Goal: Task Accomplishment & Management: Use online tool/utility

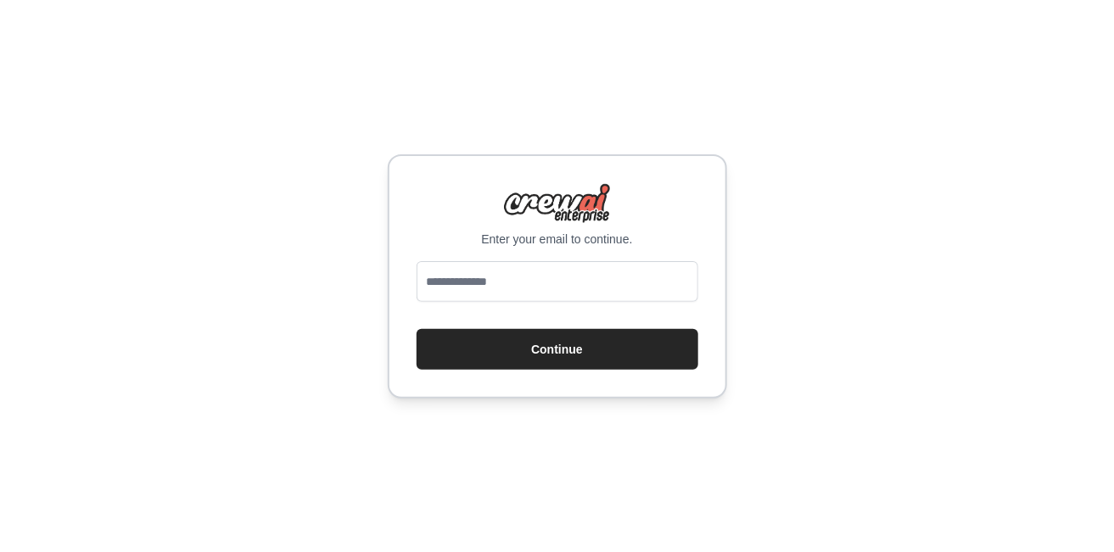
click at [551, 260] on div "Enter your email to continue. Continue" at bounding box center [557, 276] width 339 height 244
click at [539, 274] on input "email" at bounding box center [558, 281] width 282 height 41
type input "**********"
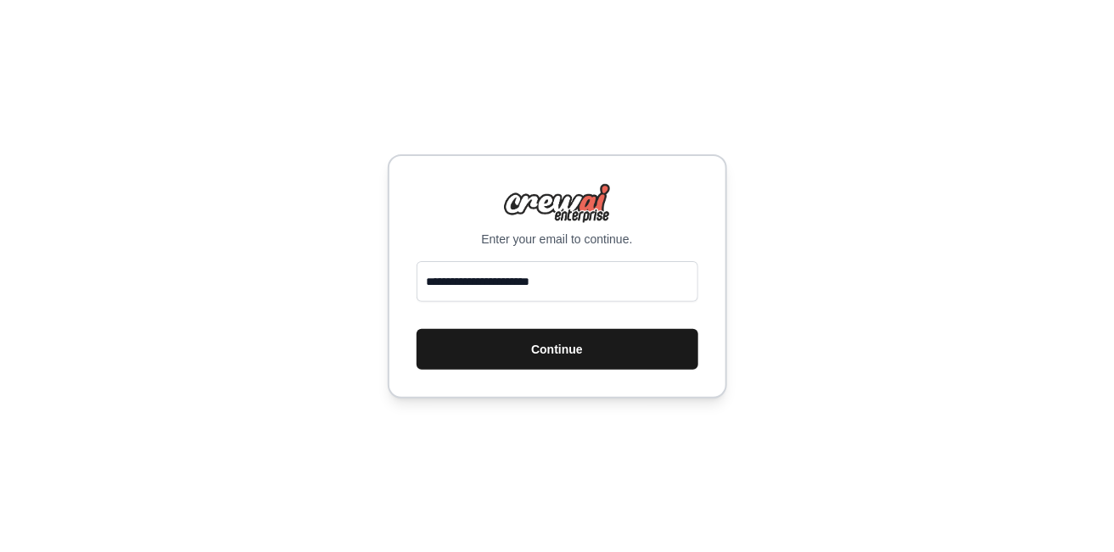
click at [553, 340] on button "Continue" at bounding box center [558, 349] width 282 height 41
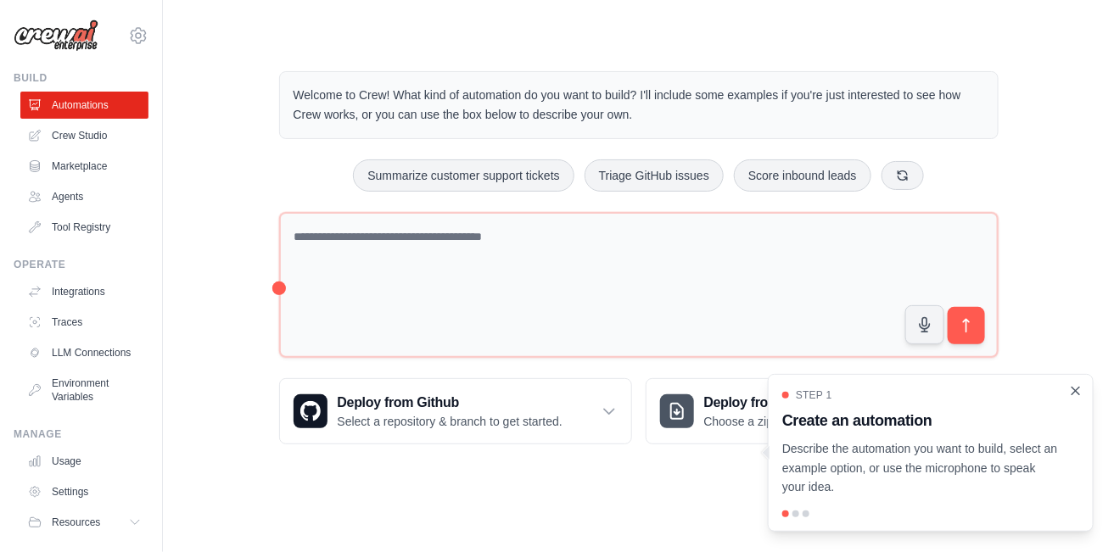
click at [1078, 397] on icon "Close walkthrough" at bounding box center [1075, 391] width 15 height 15
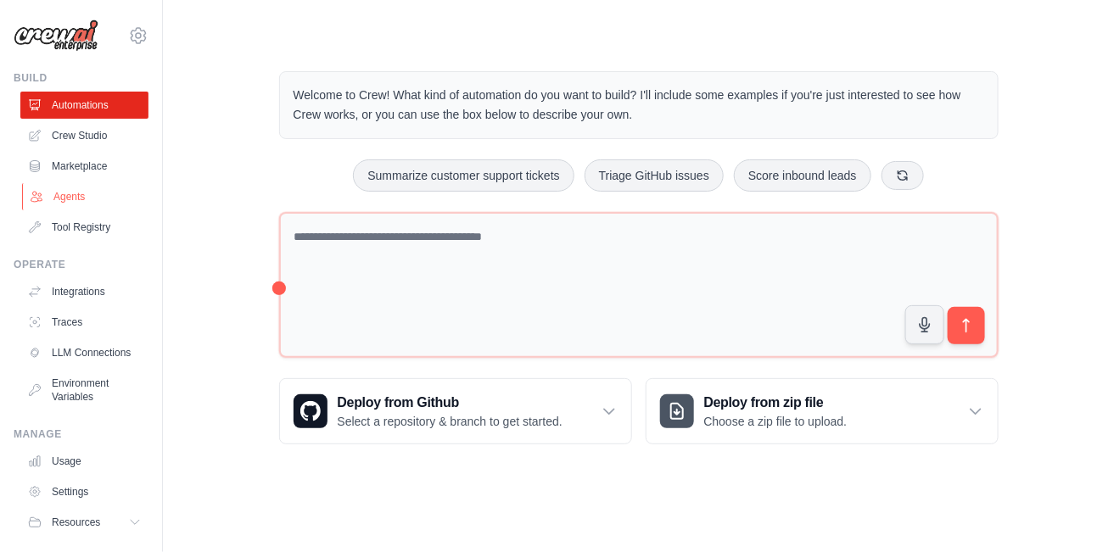
click at [75, 195] on link "Agents" at bounding box center [86, 196] width 128 height 27
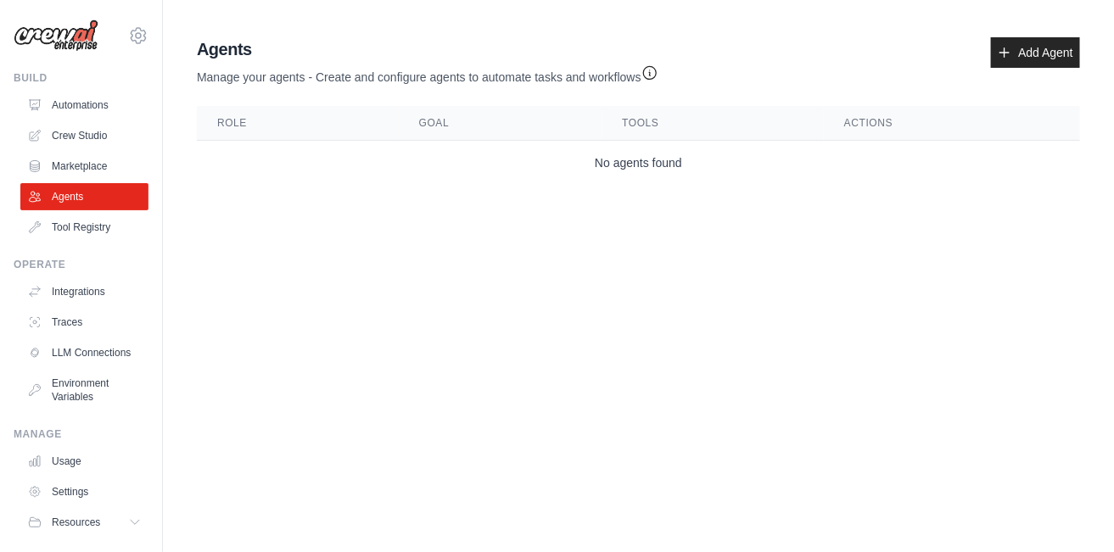
click at [75, 195] on link "Agents" at bounding box center [84, 196] width 128 height 27
click at [1013, 55] on link "Add Agent" at bounding box center [1035, 52] width 89 height 31
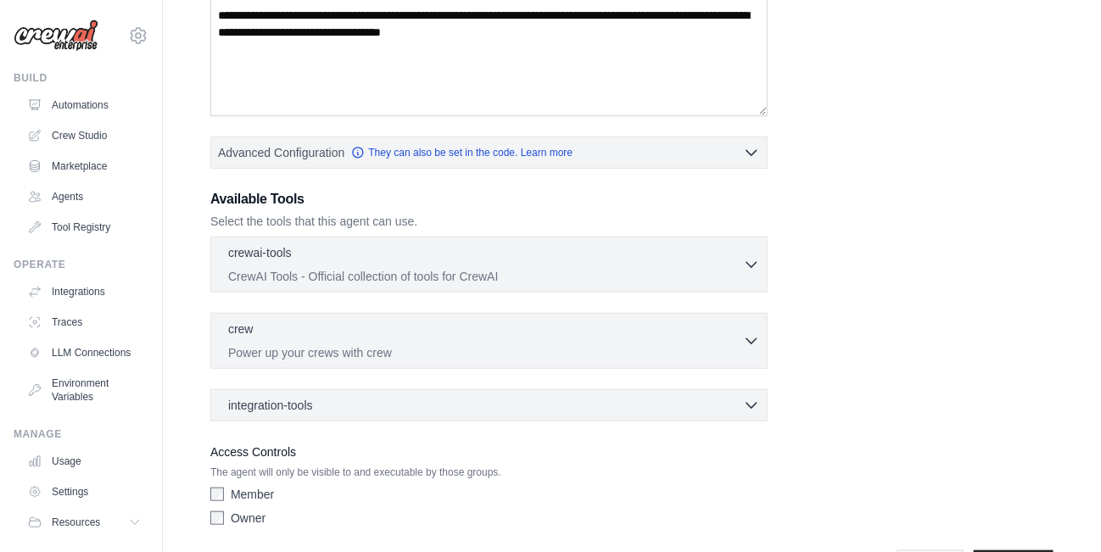
scroll to position [304, 0]
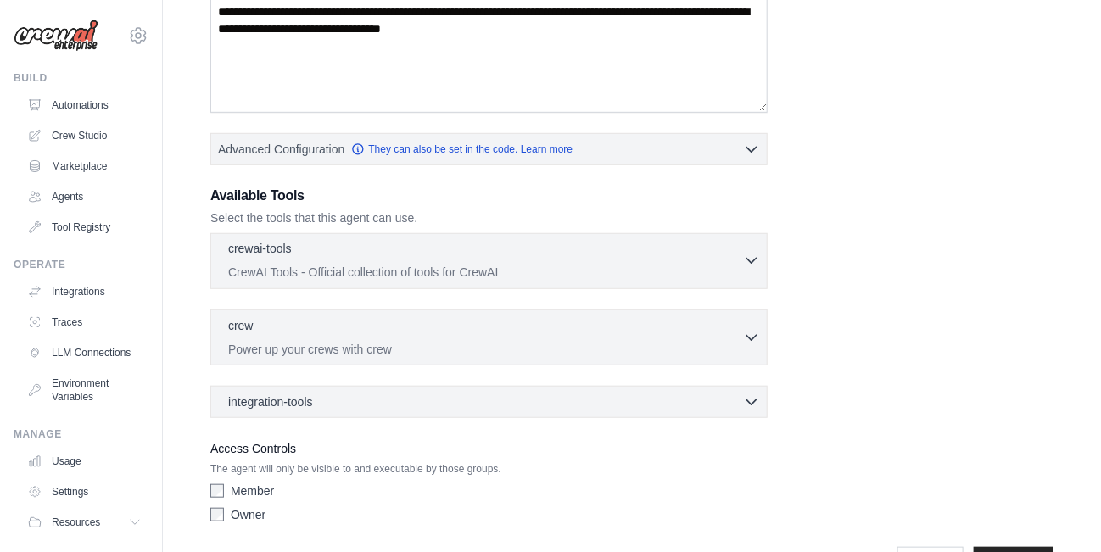
click at [746, 252] on icon "button" at bounding box center [751, 260] width 17 height 17
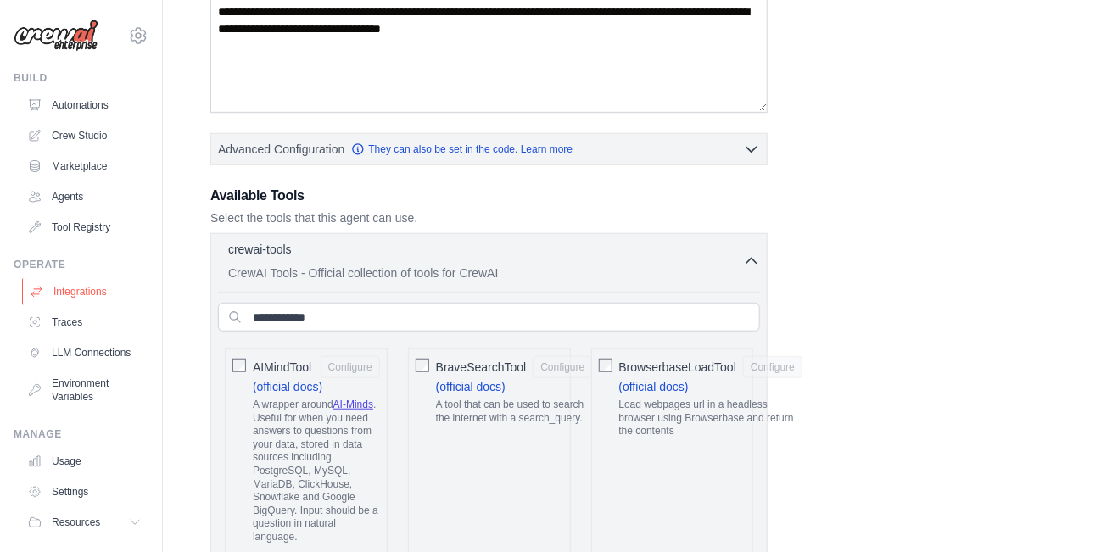
click at [73, 294] on link "Integrations" at bounding box center [86, 291] width 128 height 27
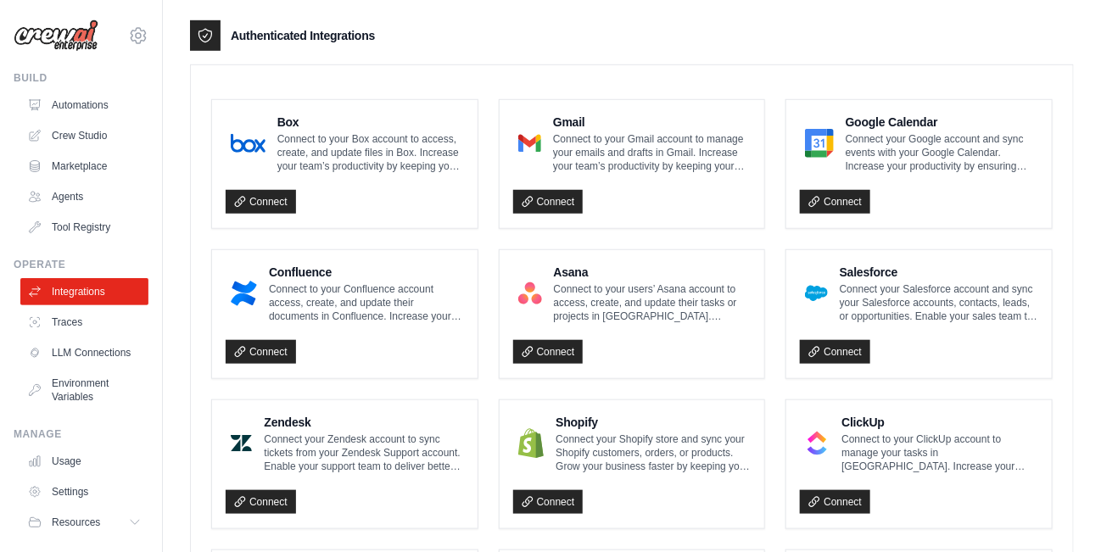
scroll to position [407, 0]
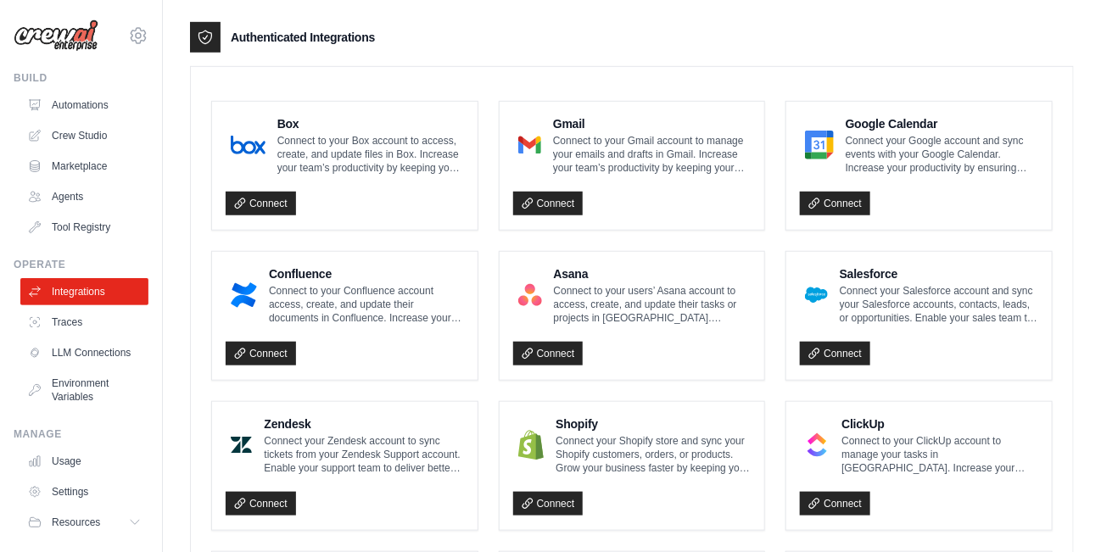
click at [635, 139] on p "Connect to your Gmail account to manage your emails and drafts in Gmail. Increa…" at bounding box center [652, 154] width 198 height 41
click at [558, 192] on link "Connect" at bounding box center [548, 204] width 70 height 24
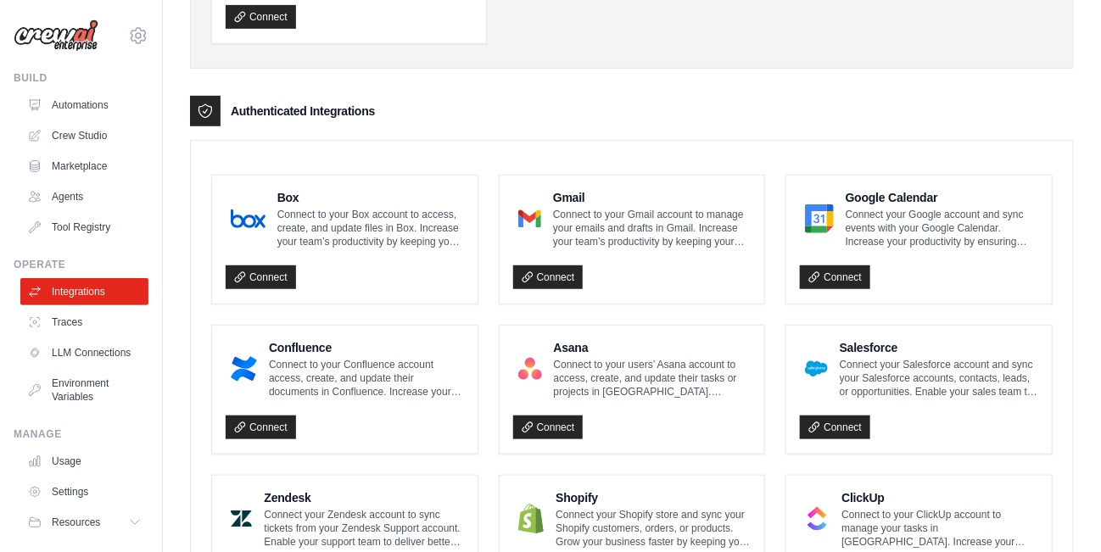
scroll to position [294, 0]
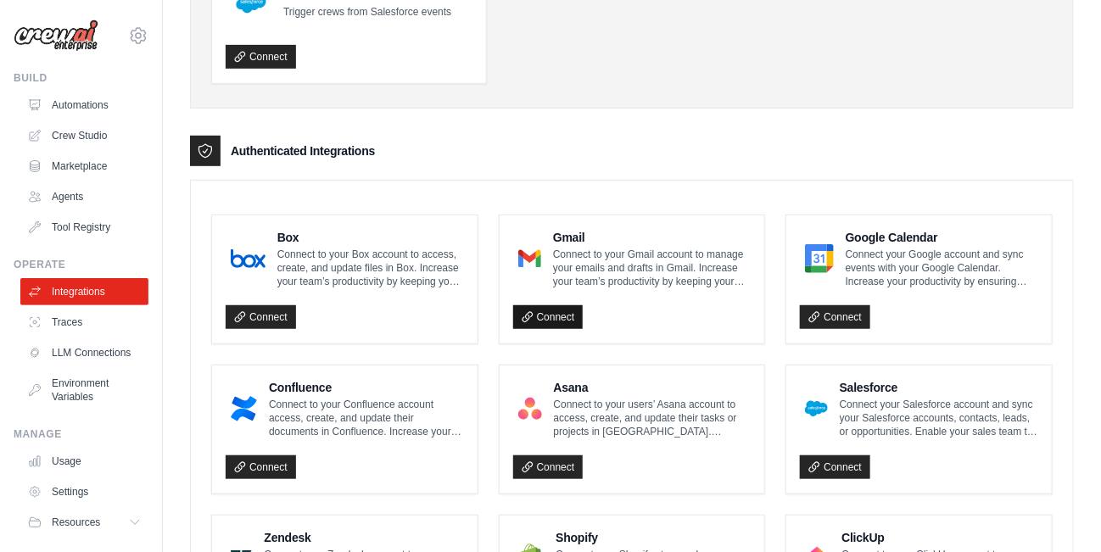
click at [532, 311] on icon at bounding box center [528, 317] width 12 height 12
click at [69, 98] on link "Automations" at bounding box center [86, 105] width 128 height 27
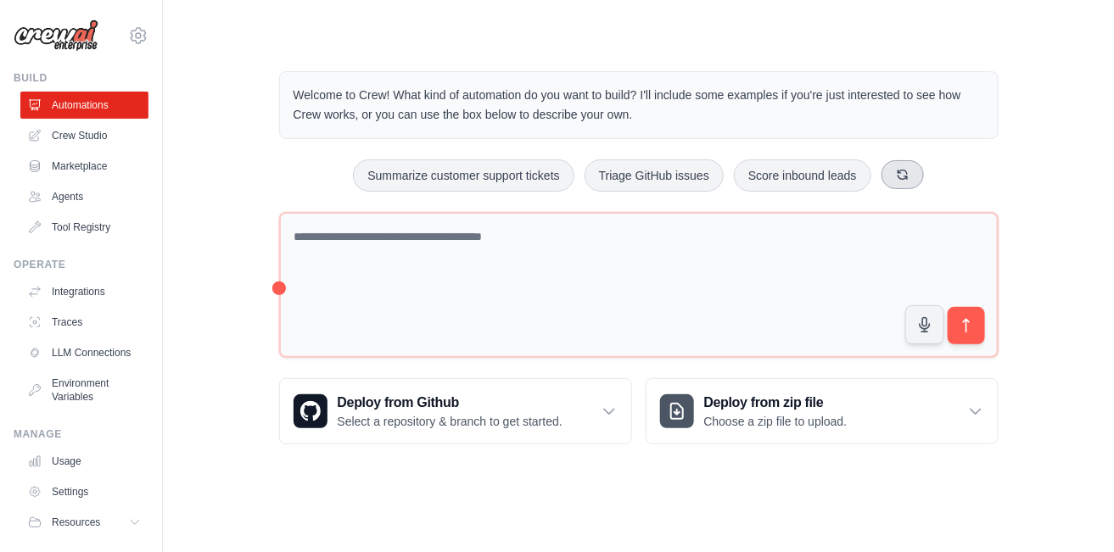
click at [910, 171] on icon at bounding box center [903, 175] width 14 height 14
click at [944, 184] on button at bounding box center [923, 174] width 42 height 29
click at [972, 184] on div "Monitor website uptime Generate weekly reports Process invoices automatically" at bounding box center [639, 176] width 720 height 32
click at [911, 168] on icon at bounding box center [904, 175] width 14 height 14
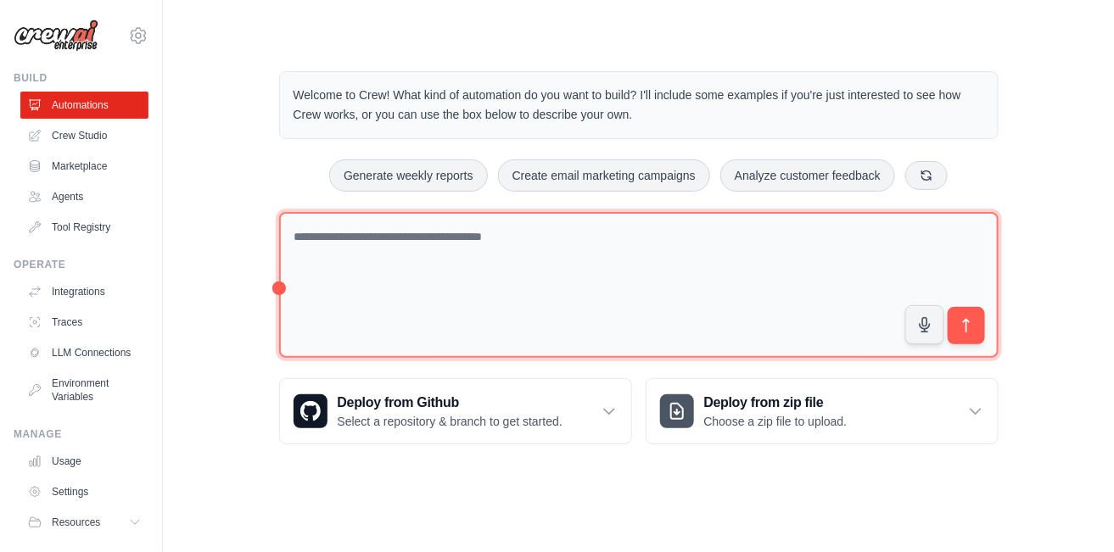
click at [465, 282] on textarea at bounding box center [639, 285] width 720 height 147
type textarea "*"
click at [690, 272] on textarea "**********" at bounding box center [639, 285] width 720 height 147
click at [963, 272] on textarea "**********" at bounding box center [639, 285] width 720 height 147
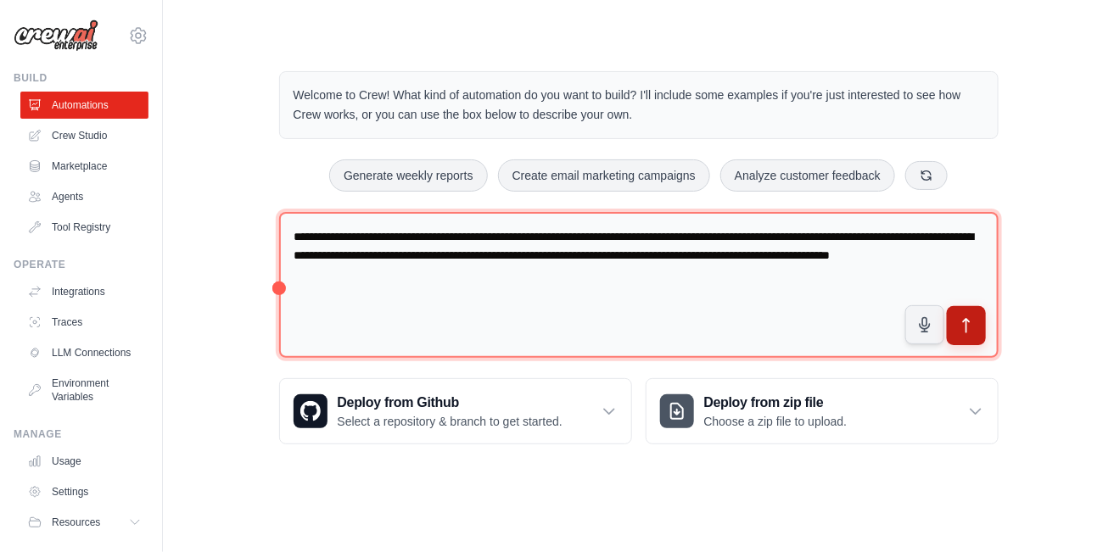
type textarea "**********"
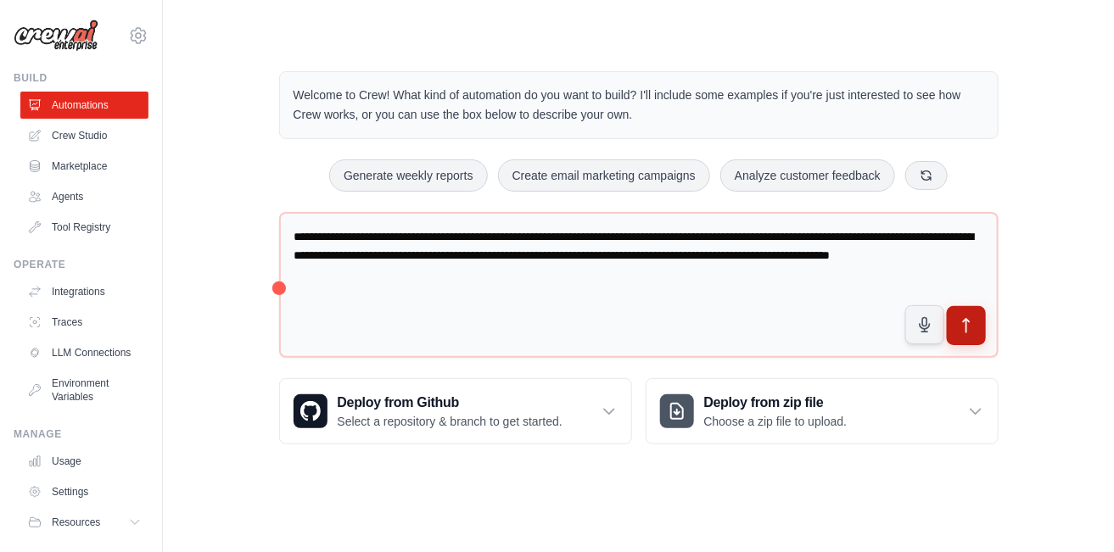
click at [972, 335] on icon "submit" at bounding box center [966, 326] width 18 height 18
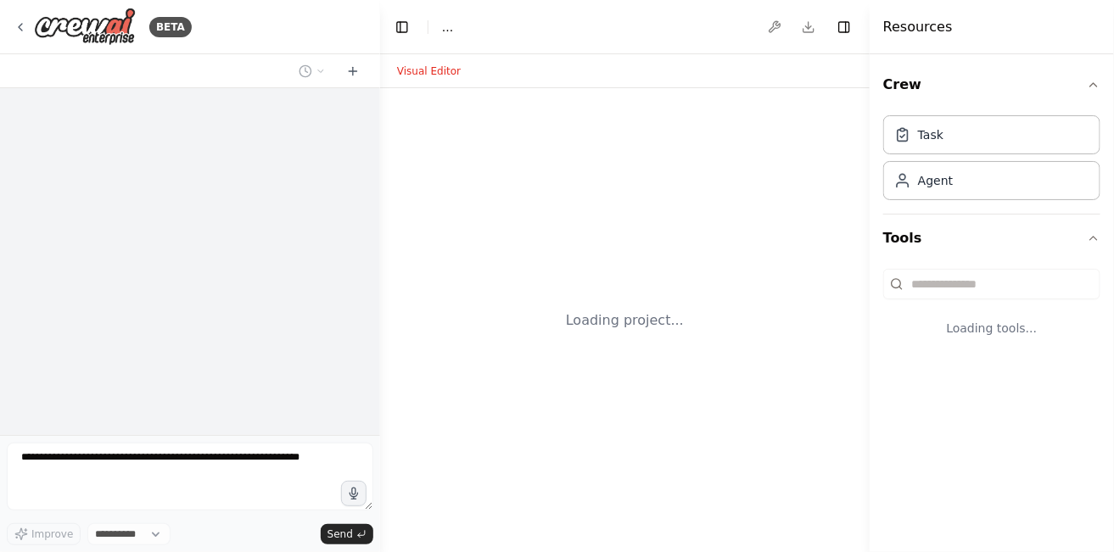
select select "****"
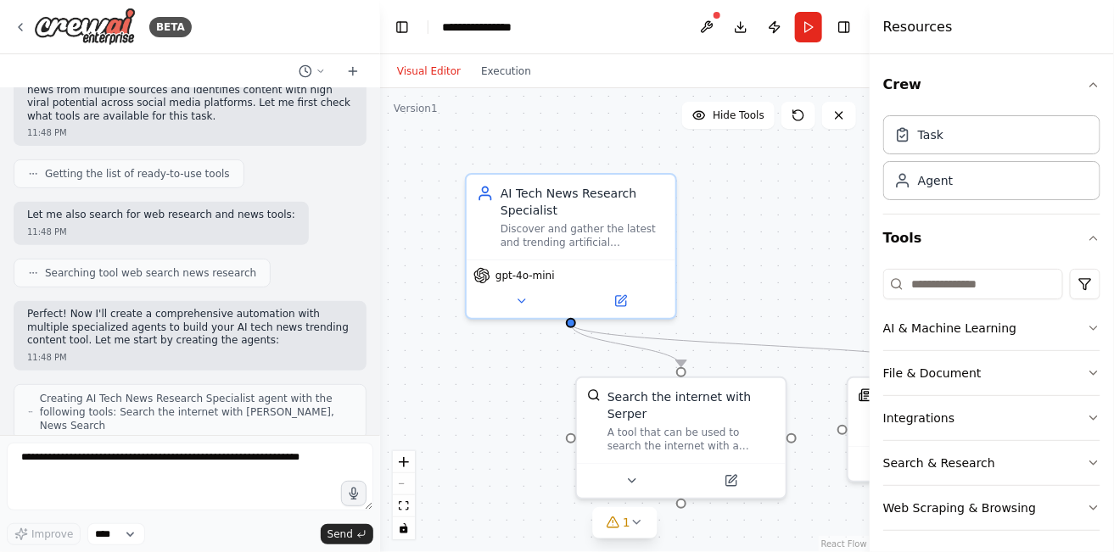
scroll to position [277, 0]
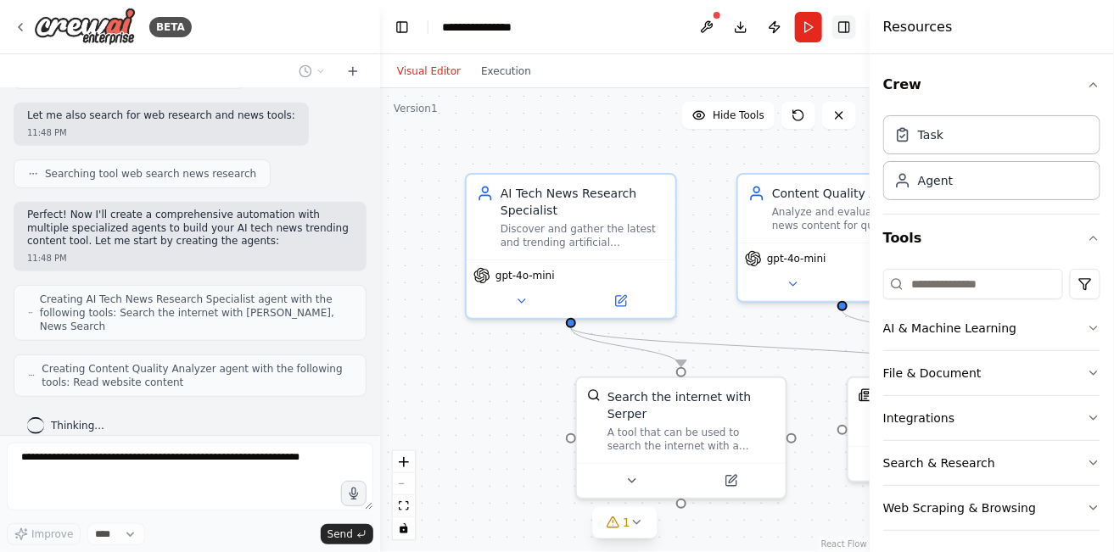
click at [847, 29] on button "Toggle Right Sidebar" at bounding box center [844, 27] width 24 height 24
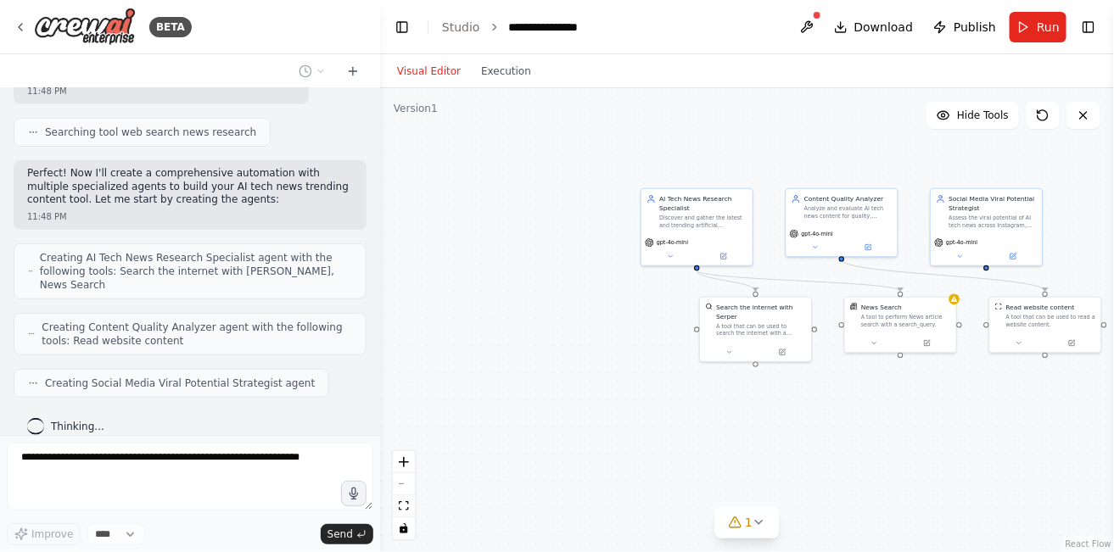
scroll to position [361, 0]
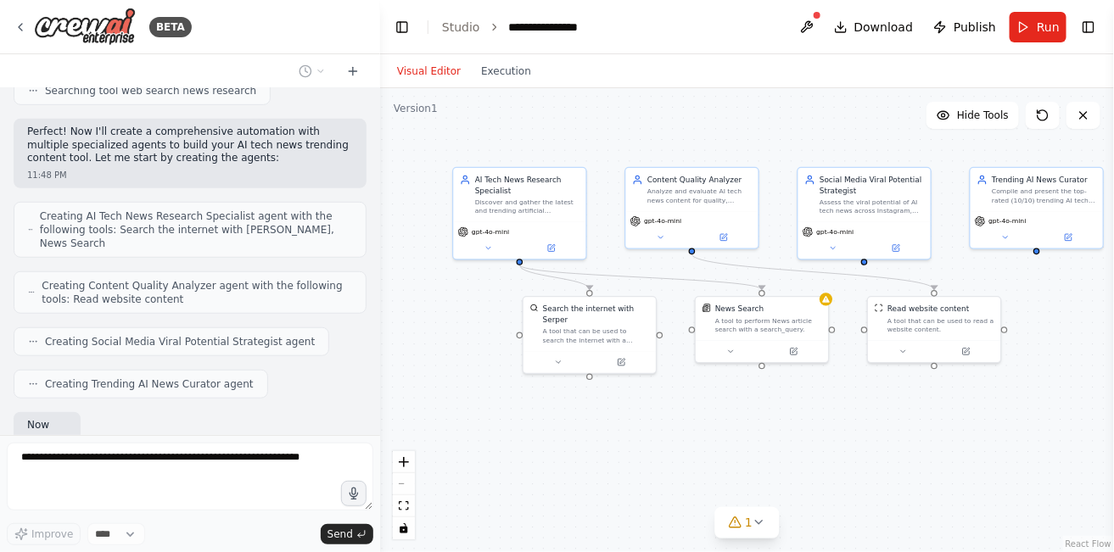
drag, startPoint x: 1046, startPoint y: 375, endPoint x: 930, endPoint y: 390, distance: 117.2
click at [930, 390] on div ".deletable-edge-delete-btn { width: 20px; height: 20px; border: 0px solid #ffff…" at bounding box center [747, 320] width 734 height 464
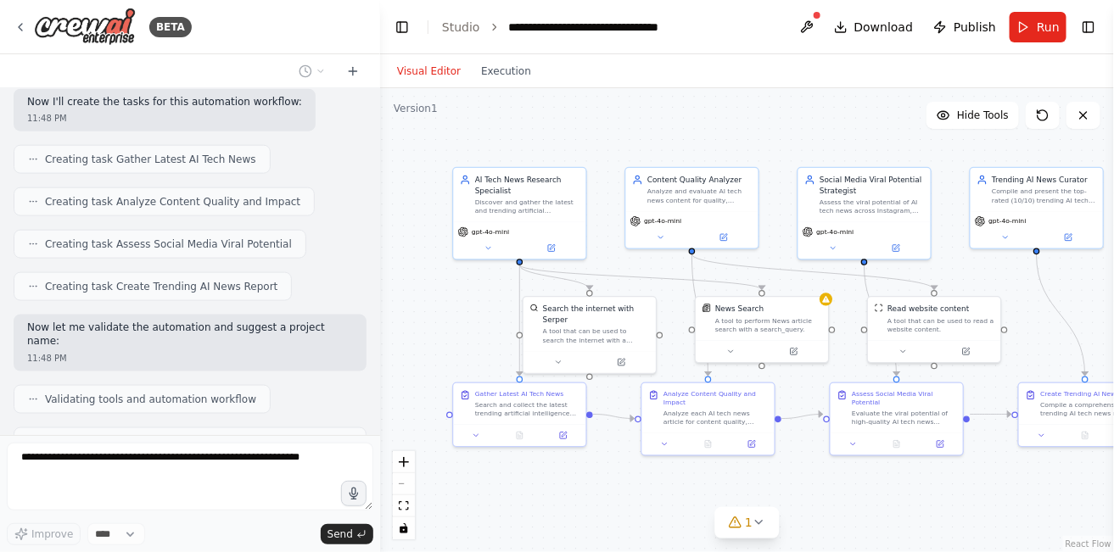
scroll to position [726, 0]
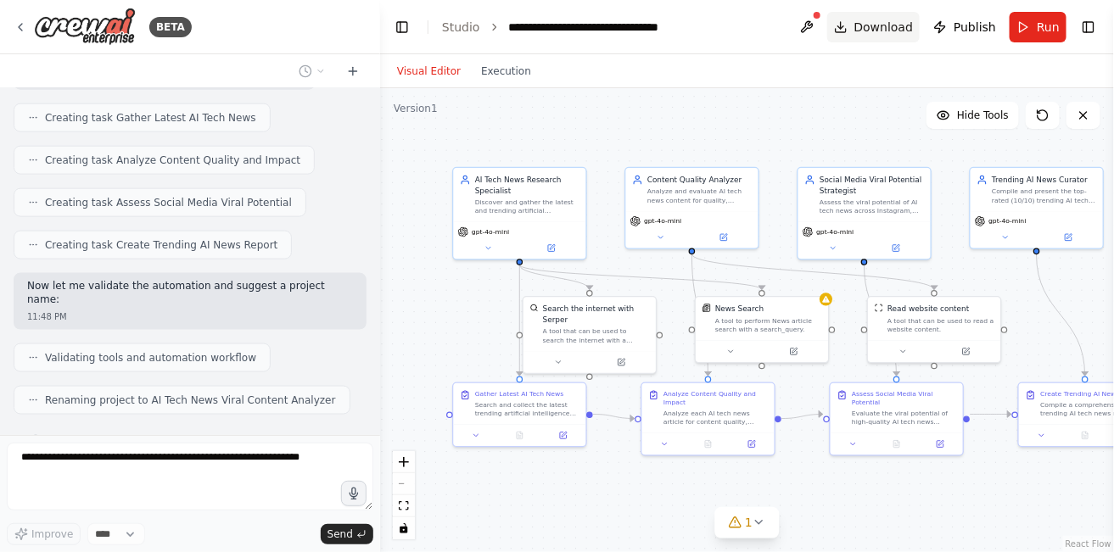
click at [883, 32] on span "Download" at bounding box center [884, 27] width 59 height 17
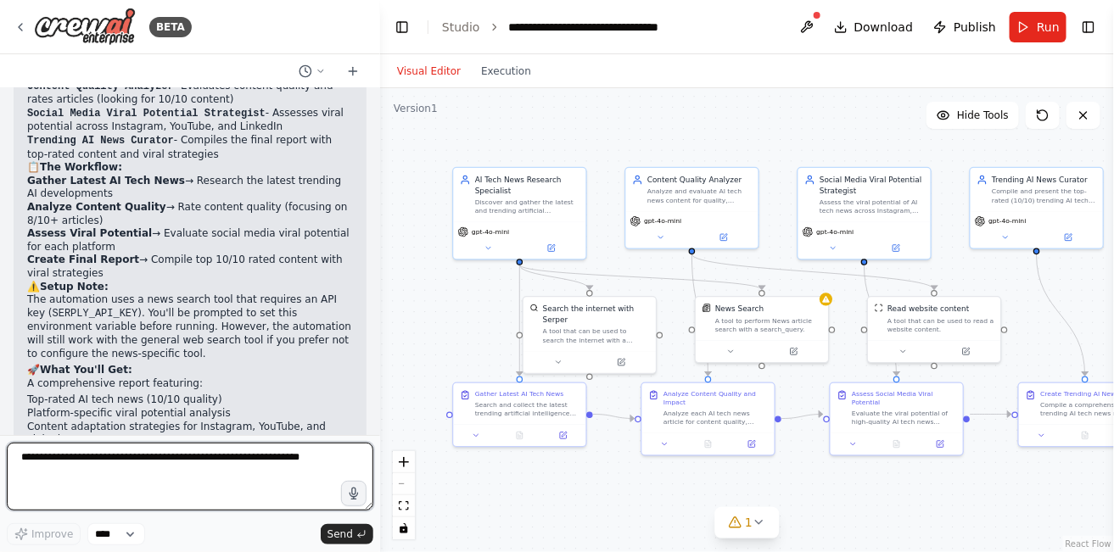
scroll to position [1211, 0]
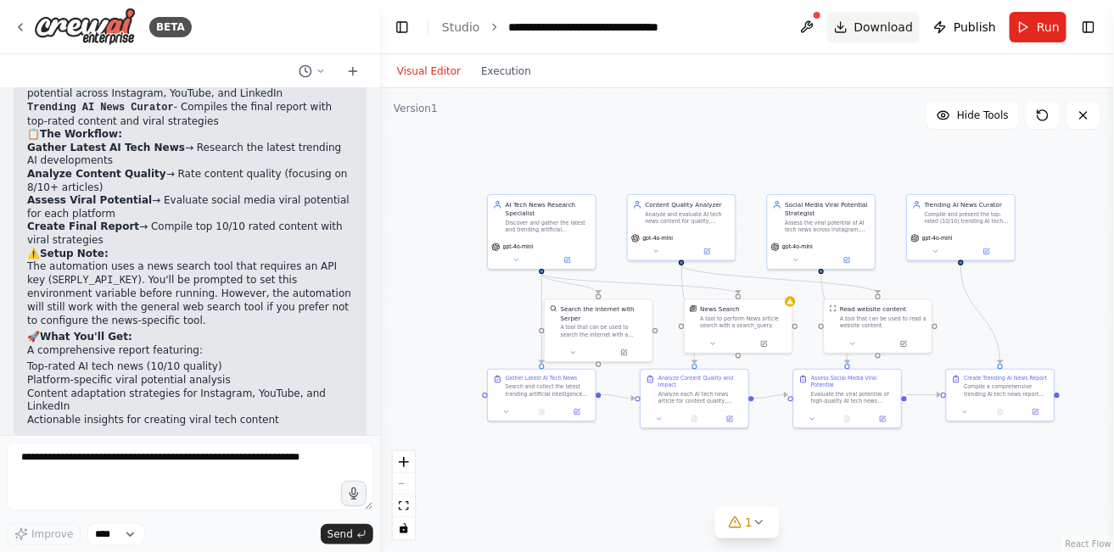
click at [888, 24] on span "Download" at bounding box center [884, 27] width 59 height 17
click at [1040, 22] on span "Run" at bounding box center [1048, 27] width 23 height 17
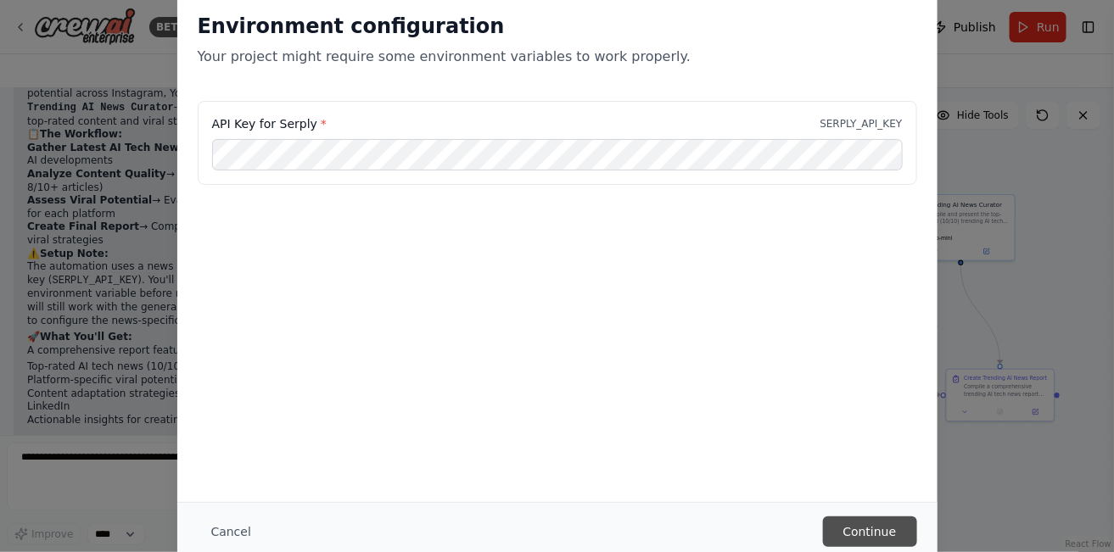
click at [864, 541] on button "Continue" at bounding box center [870, 532] width 94 height 31
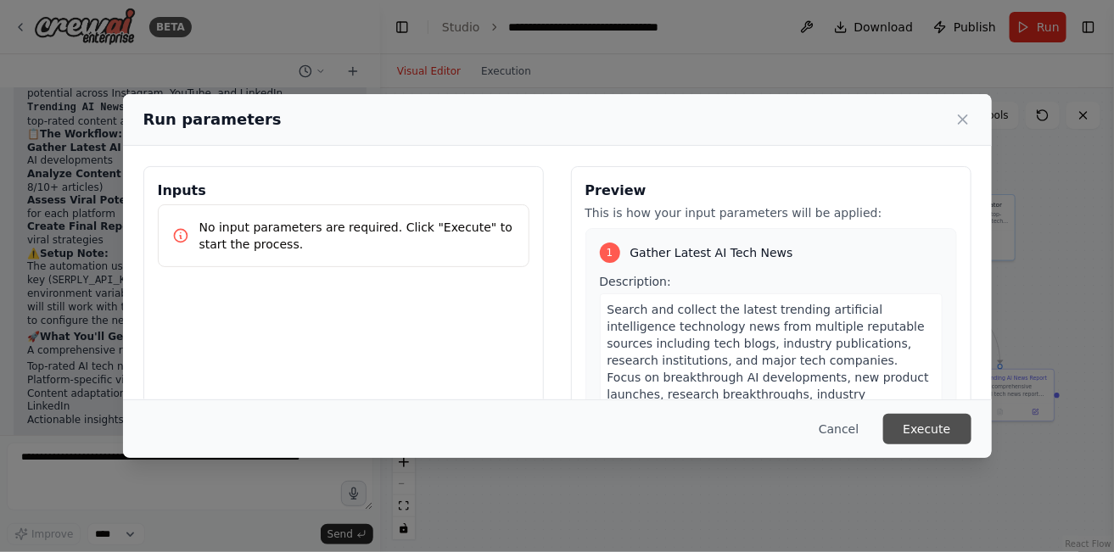
click at [937, 429] on button "Execute" at bounding box center [927, 429] width 88 height 31
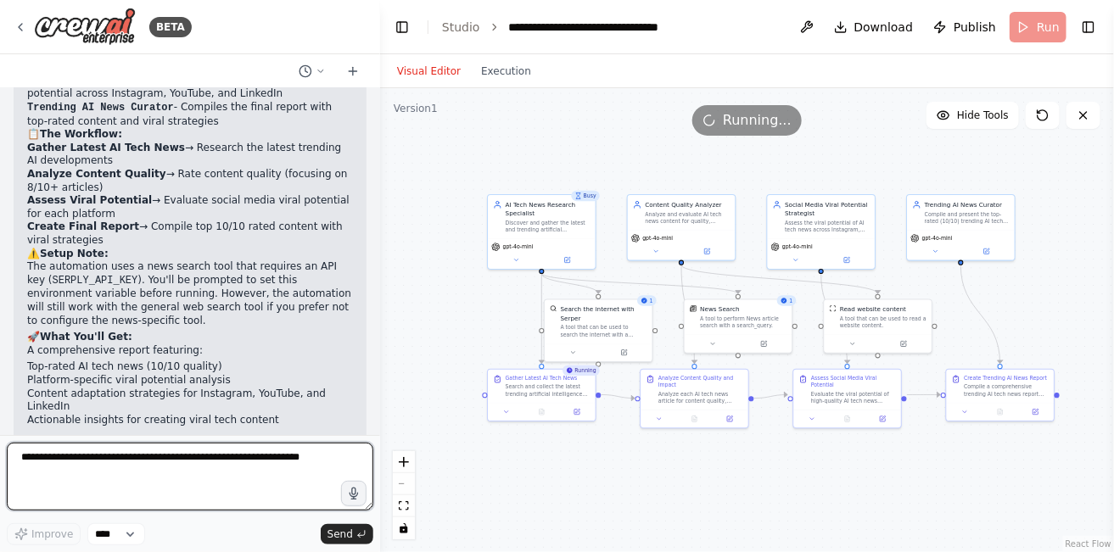
click at [237, 454] on textarea at bounding box center [190, 477] width 367 height 68
type textarea "**********"
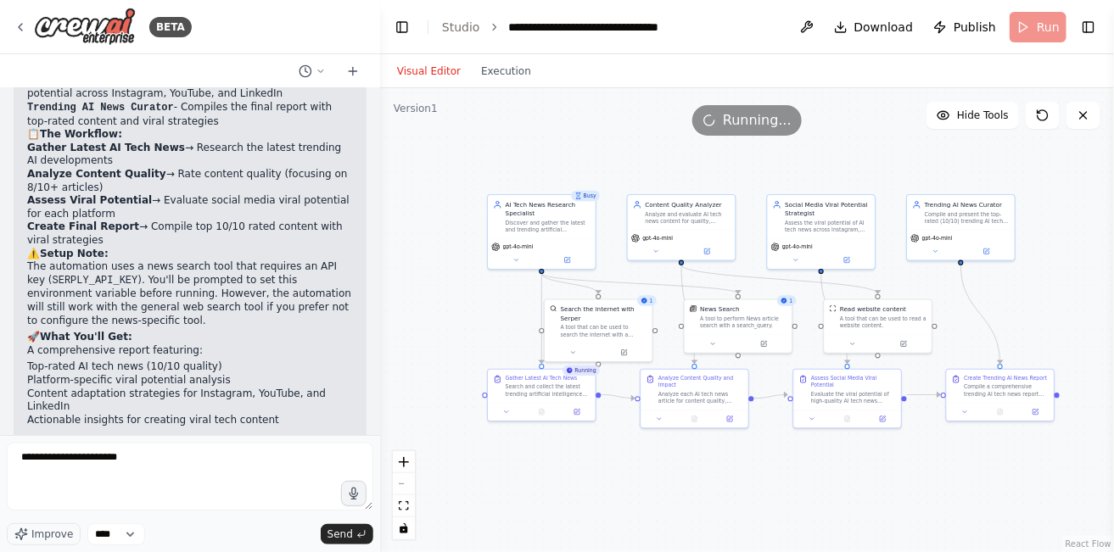
click at [856, 92] on div ".deletable-edge-delete-btn { width: 20px; height: 20px; border: 0px solid #ffff…" at bounding box center [747, 320] width 734 height 464
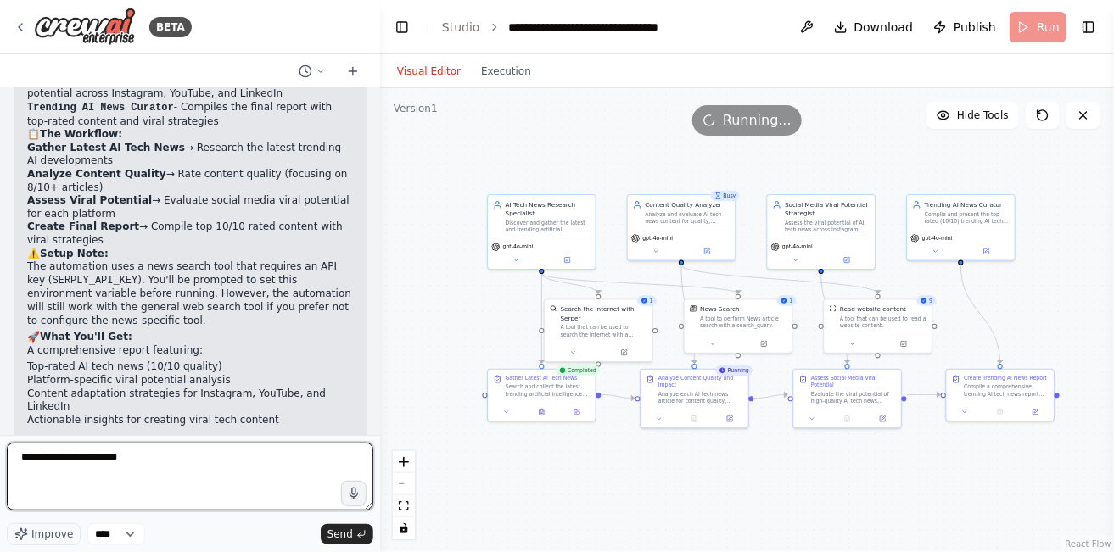
click at [269, 489] on textarea "**********" at bounding box center [190, 477] width 367 height 68
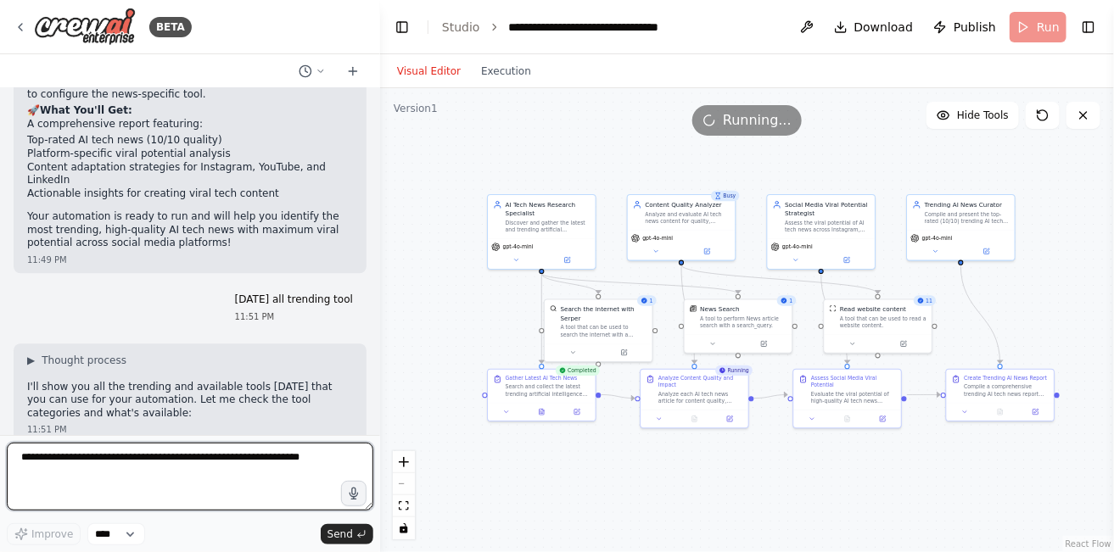
scroll to position [1451, 0]
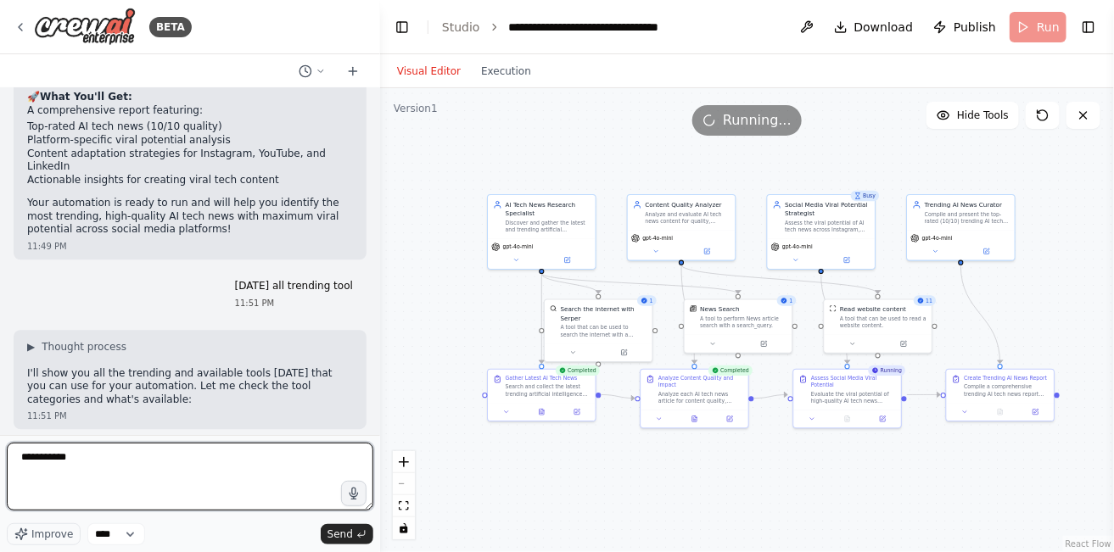
type textarea "**********"
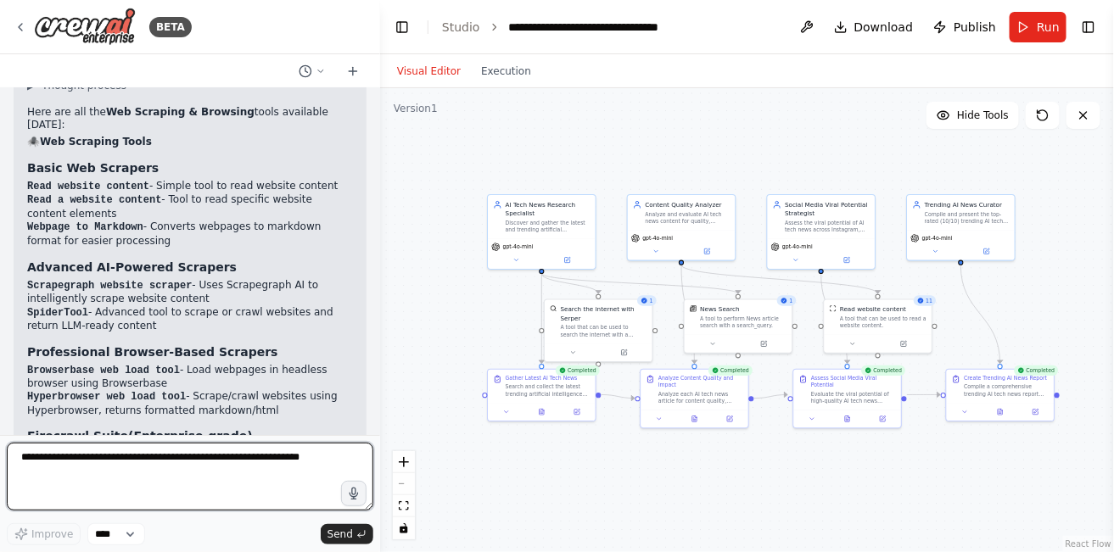
scroll to position [3231, 0]
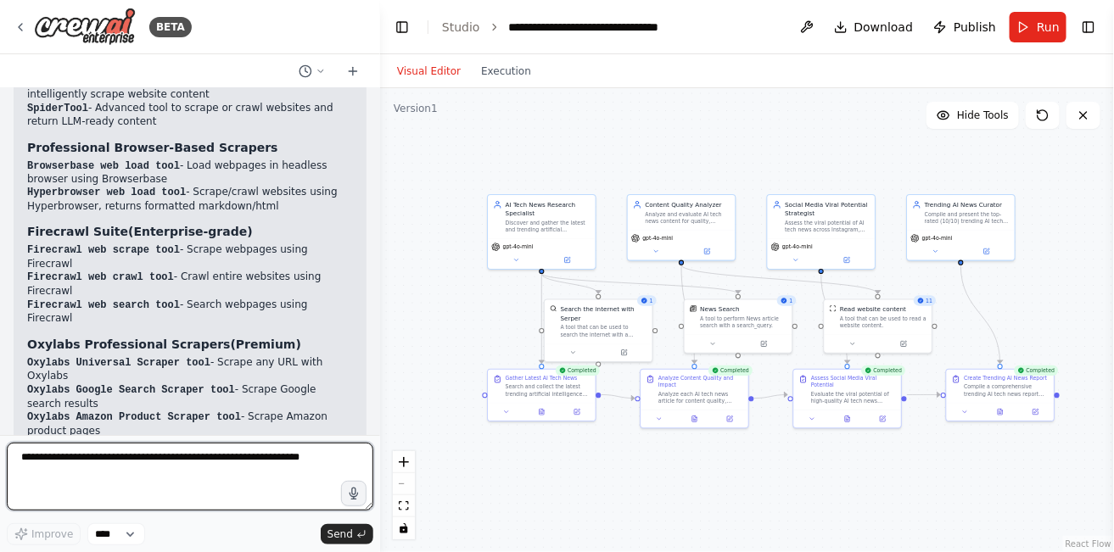
click at [126, 464] on textarea at bounding box center [190, 477] width 367 height 68
type textarea "**********"
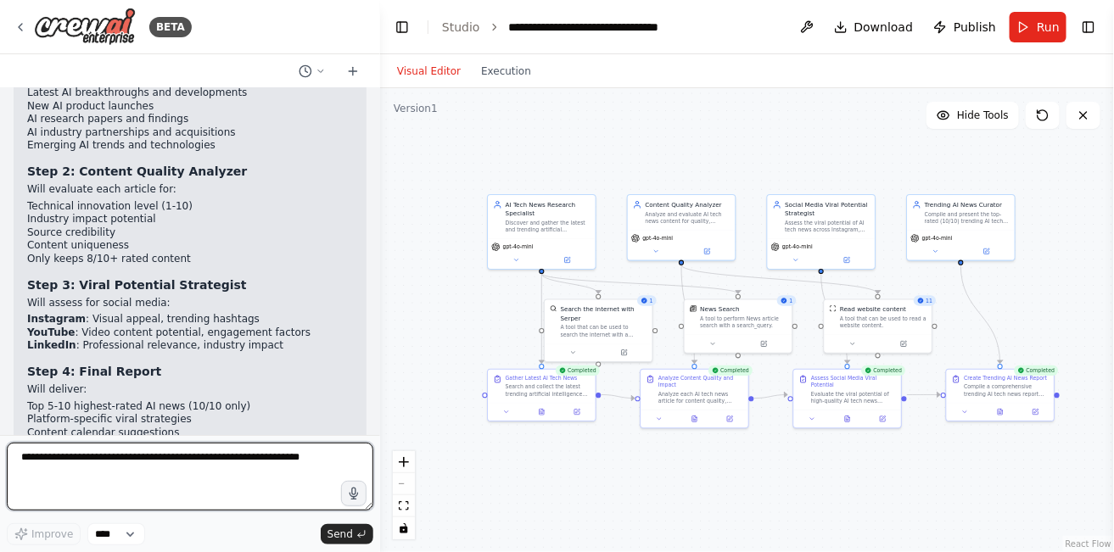
scroll to position [8223, 0]
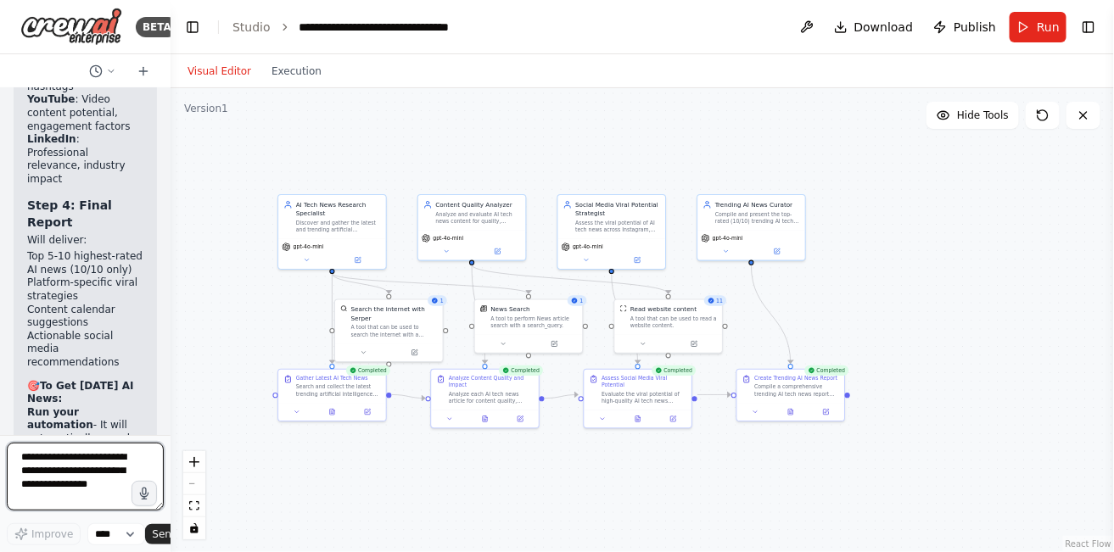
drag, startPoint x: 374, startPoint y: 195, endPoint x: 0, endPoint y: 260, distance: 379.8
click at [0, 260] on div "BETA i want to build a tool which take data from multiple website and read the …" at bounding box center [85, 276] width 171 height 552
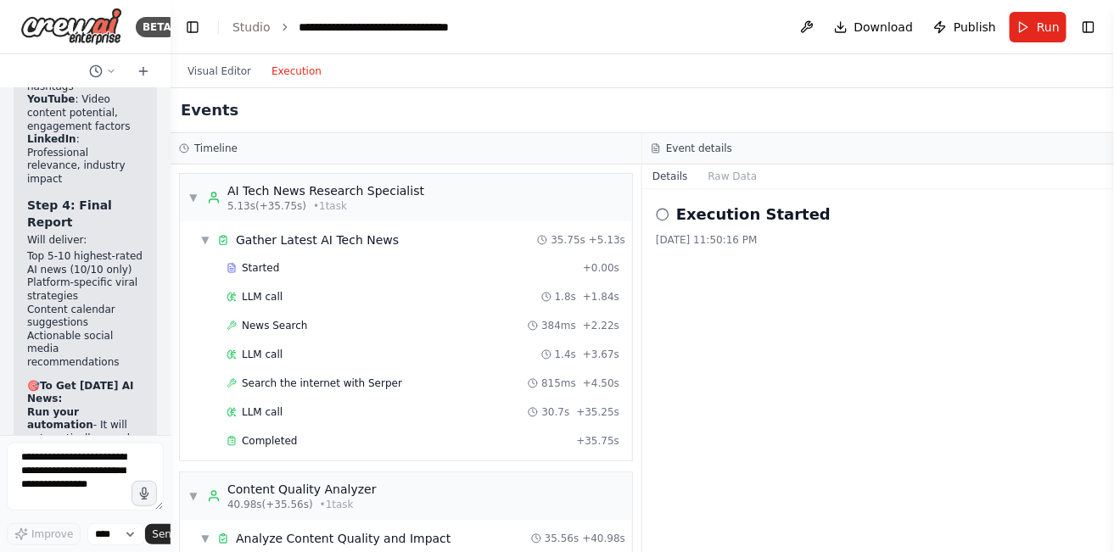
click at [294, 75] on button "Execution" at bounding box center [296, 71] width 70 height 20
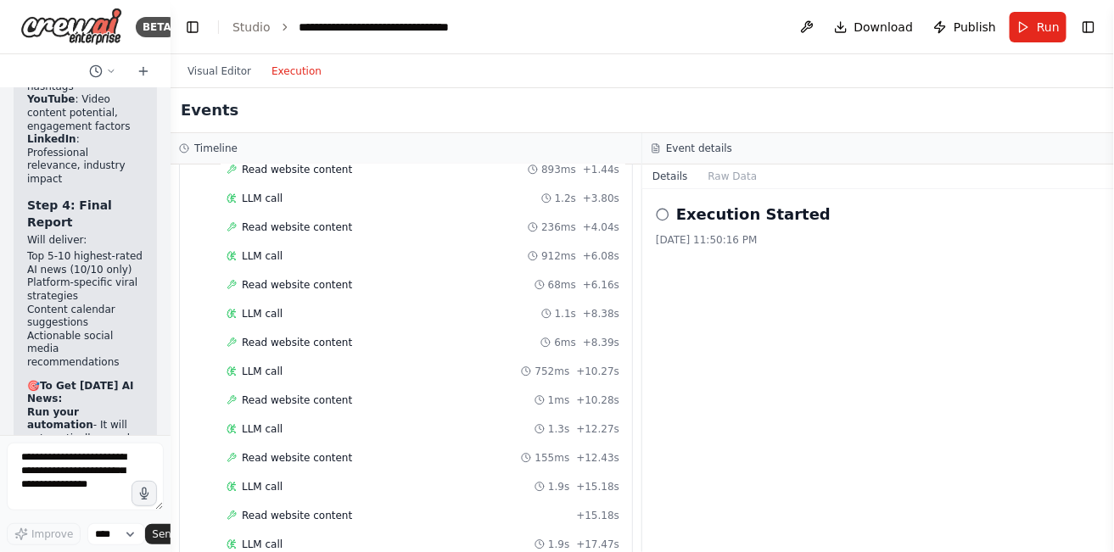
scroll to position [0, 0]
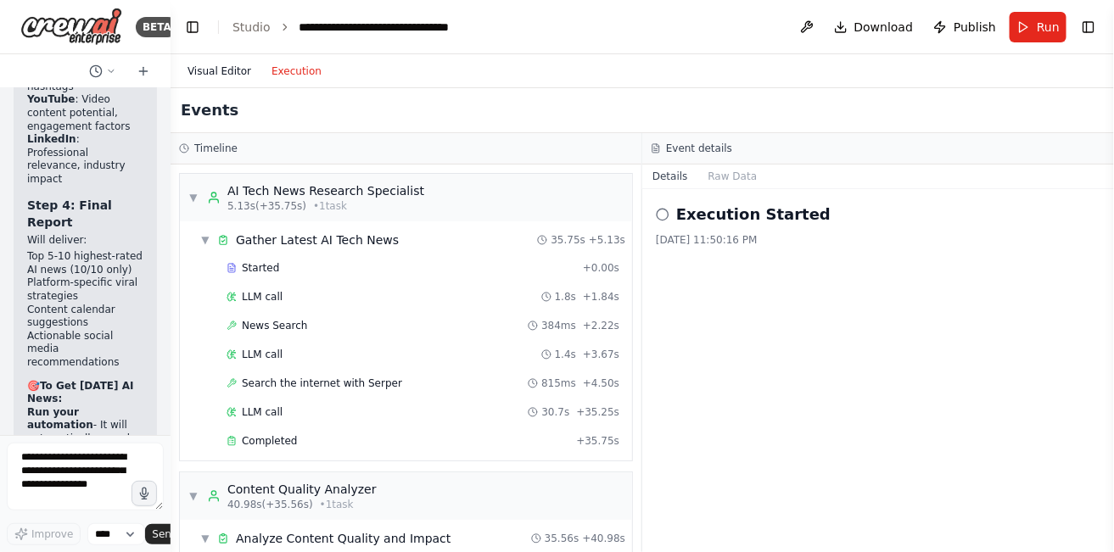
click at [213, 80] on button "Visual Editor" at bounding box center [219, 71] width 84 height 20
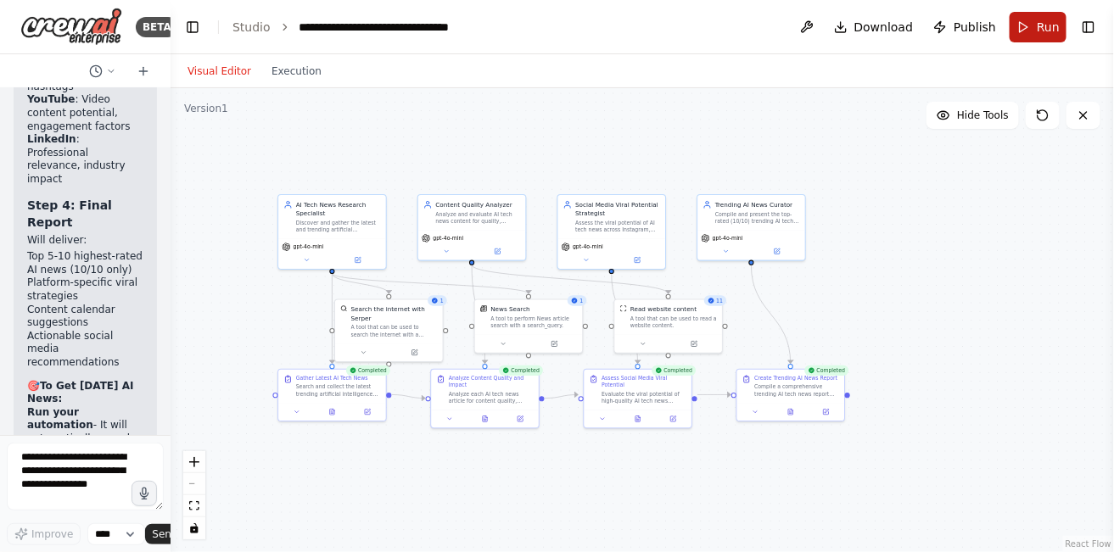
click at [1038, 29] on button "Run" at bounding box center [1038, 27] width 57 height 31
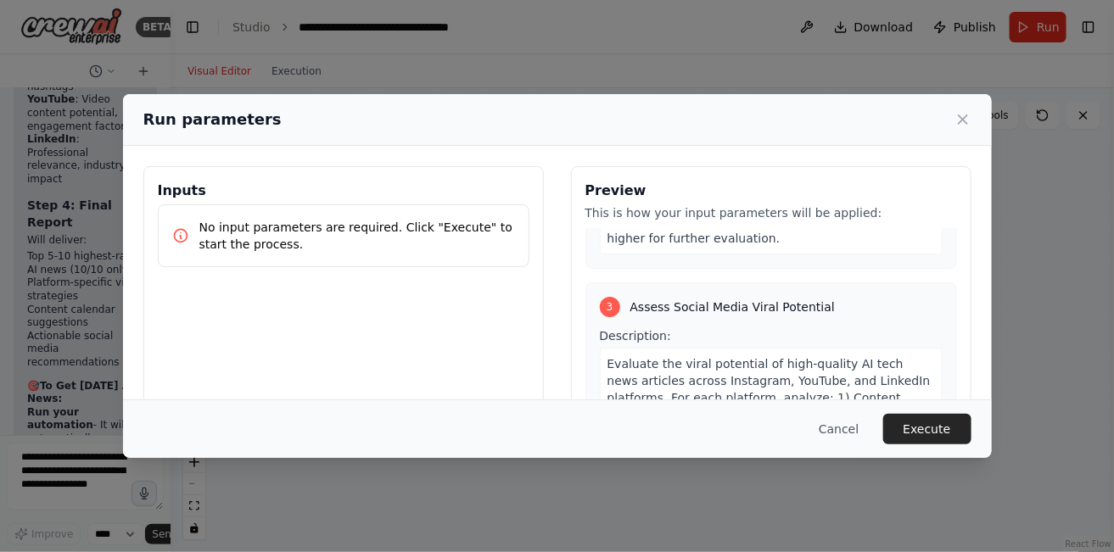
scroll to position [651, 0]
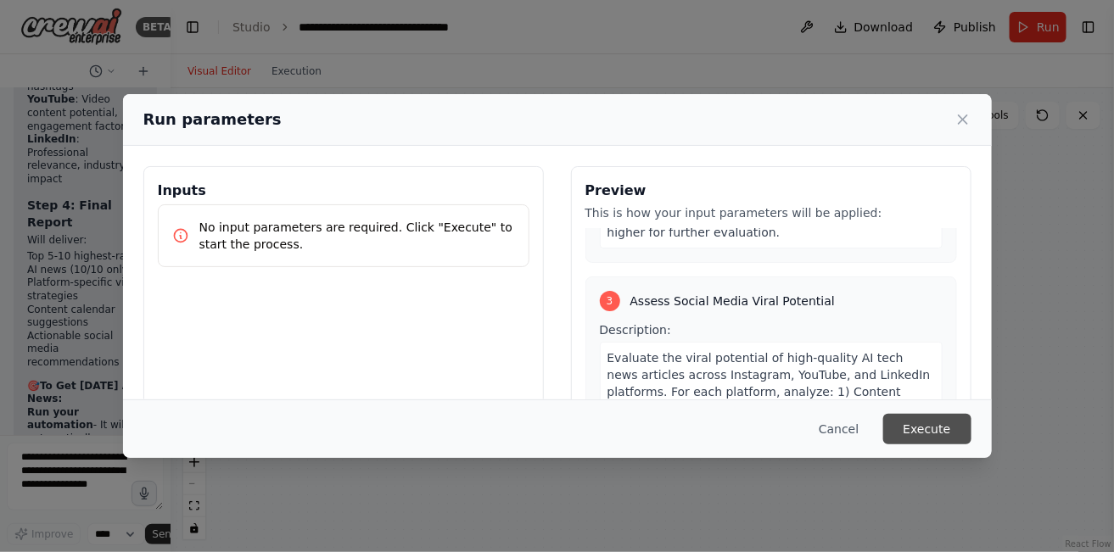
click at [911, 423] on button "Execute" at bounding box center [927, 429] width 88 height 31
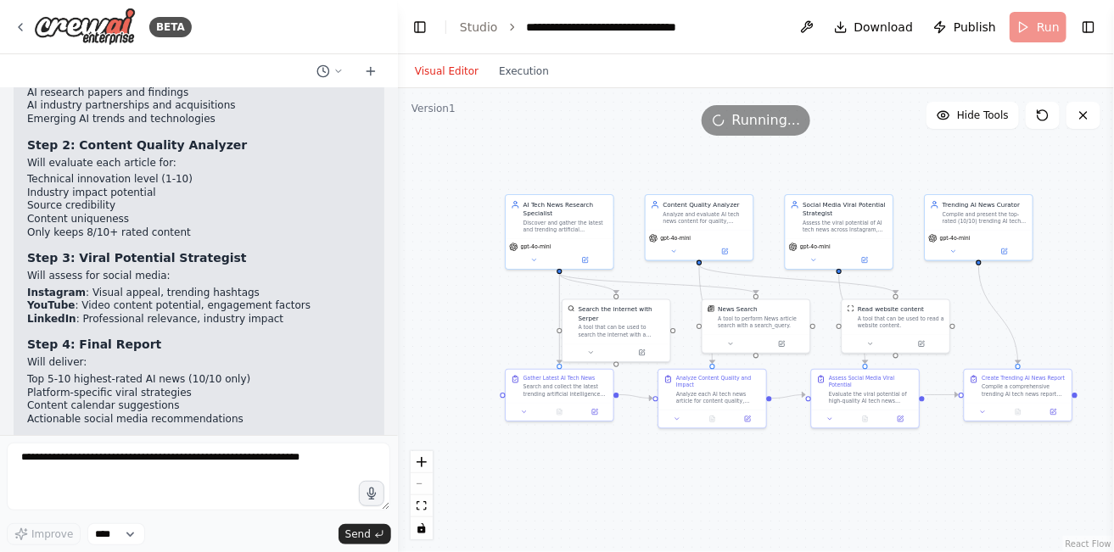
scroll to position [3844, 0]
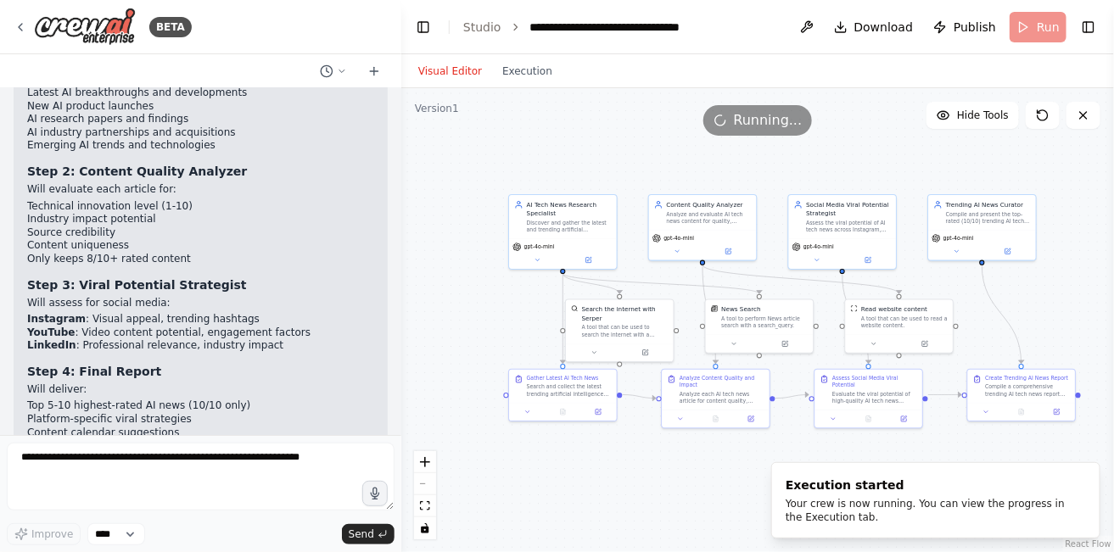
drag, startPoint x: 165, startPoint y: 129, endPoint x: 401, endPoint y: 132, distance: 235.9
click at [401, 132] on div "BETA i want to build a tool which take data from multiple website and read the …" at bounding box center [557, 276] width 1114 height 552
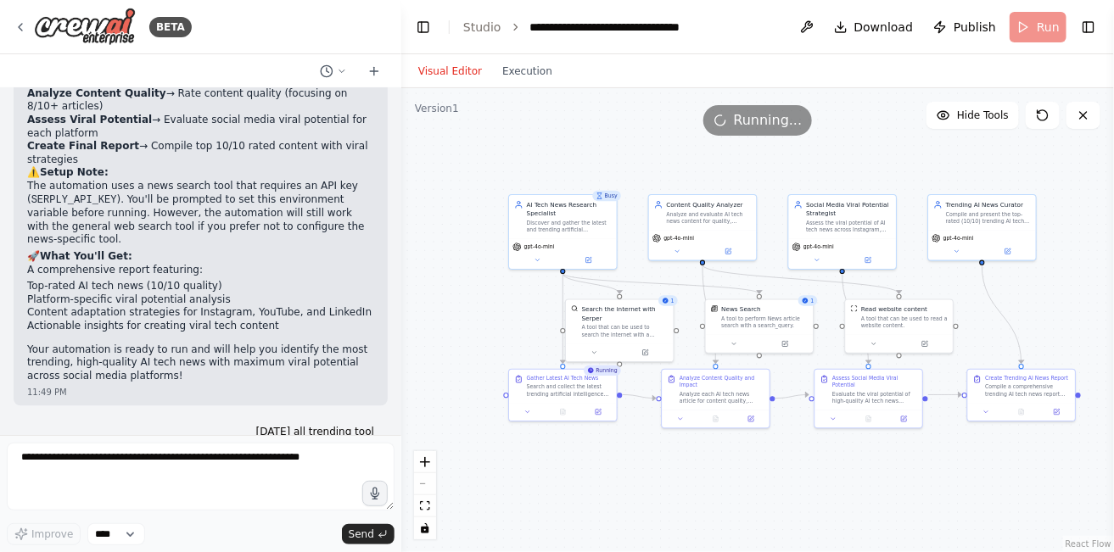
scroll to position [1328, 0]
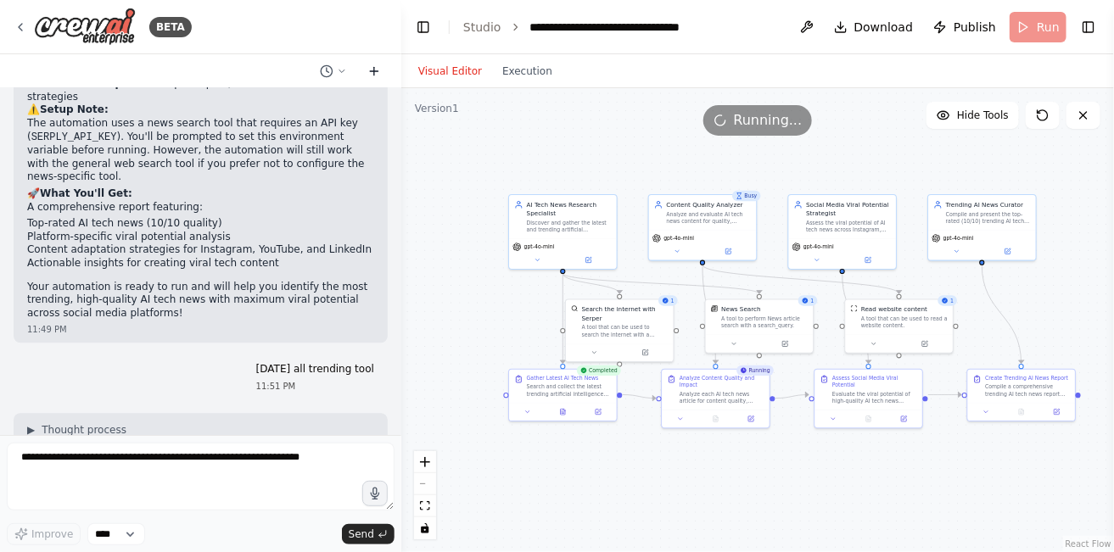
click at [372, 75] on icon at bounding box center [374, 71] width 14 height 14
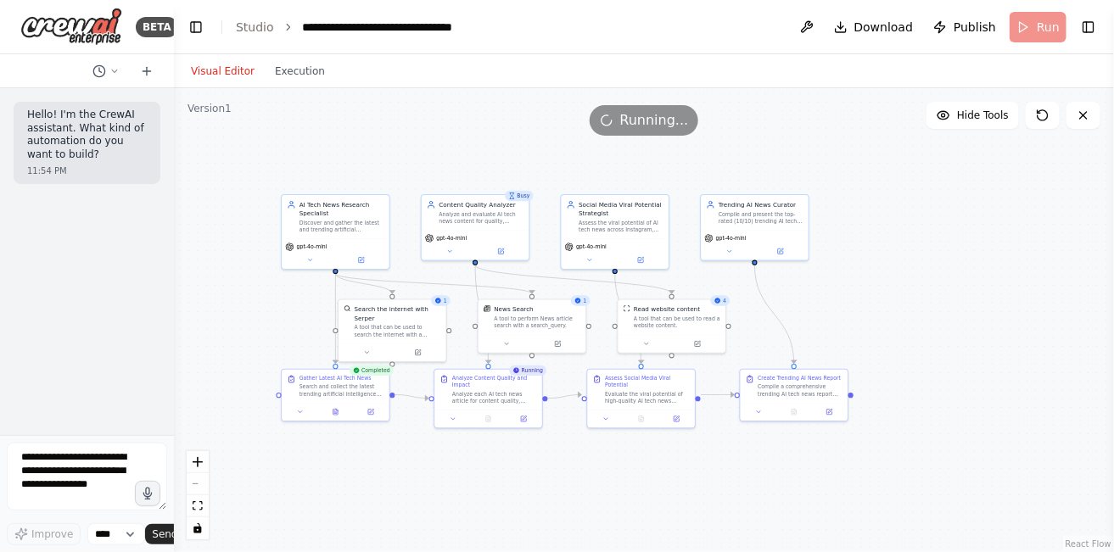
drag, startPoint x: 399, startPoint y: 172, endPoint x: 47, endPoint y: 89, distance: 361.9
click at [47, 89] on div "BETA Hello! I'm the CrewAI assistant. What kind of automation do you want to bu…" at bounding box center [87, 276] width 174 height 552
click at [321, 262] on button at bounding box center [309, 258] width 49 height 10
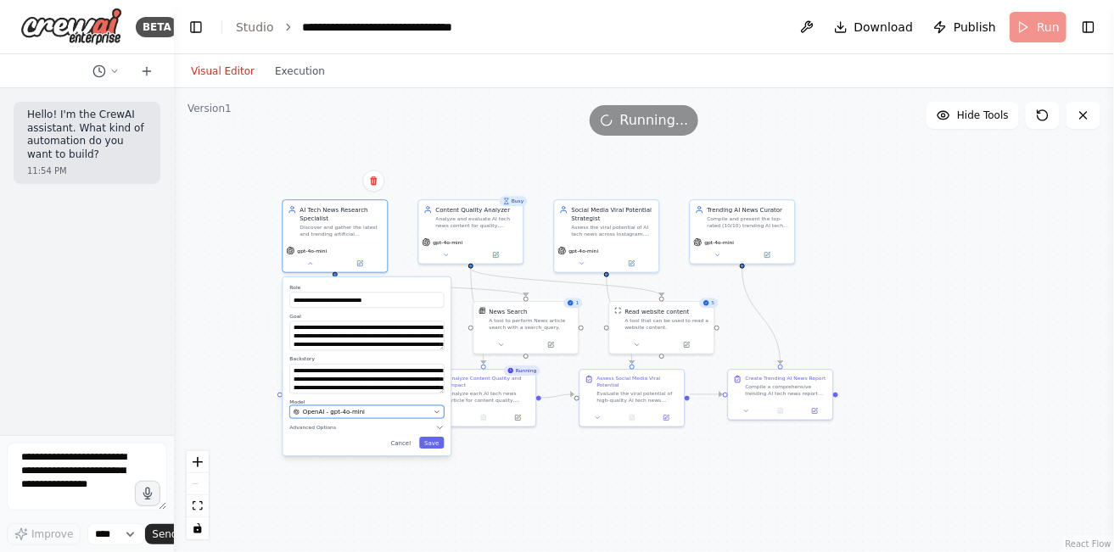
click at [434, 416] on button "OpenAI - gpt-4o-mini" at bounding box center [366, 412] width 154 height 13
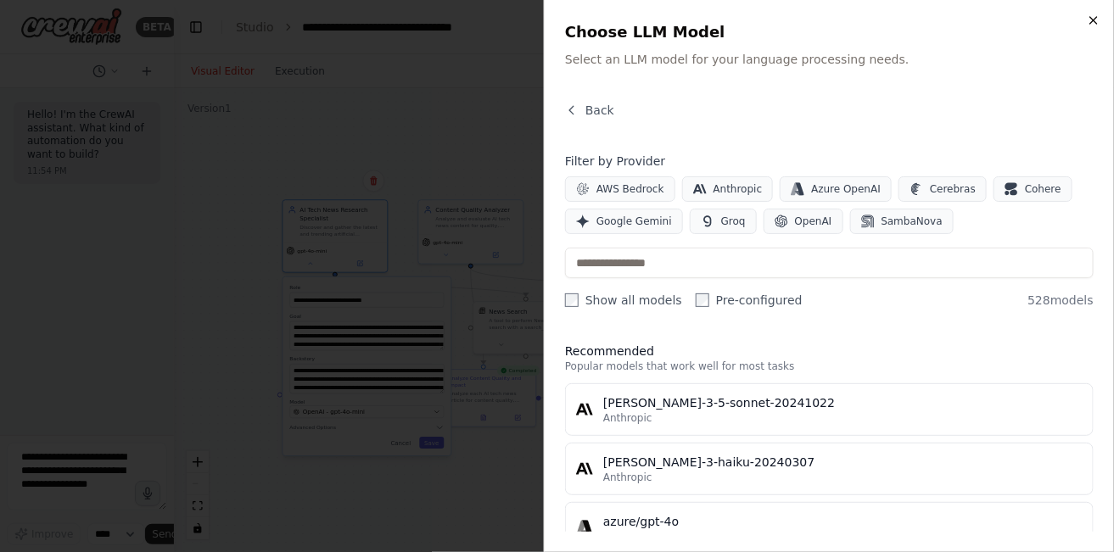
click at [1096, 21] on icon "button" at bounding box center [1094, 21] width 14 height 14
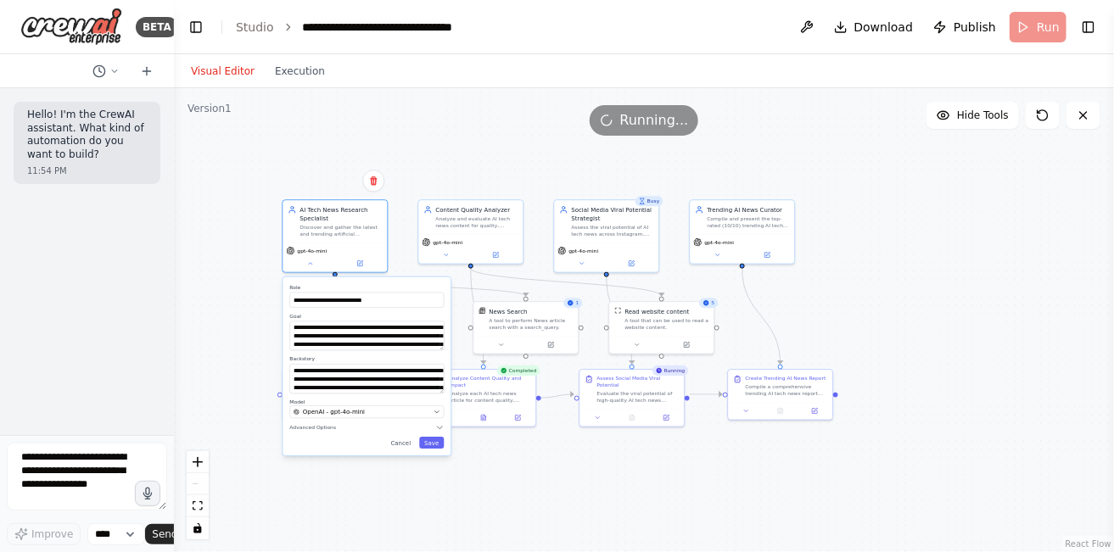
click at [238, 509] on div ".deletable-edge-delete-btn { width: 20px; height: 20px; border: 0px solid #ffff…" at bounding box center [644, 320] width 940 height 464
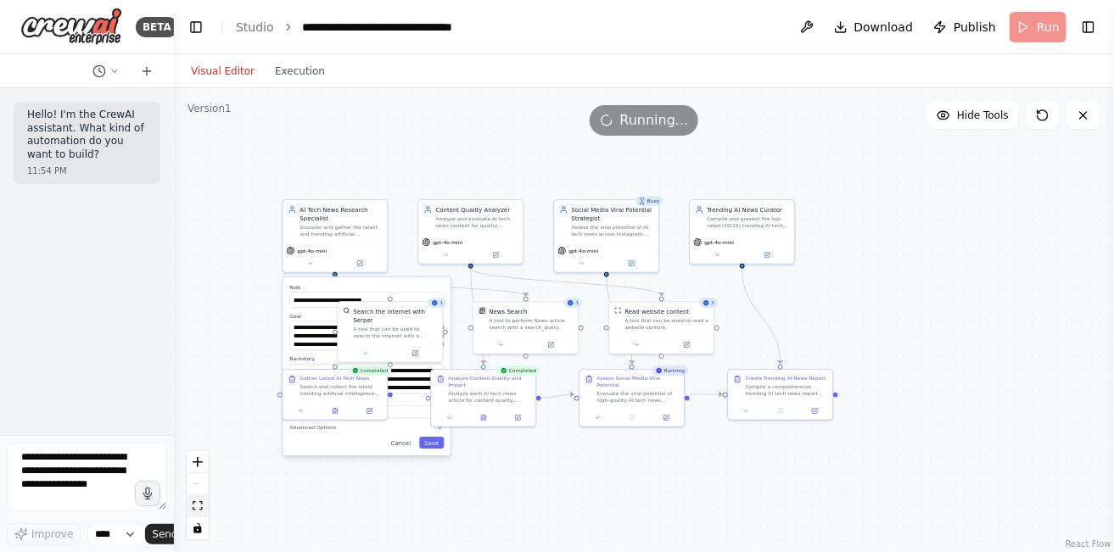
click at [194, 507] on icon "fit view" at bounding box center [198, 506] width 10 height 9
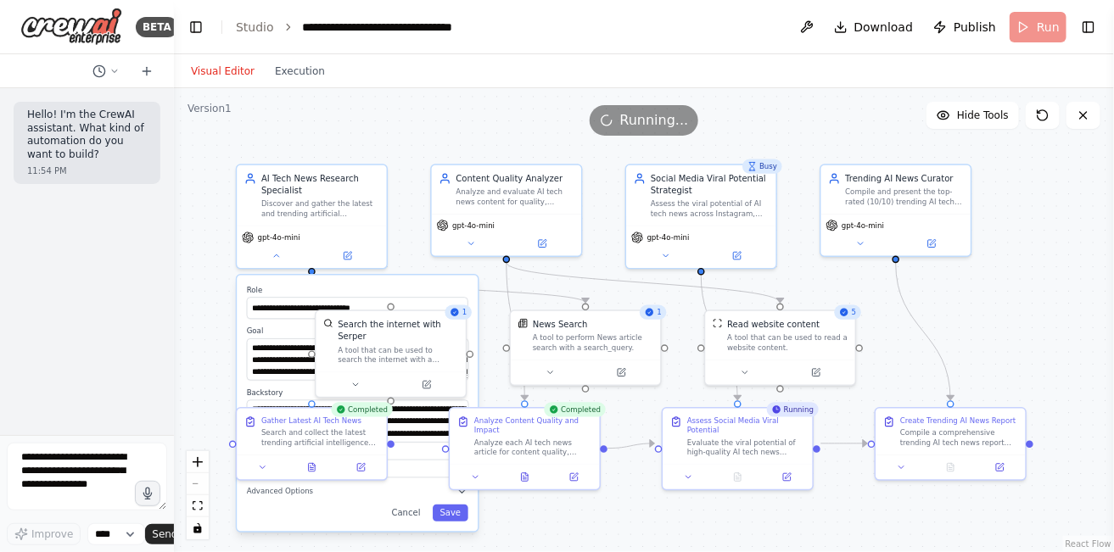
click at [385, 148] on div ".deletable-edge-delete-btn { width: 20px; height: 20px; border: 0px solid #ffff…" at bounding box center [644, 320] width 940 height 464
click at [456, 513] on button "Save" at bounding box center [451, 513] width 36 height 17
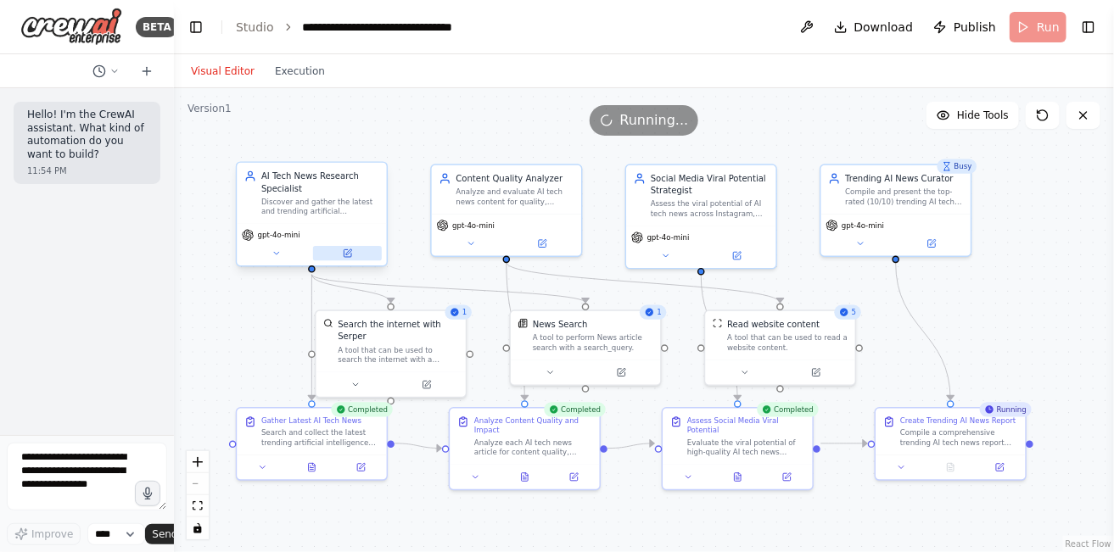
click at [348, 258] on button at bounding box center [347, 253] width 69 height 14
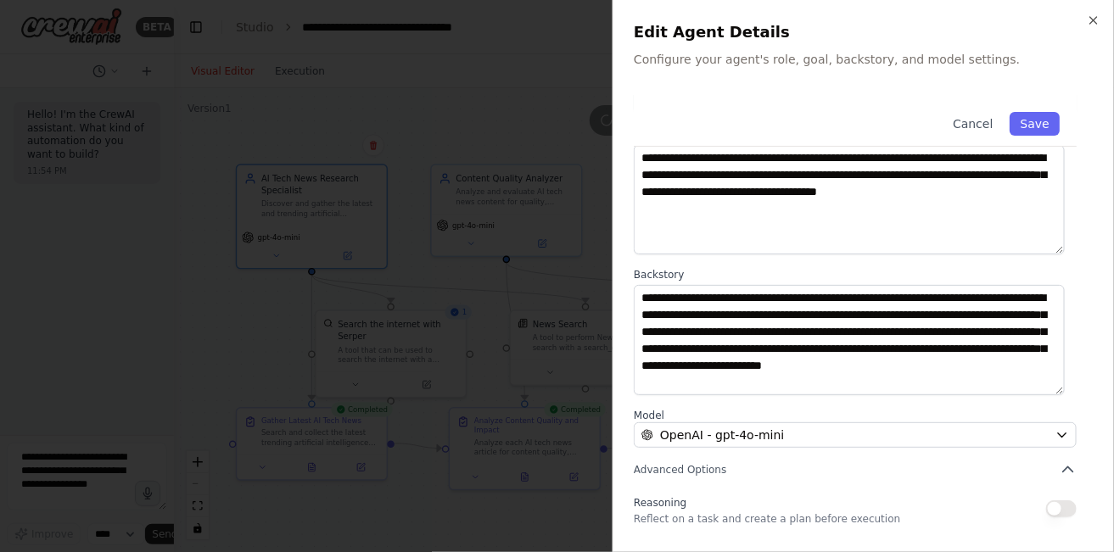
scroll to position [213, 0]
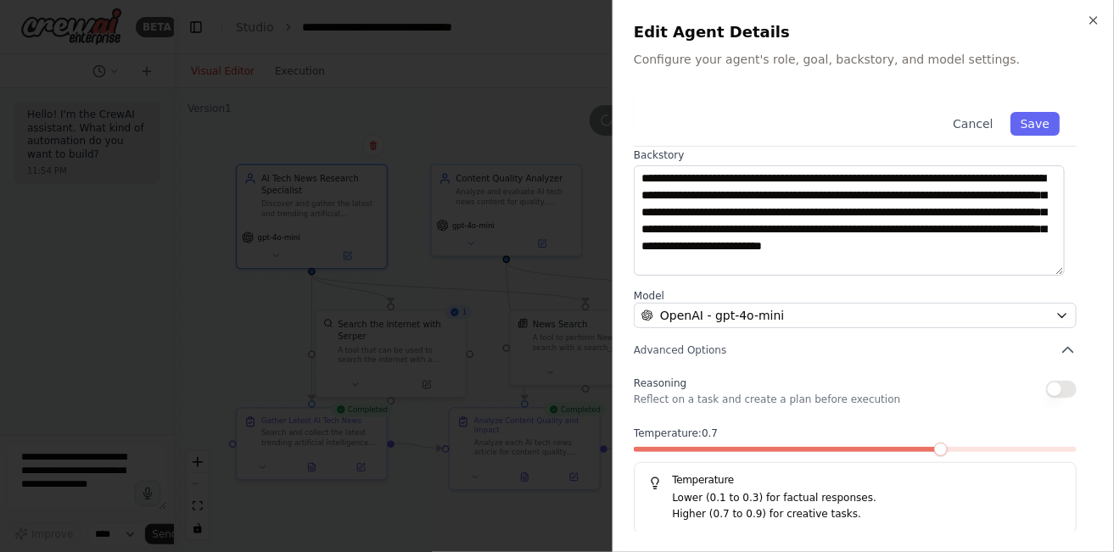
click at [1046, 386] on button "button" at bounding box center [1061, 389] width 31 height 17
click at [1023, 124] on button "Save" at bounding box center [1035, 124] width 49 height 24
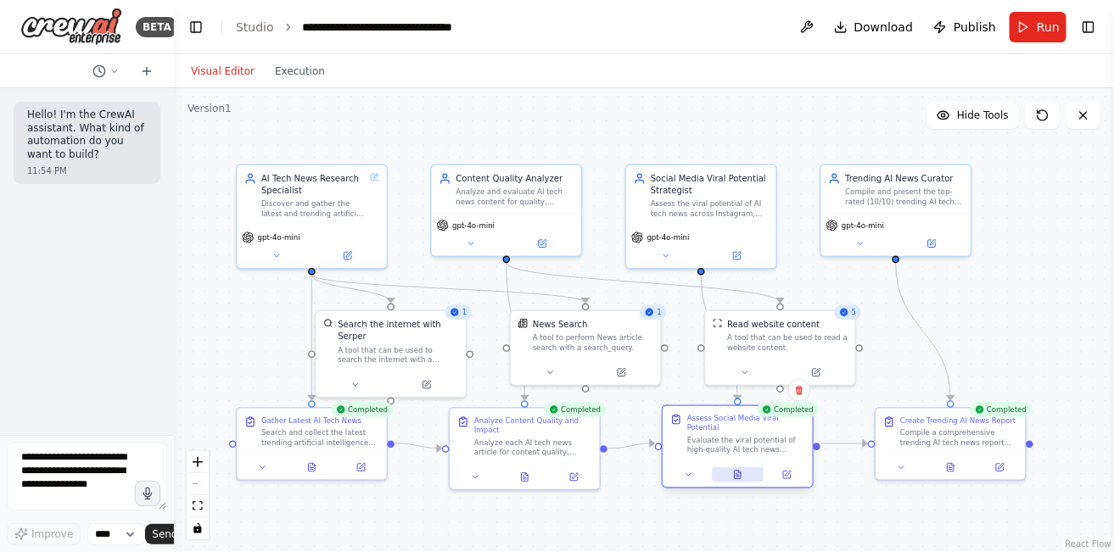
click at [733, 470] on icon at bounding box center [737, 474] width 9 height 9
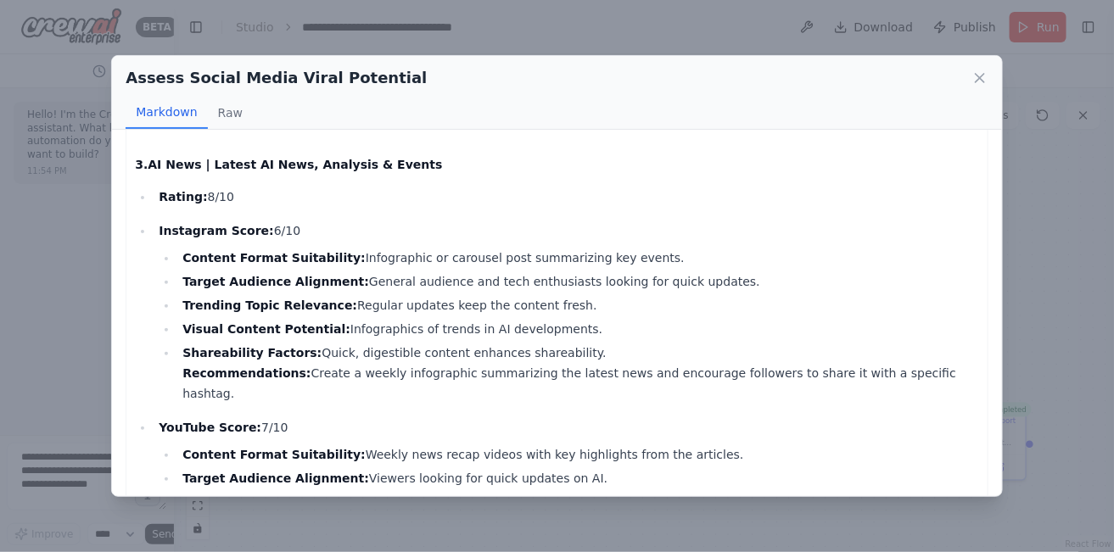
scroll to position [1497, 0]
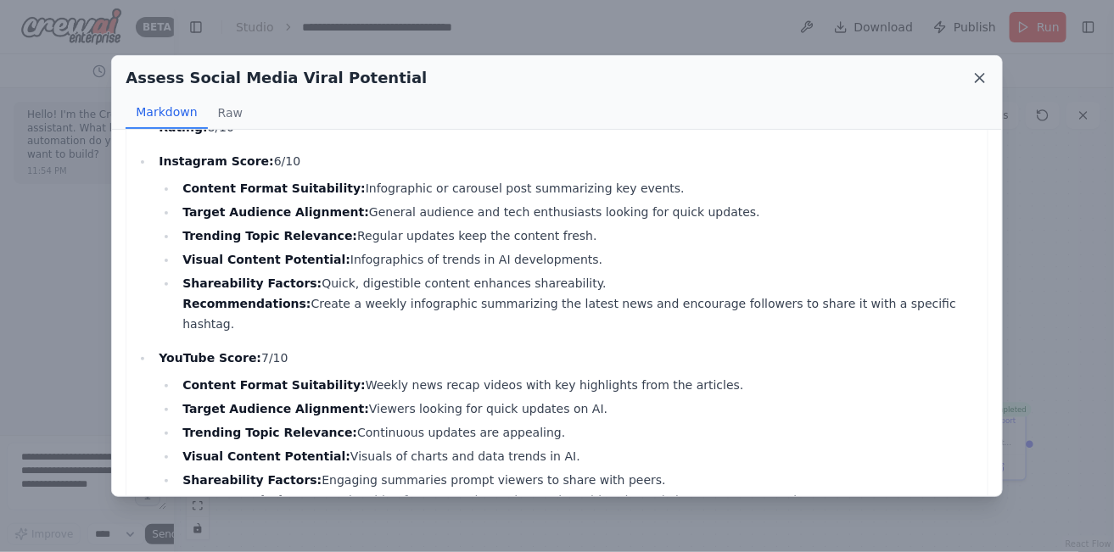
click at [976, 74] on icon at bounding box center [980, 78] width 8 height 8
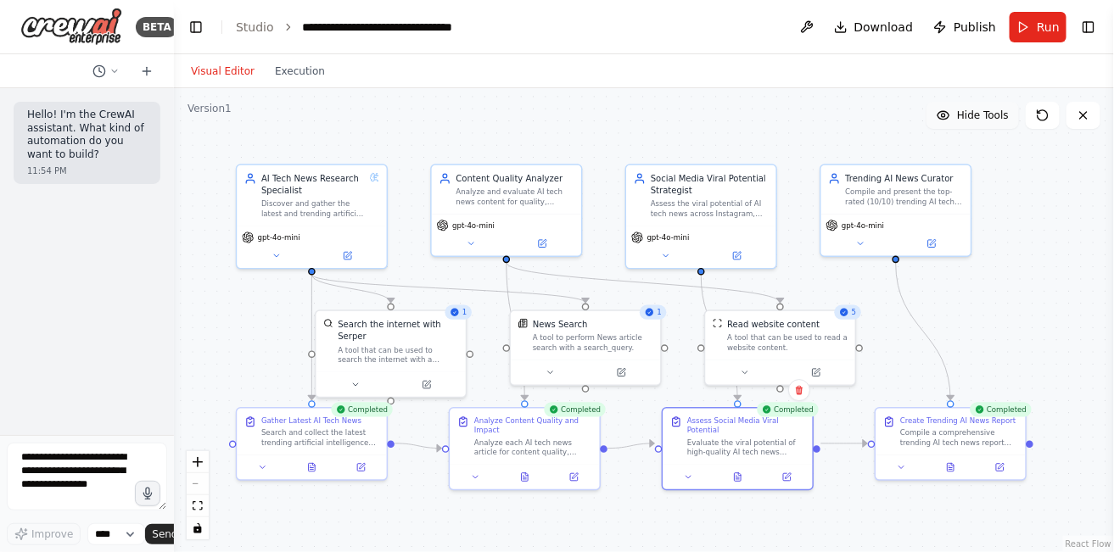
click at [996, 124] on button "Hide Tools" at bounding box center [973, 115] width 92 height 27
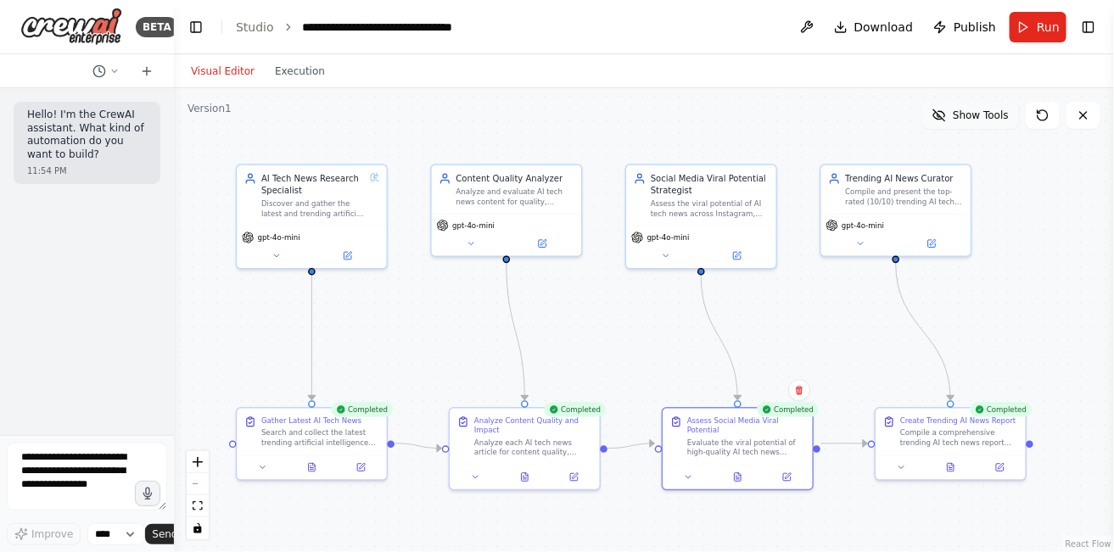
click at [989, 115] on span "Show Tools" at bounding box center [981, 116] width 56 height 14
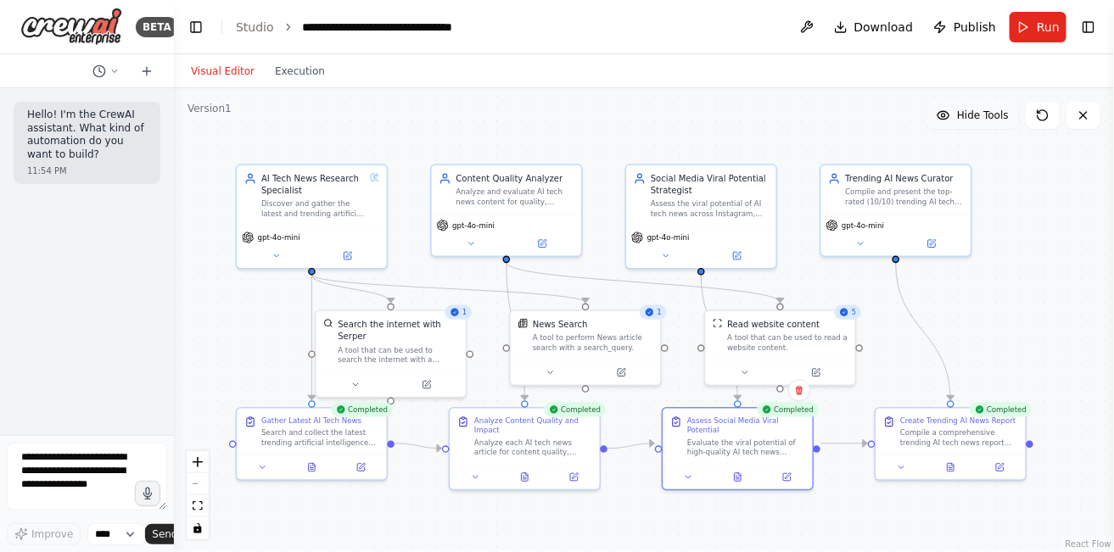
click at [989, 115] on span "Hide Tools" at bounding box center [983, 116] width 52 height 14
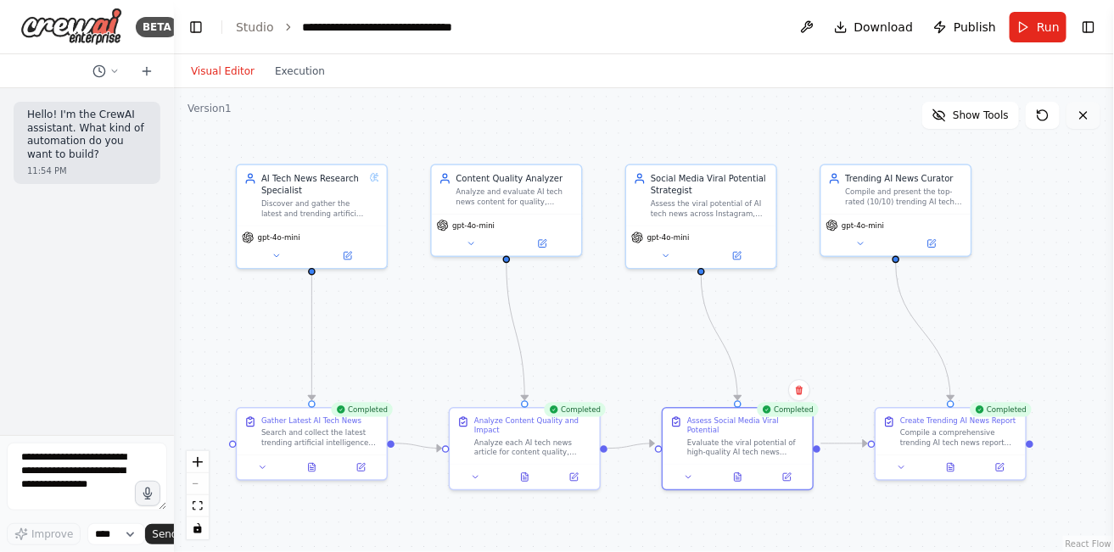
click at [1090, 119] on icon at bounding box center [1084, 116] width 14 height 14
click at [1045, 114] on icon at bounding box center [1043, 116] width 14 height 14
click at [983, 105] on button "Show Tools" at bounding box center [970, 115] width 97 height 27
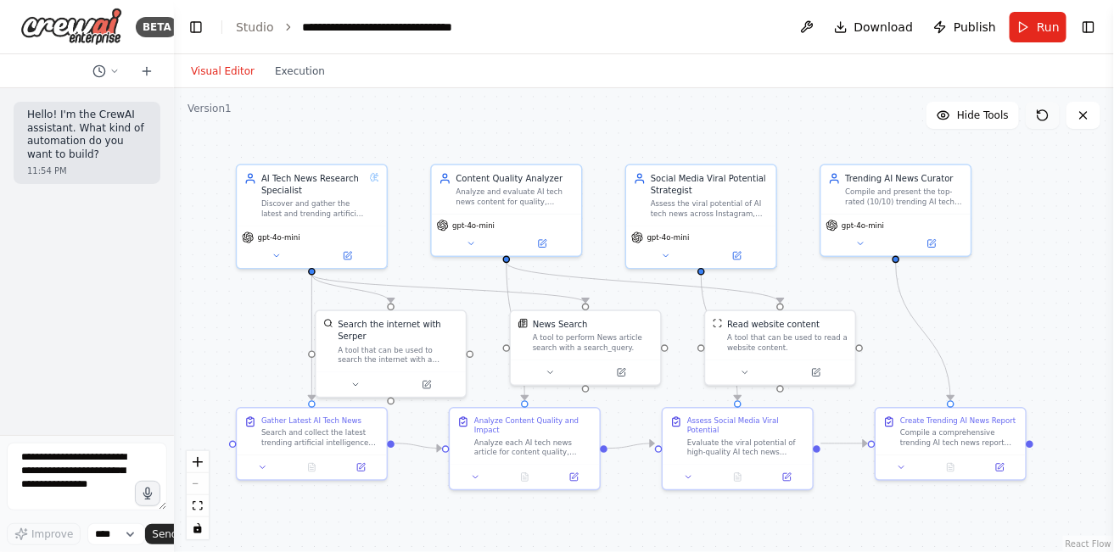
click at [1052, 115] on button at bounding box center [1043, 115] width 34 height 27
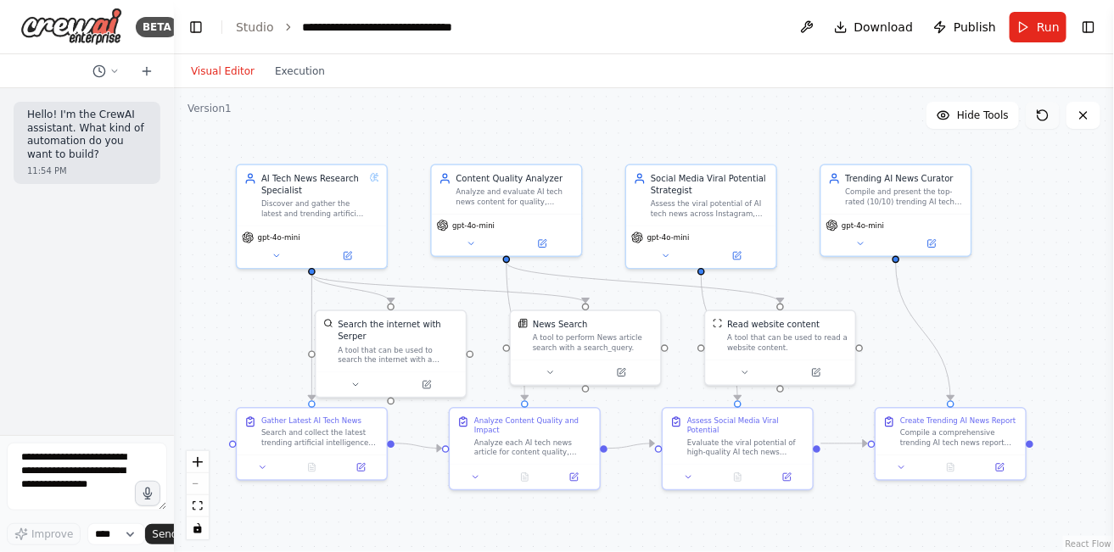
click at [1052, 115] on button at bounding box center [1043, 115] width 34 height 27
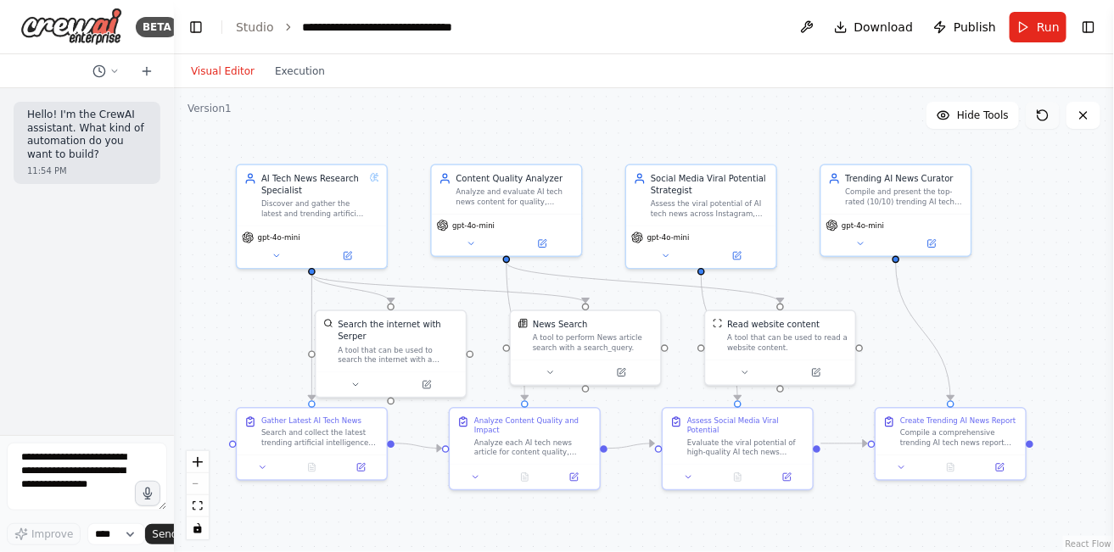
click at [1052, 115] on button at bounding box center [1043, 115] width 34 height 27
click at [882, 112] on div ".deletable-edge-delete-btn { width: 20px; height: 20px; border: 0px solid #ffff…" at bounding box center [644, 320] width 940 height 464
click at [849, 29] on button "Download" at bounding box center [873, 27] width 93 height 31
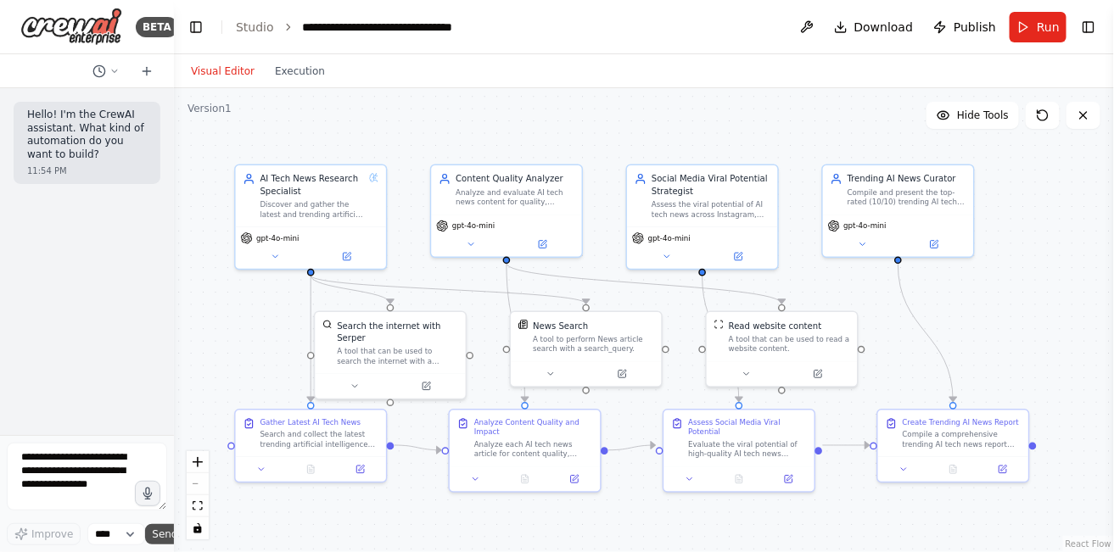
click at [163, 541] on span "Send" at bounding box center [164, 535] width 25 height 14
click at [166, 530] on span "Send" at bounding box center [164, 535] width 25 height 14
click at [352, 252] on button at bounding box center [346, 254] width 69 height 14
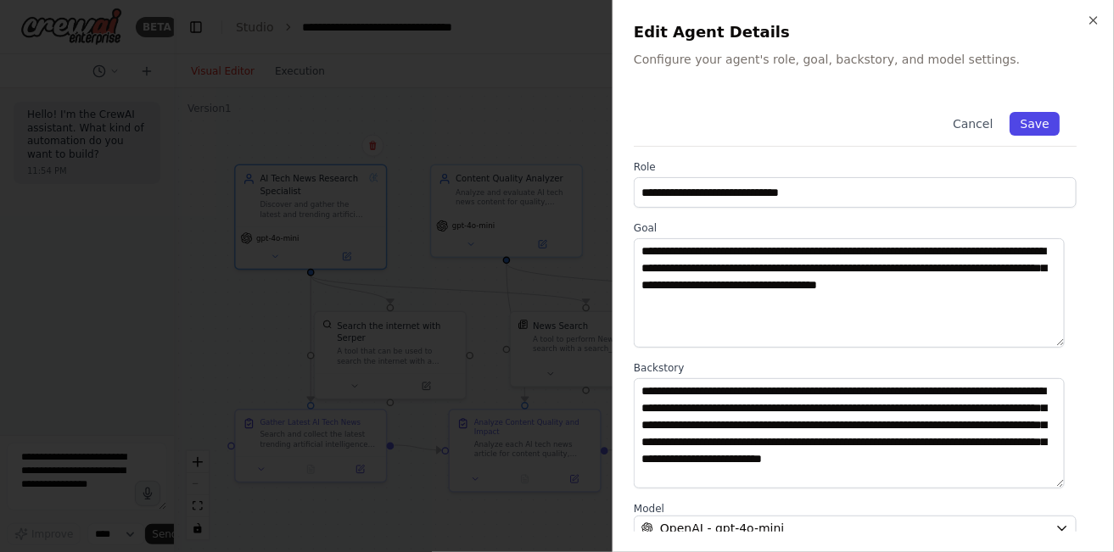
click at [1016, 125] on button "Save" at bounding box center [1035, 124] width 49 height 24
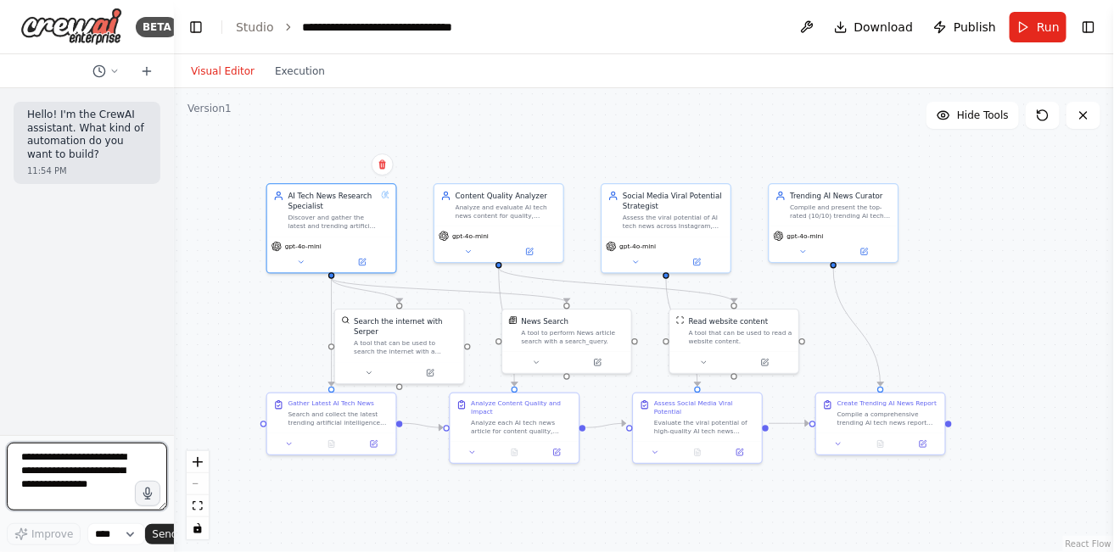
click at [79, 472] on textarea at bounding box center [87, 477] width 160 height 68
click at [974, 26] on span "Publish" at bounding box center [975, 27] width 42 height 17
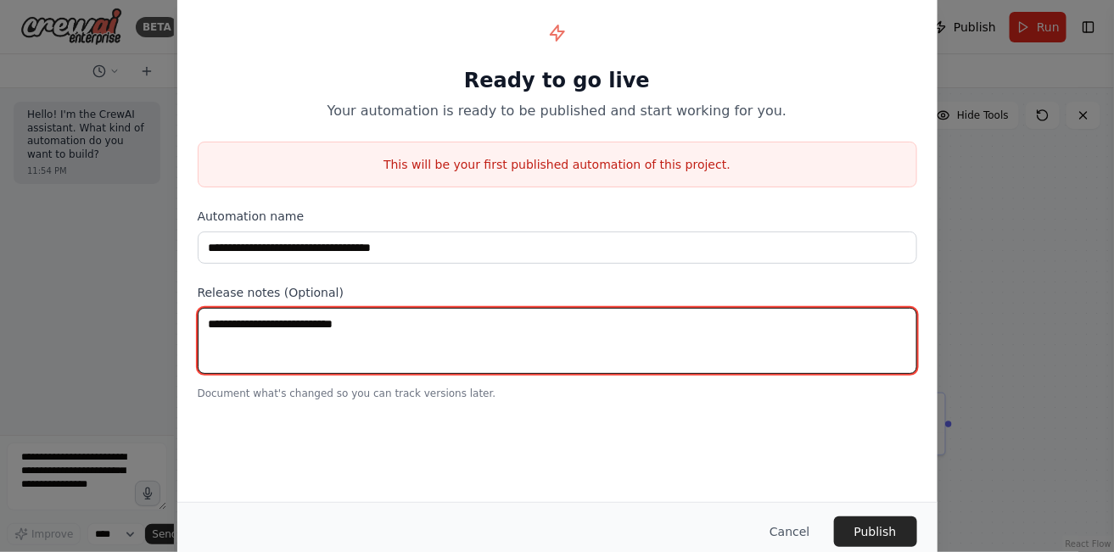
click at [412, 327] on textarea at bounding box center [558, 341] width 720 height 66
type textarea "*****"
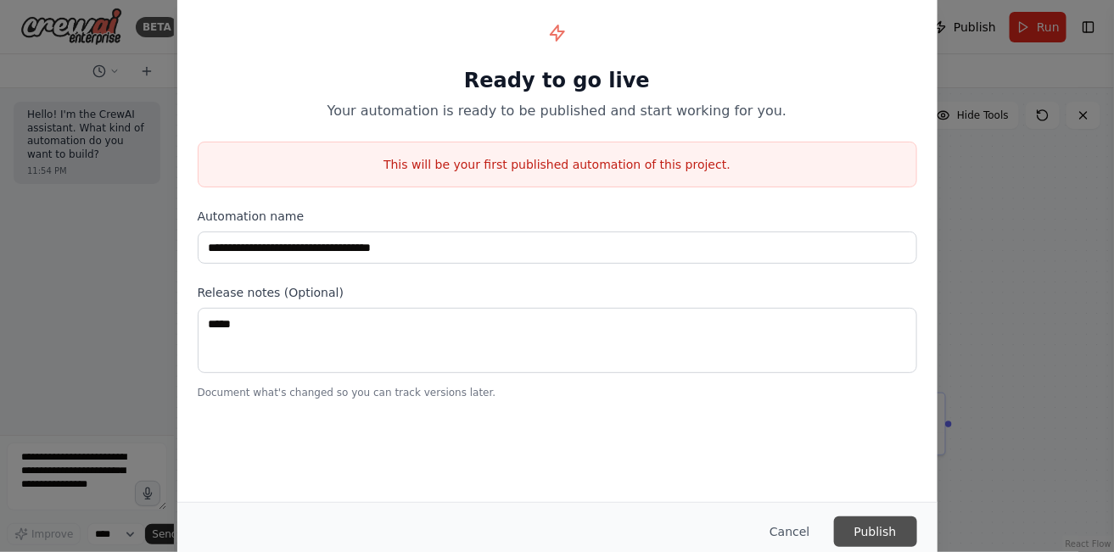
click at [869, 518] on button "Publish" at bounding box center [875, 532] width 83 height 31
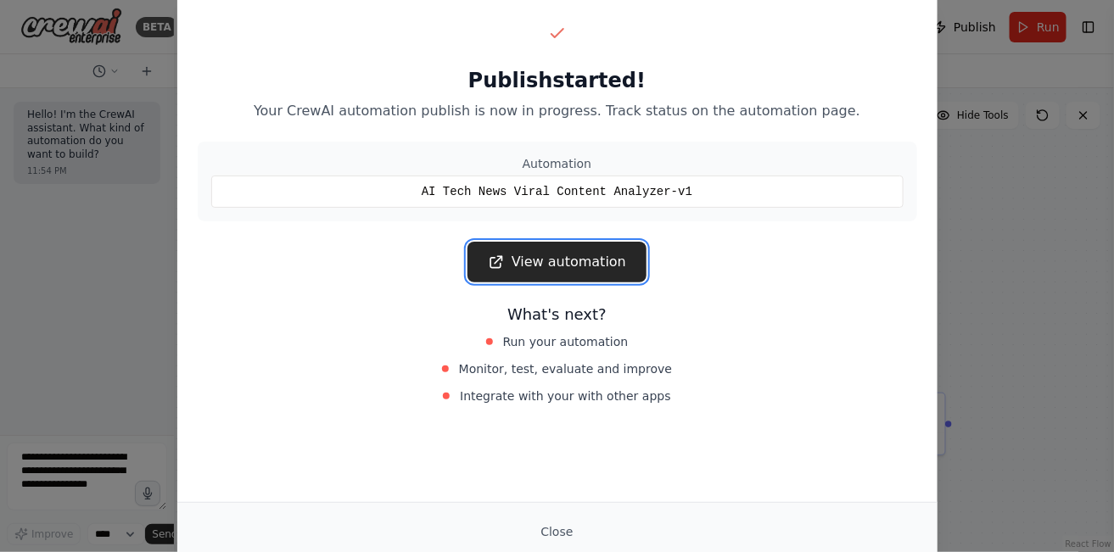
click at [592, 266] on link "View automation" at bounding box center [557, 262] width 179 height 41
click at [565, 532] on button "Close" at bounding box center [556, 532] width 59 height 31
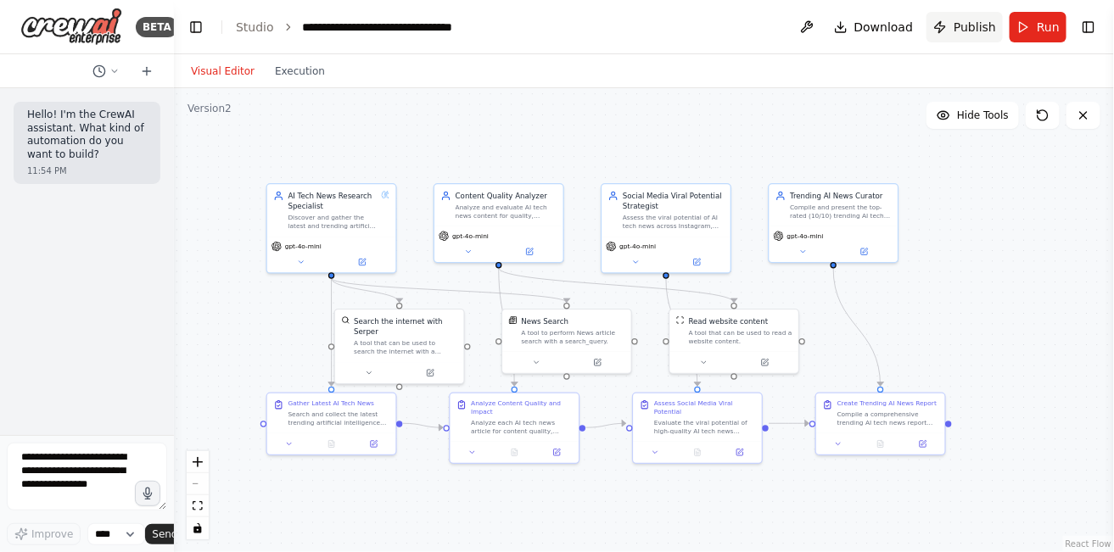
click at [969, 16] on button "Publish" at bounding box center [965, 27] width 76 height 31
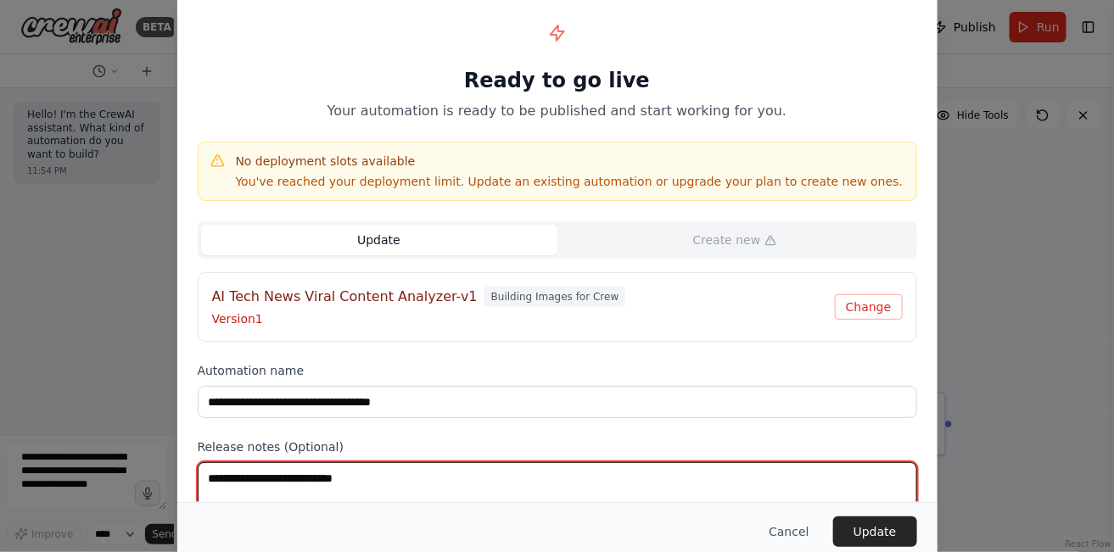
click at [380, 465] on textarea at bounding box center [558, 495] width 720 height 66
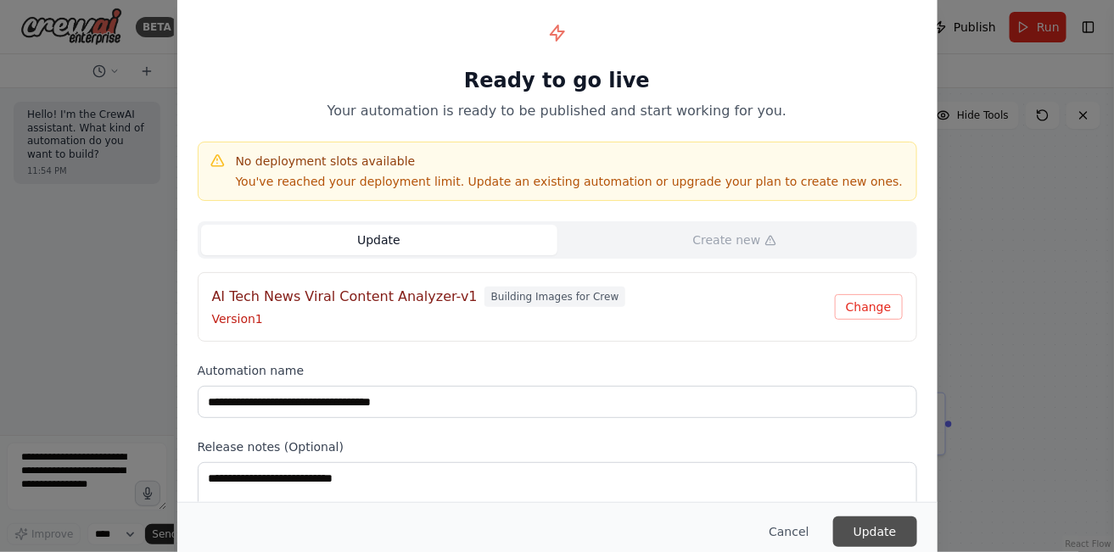
click at [873, 535] on button "Update" at bounding box center [875, 532] width 84 height 31
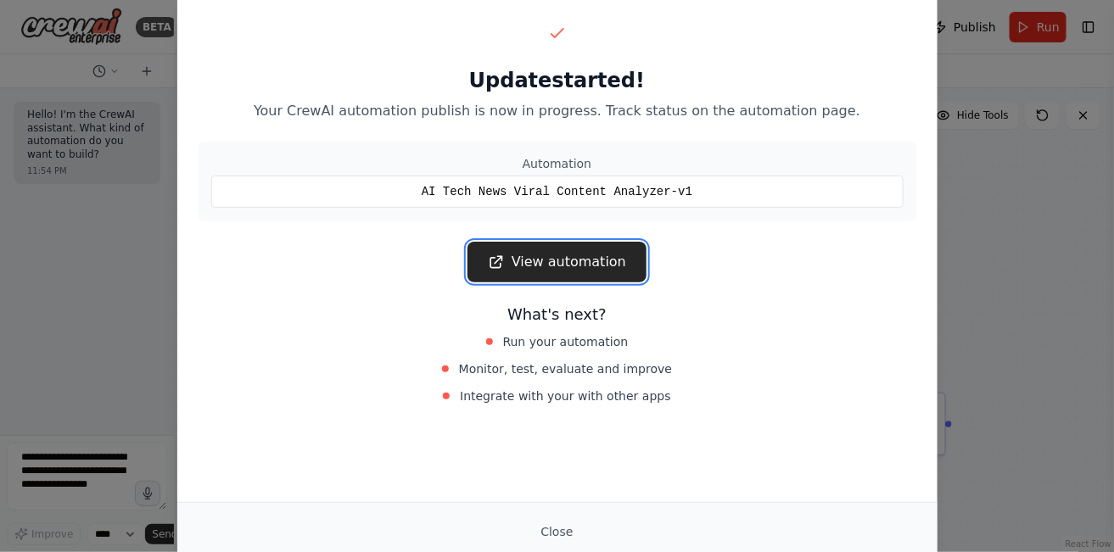
click at [573, 274] on link "View automation" at bounding box center [557, 262] width 179 height 41
click at [548, 527] on button "Close" at bounding box center [556, 532] width 59 height 31
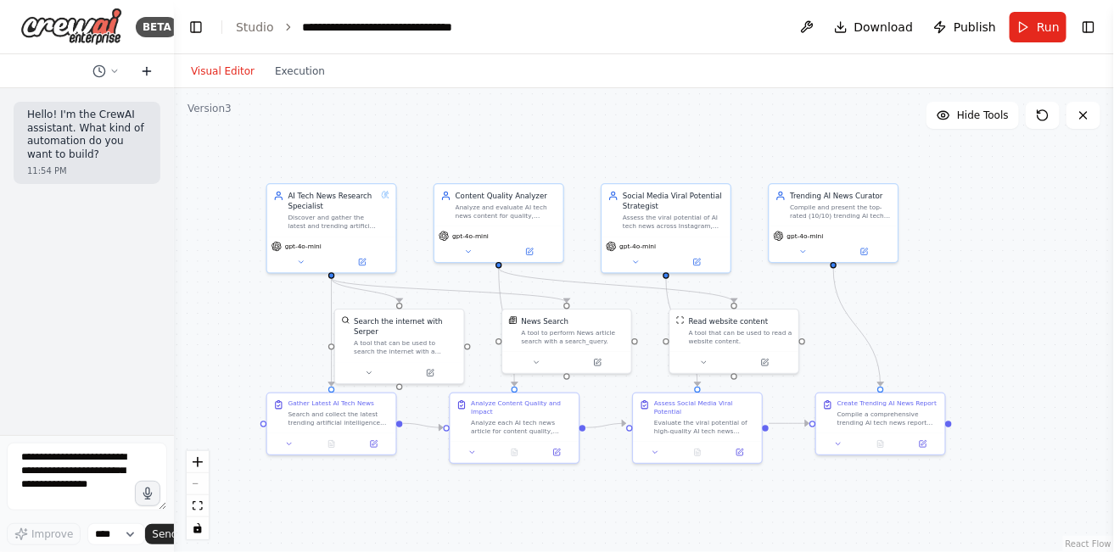
click at [144, 74] on icon at bounding box center [147, 71] width 14 height 14
click at [187, 27] on button "Toggle Left Sidebar" at bounding box center [196, 27] width 24 height 24
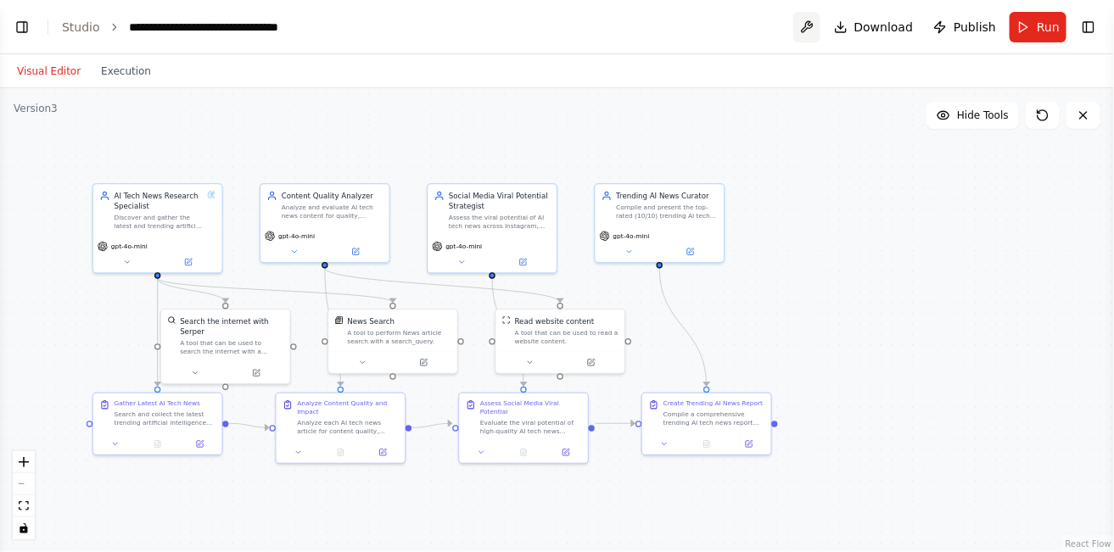
click at [818, 26] on button at bounding box center [806, 27] width 27 height 31
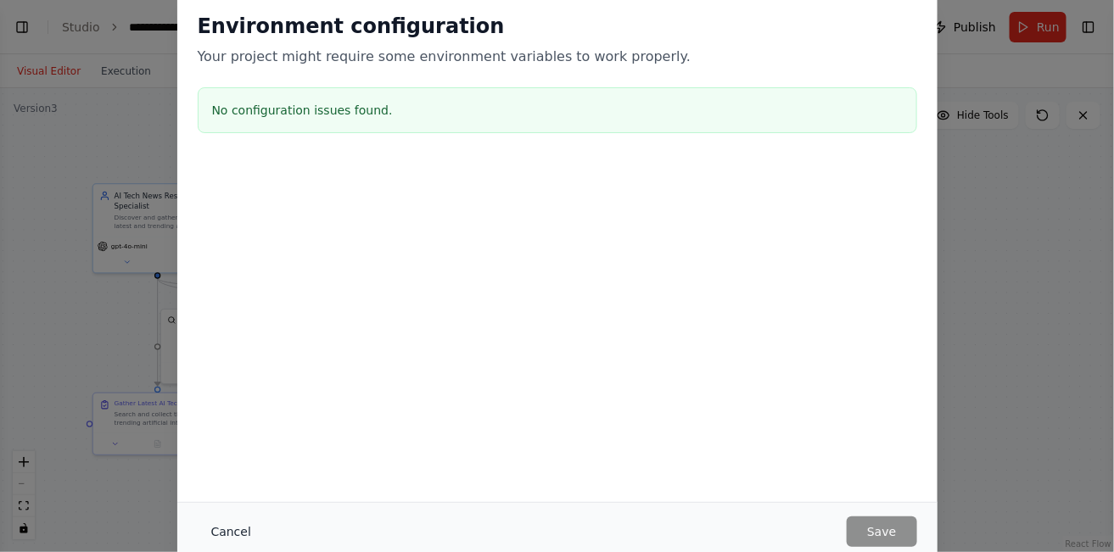
click at [230, 530] on button "Cancel" at bounding box center [231, 532] width 67 height 31
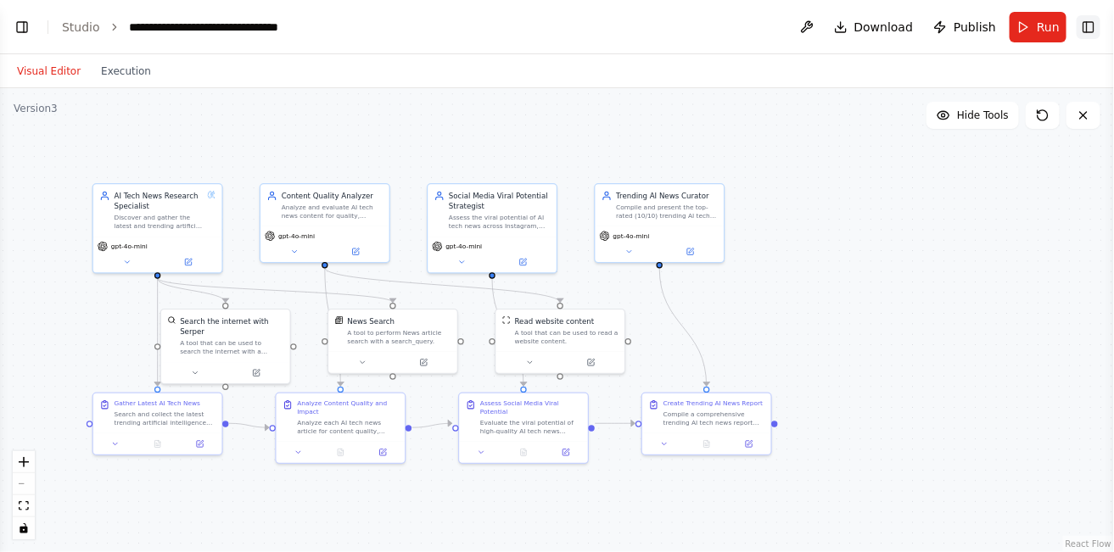
click at [1090, 24] on button "Toggle Right Sidebar" at bounding box center [1089, 27] width 24 height 24
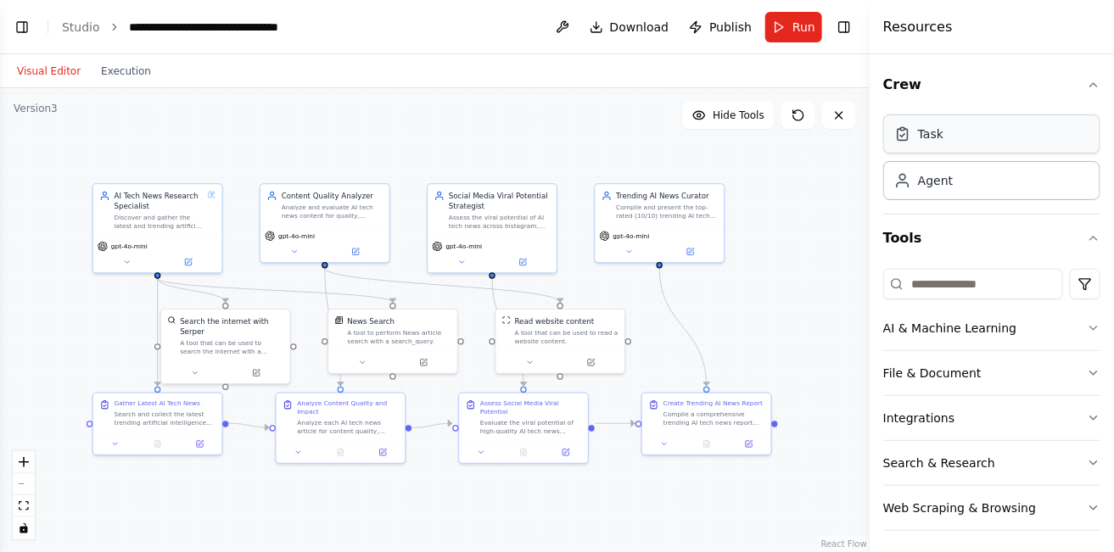
click at [1027, 137] on div "Task" at bounding box center [991, 134] width 217 height 39
click at [928, 410] on button "Integrations" at bounding box center [991, 417] width 217 height 44
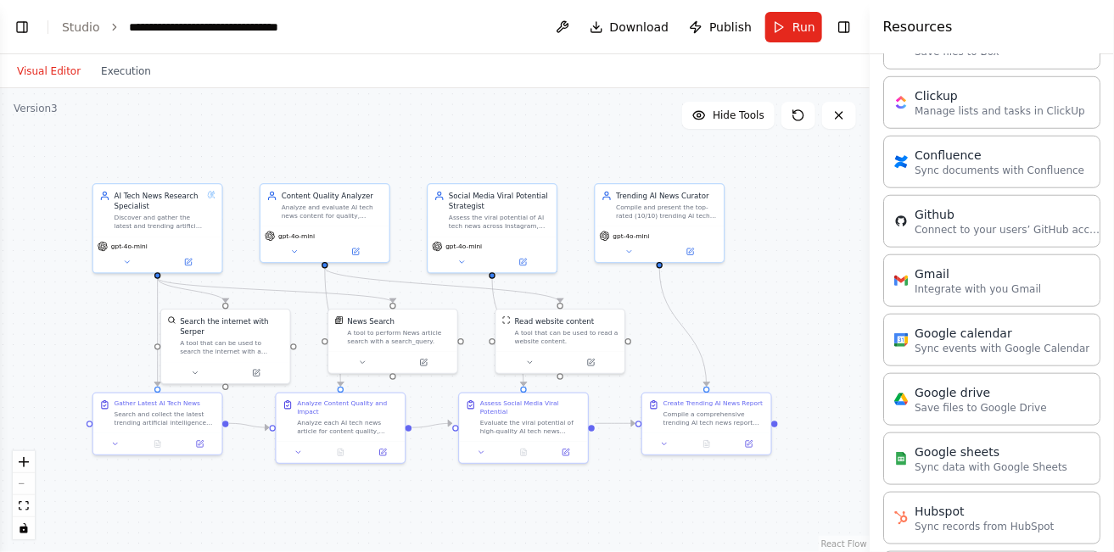
scroll to position [370, 0]
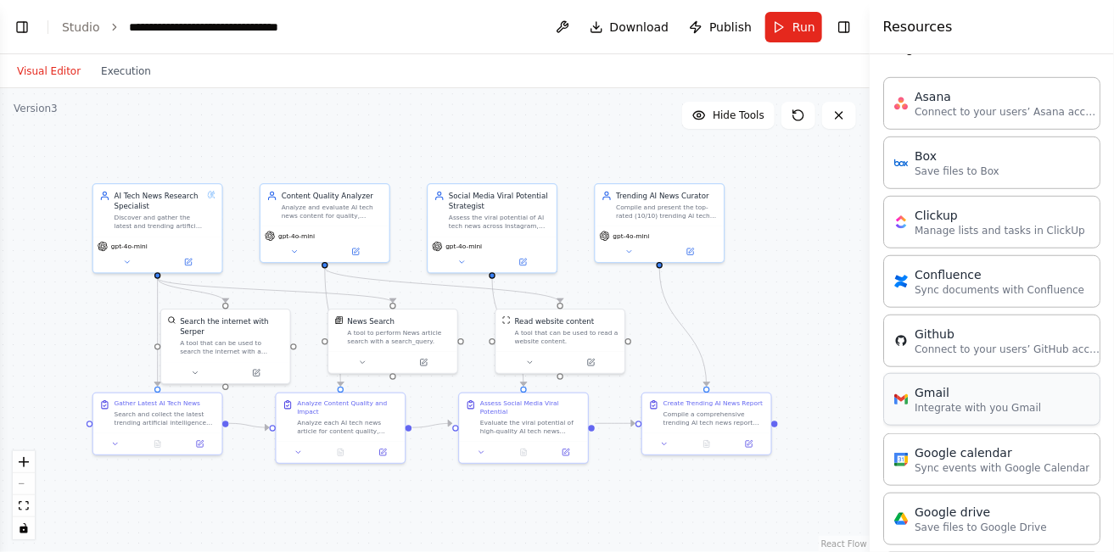
click at [993, 374] on div "Gmail Integrate with you Gmail" at bounding box center [991, 399] width 217 height 53
click at [990, 401] on p "Integrate with you Gmail" at bounding box center [978, 408] width 126 height 14
click at [980, 401] on p "Integrate with you Gmail" at bounding box center [978, 408] width 126 height 14
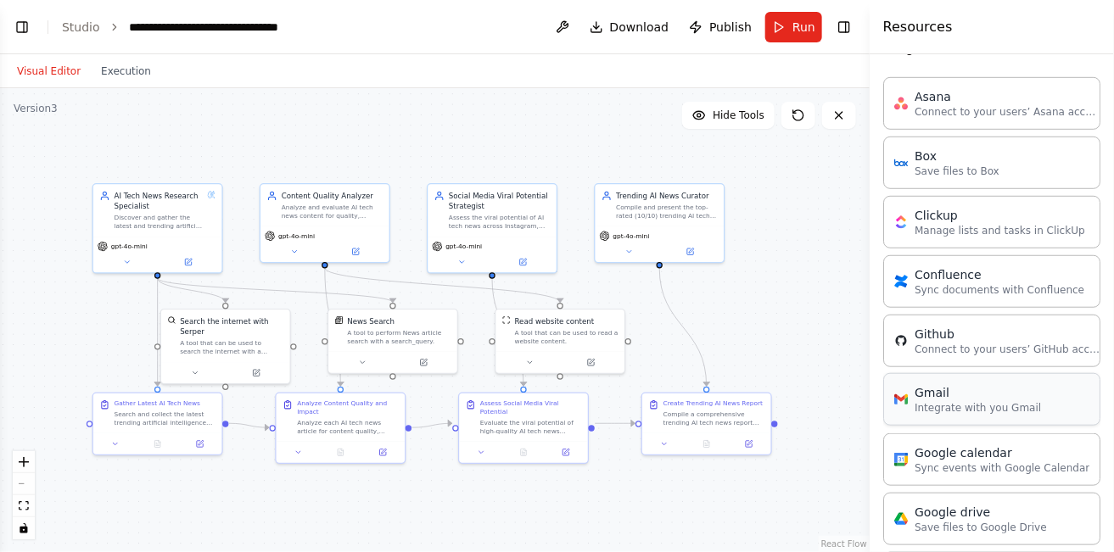
click at [980, 401] on p "Integrate with you Gmail" at bounding box center [978, 408] width 126 height 14
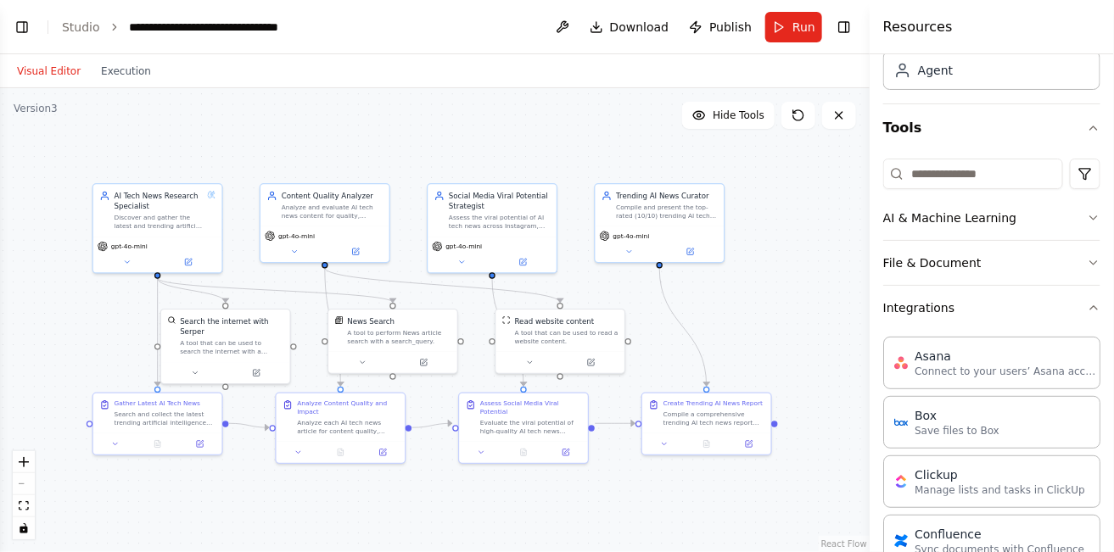
scroll to position [71, 0]
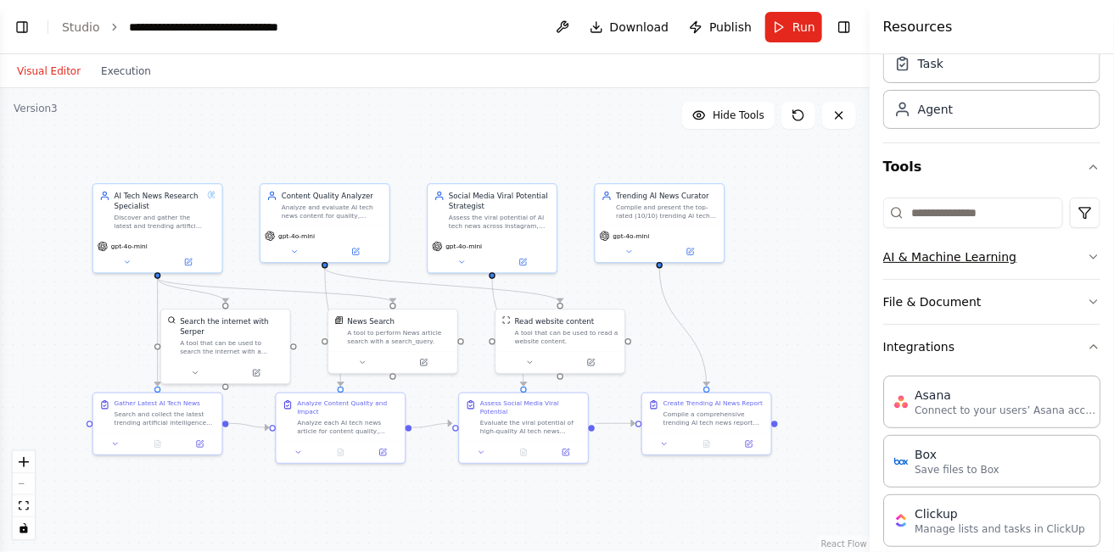
click at [966, 252] on button "AI & Machine Learning" at bounding box center [991, 257] width 217 height 44
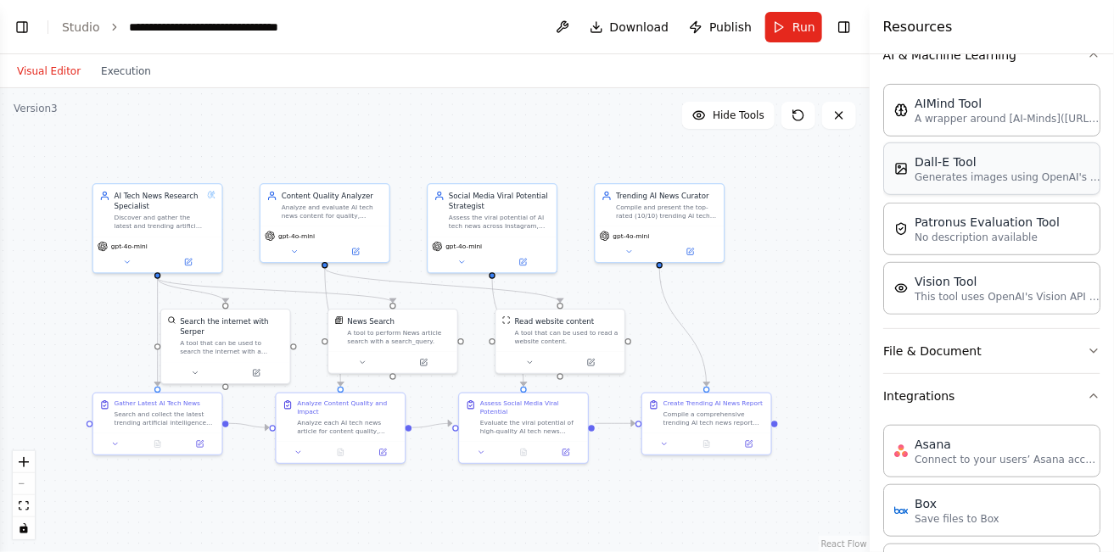
scroll to position [269, 0]
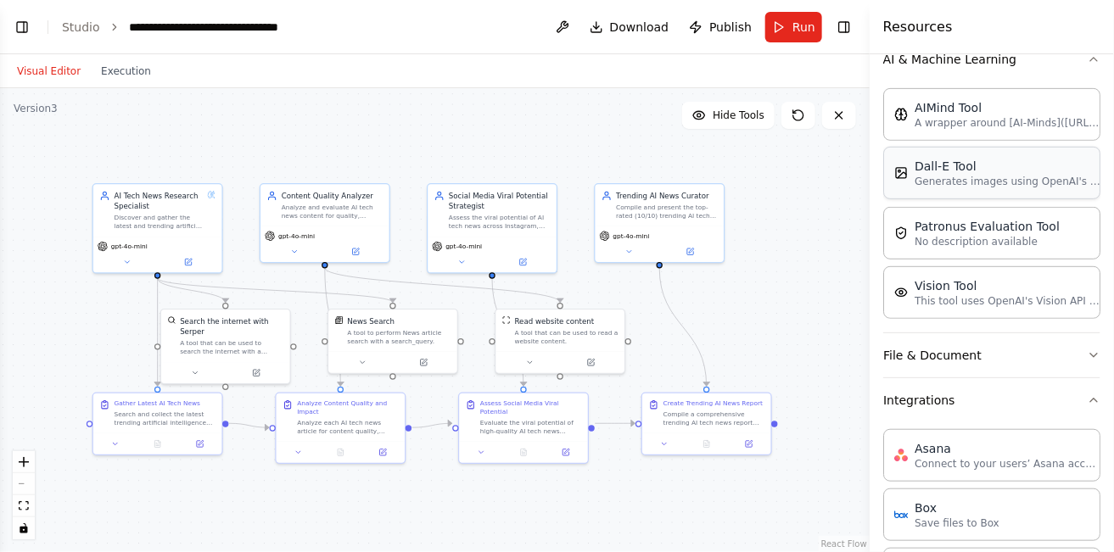
click at [956, 371] on button "File & Document" at bounding box center [991, 356] width 217 height 44
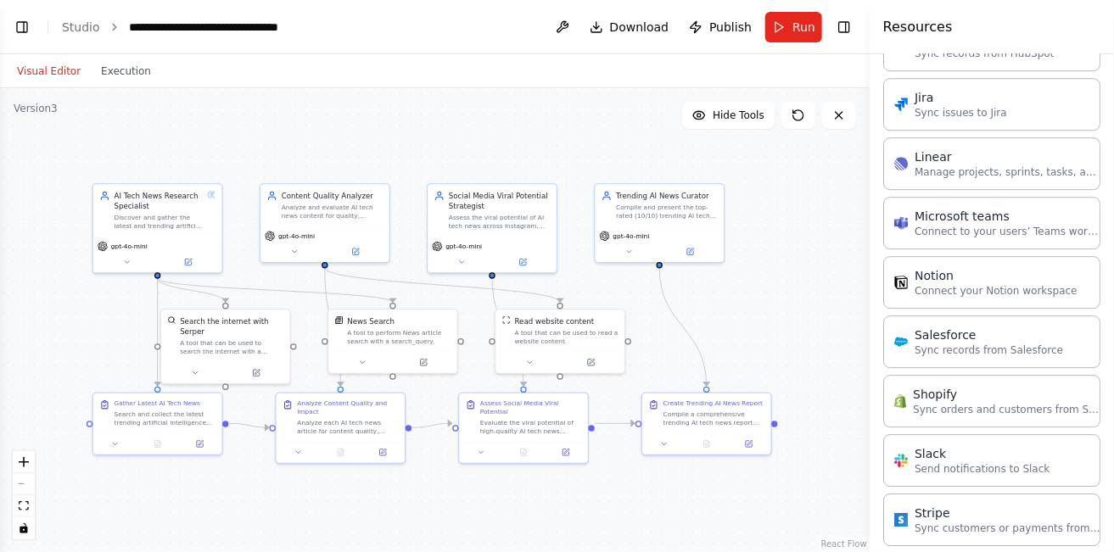
scroll to position [1808, 0]
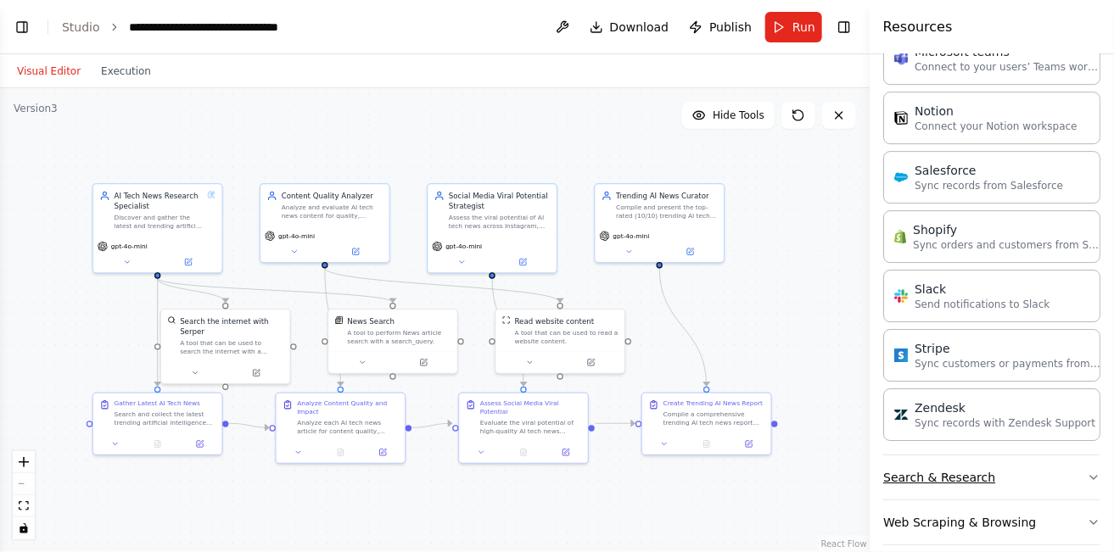
click at [941, 469] on button "Search & Research" at bounding box center [991, 478] width 217 height 44
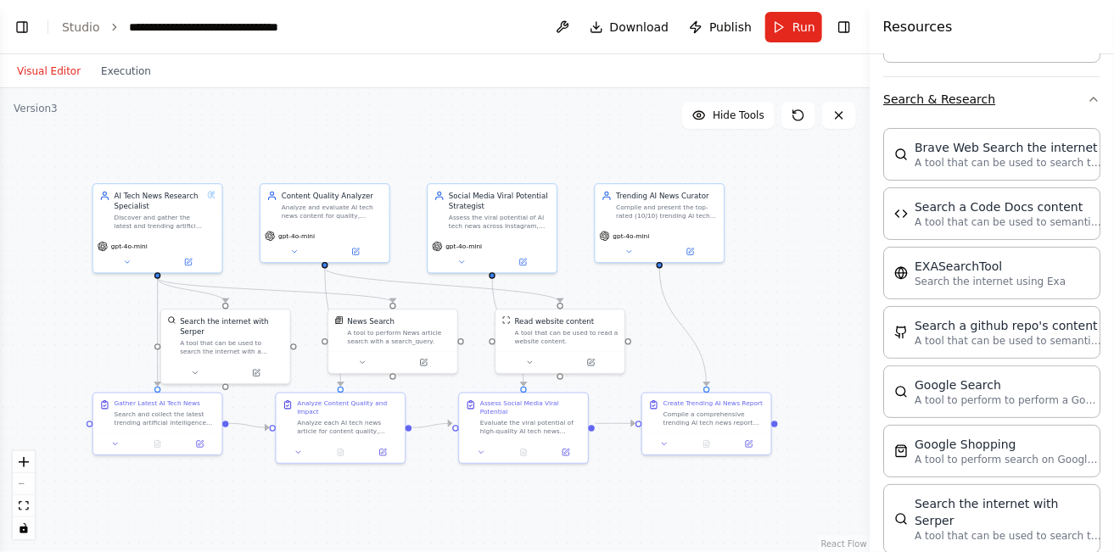
scroll to position [2189, 0]
click at [985, 213] on p "A tool that can be used to semantic search a query from a Code Docs content." at bounding box center [1008, 220] width 187 height 14
click at [55, 66] on button "Visual Editor" at bounding box center [49, 71] width 84 height 20
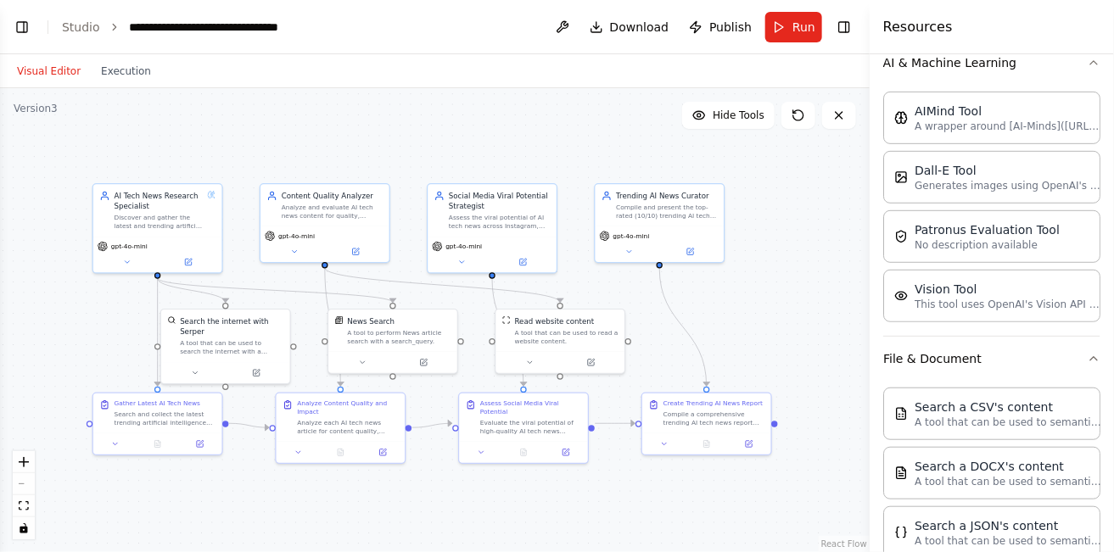
scroll to position [0, 0]
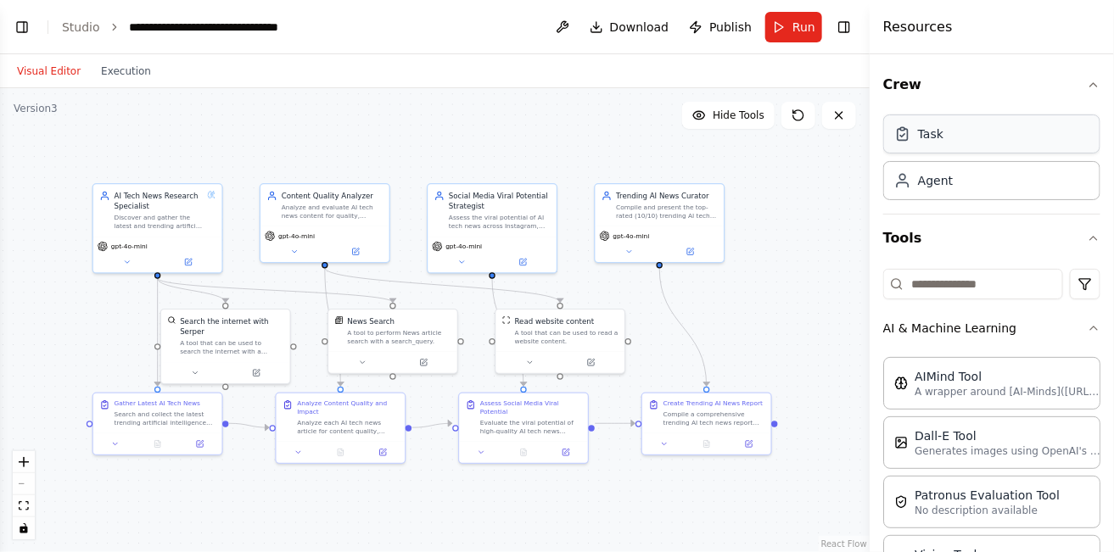
click at [967, 141] on div "Task" at bounding box center [991, 134] width 217 height 39
click at [974, 173] on div "Agent" at bounding box center [991, 179] width 217 height 39
click at [1087, 86] on icon "button" at bounding box center [1094, 85] width 14 height 14
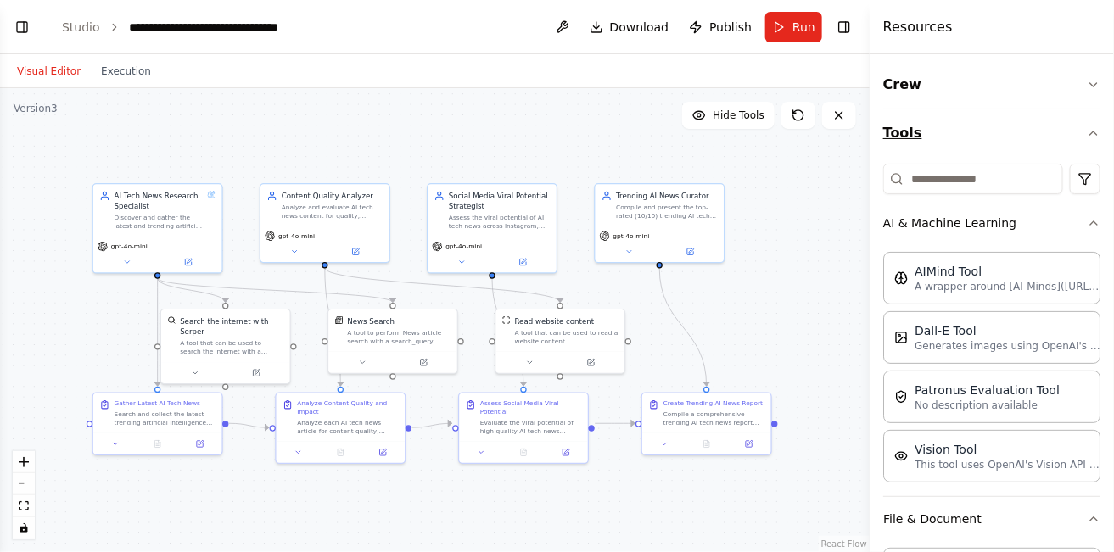
click at [1087, 138] on icon "button" at bounding box center [1094, 133] width 14 height 14
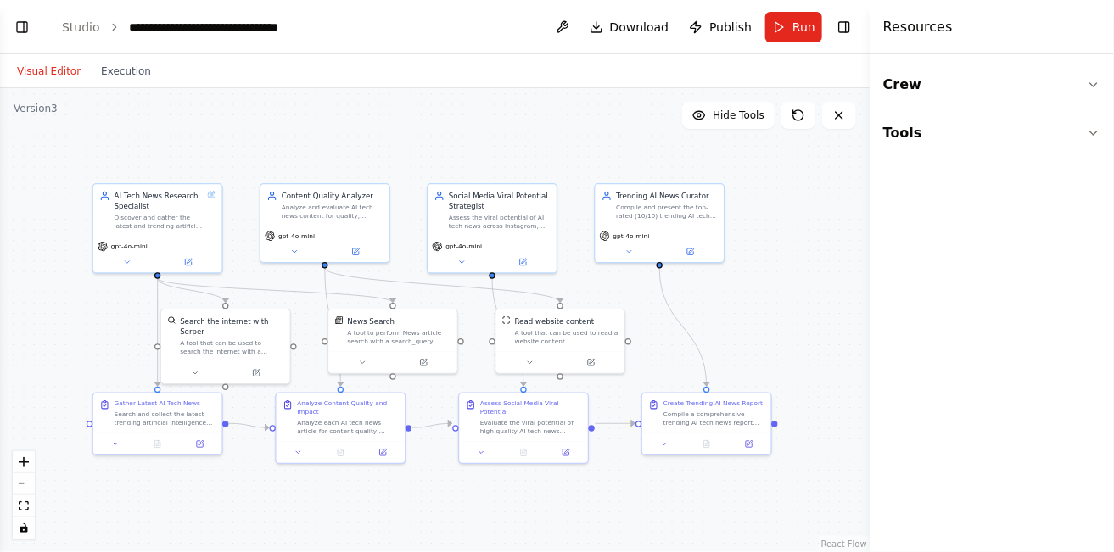
click at [848, 193] on div ".deletable-edge-delete-btn { width: 20px; height: 20px; border: 0px solid #ffff…" at bounding box center [435, 320] width 870 height 464
click at [830, 21] on header "**********" at bounding box center [435, 27] width 870 height 54
click at [842, 28] on button "Toggle Right Sidebar" at bounding box center [844, 27] width 24 height 24
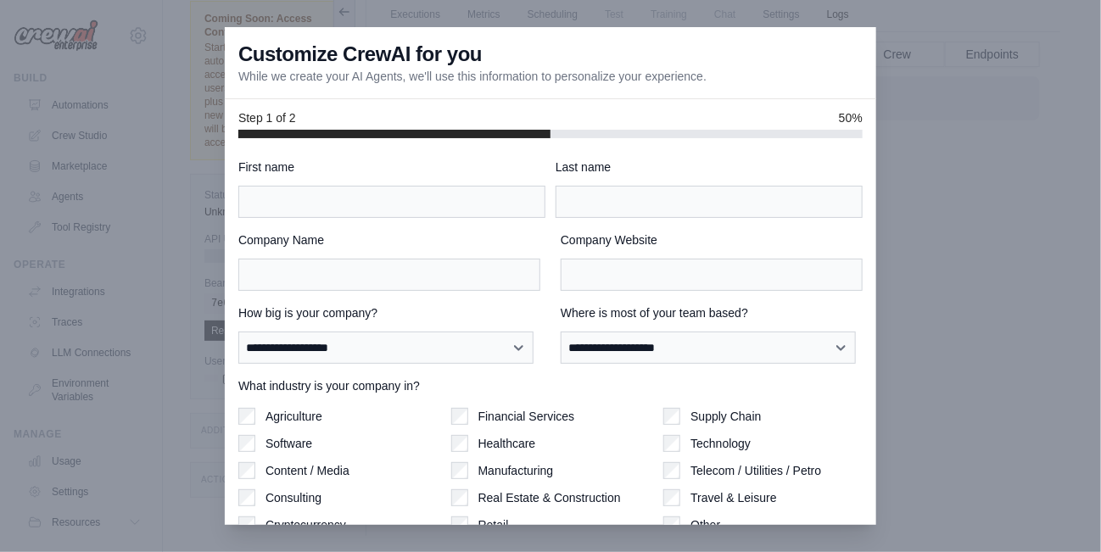
scroll to position [115, 0]
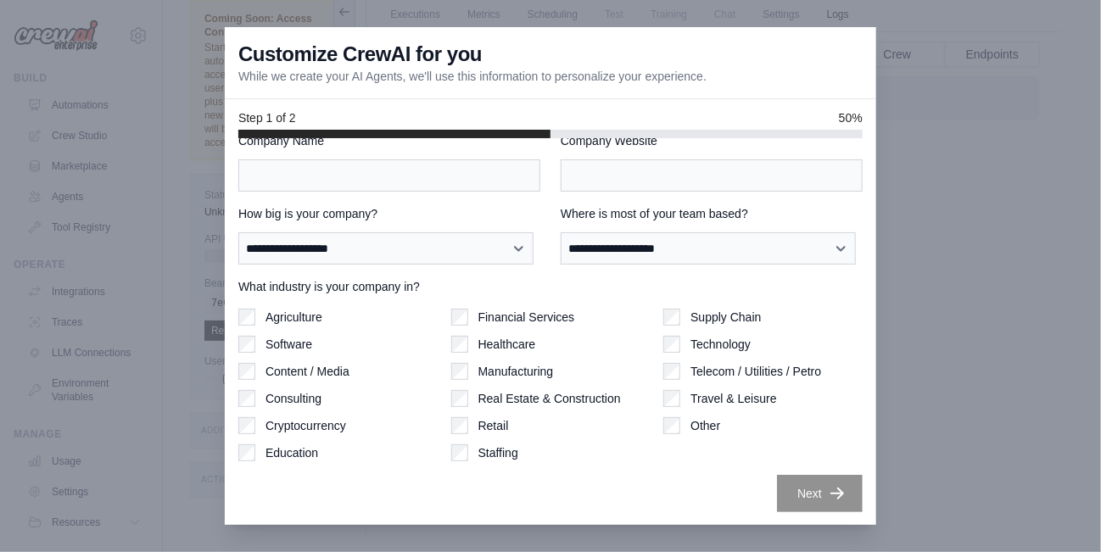
click at [636, 135] on div at bounding box center [550, 134] width 625 height 8
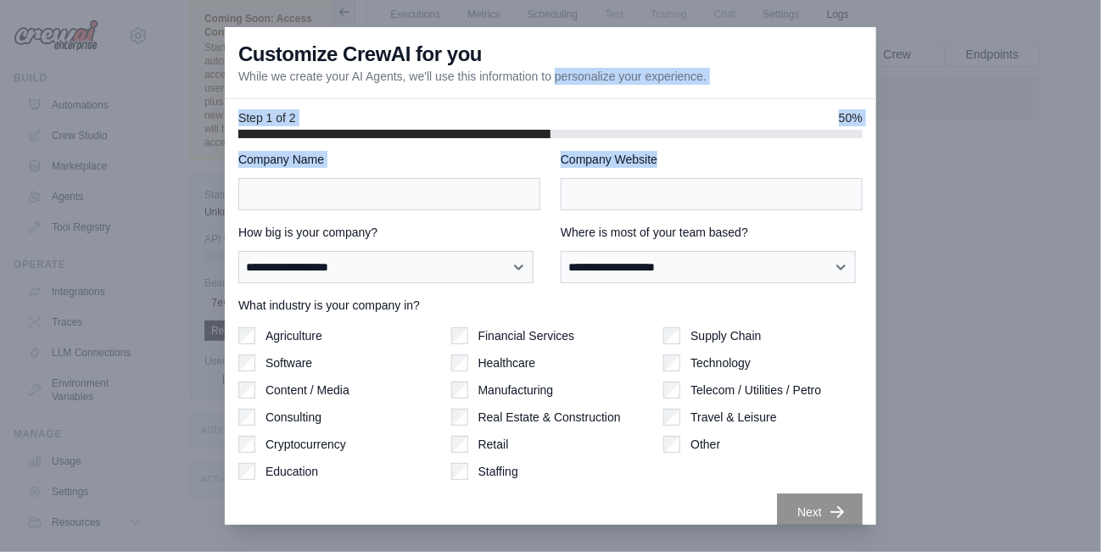
drag, startPoint x: 580, startPoint y: 42, endPoint x: 581, endPoint y: 192, distance: 150.2
click at [581, 192] on div "**********" at bounding box center [551, 276] width 652 height 498
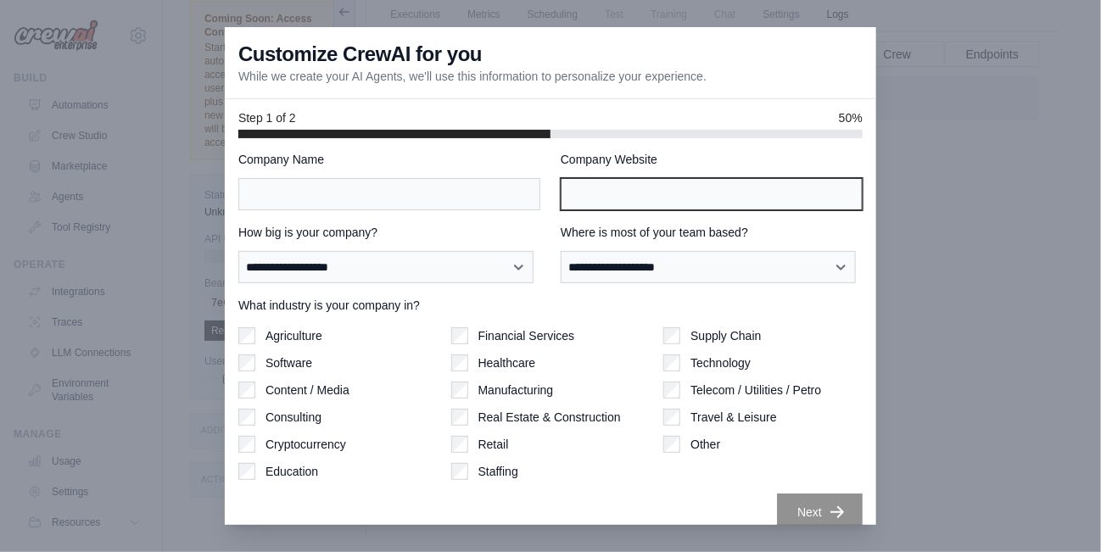
click at [795, 180] on input "Company Website" at bounding box center [712, 194] width 302 height 32
click at [938, 161] on div at bounding box center [550, 276] width 1101 height 552
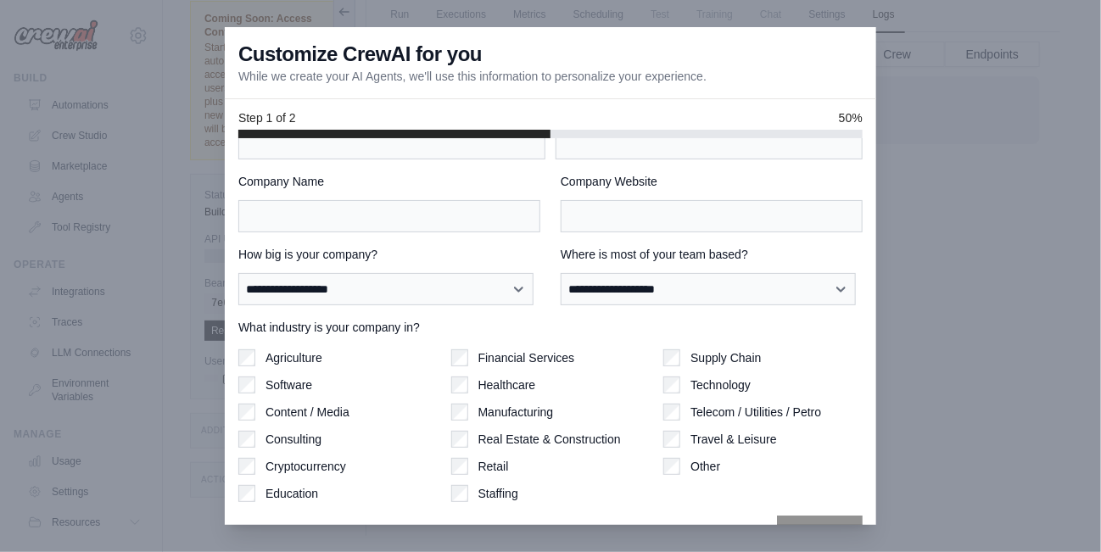
scroll to position [93, 0]
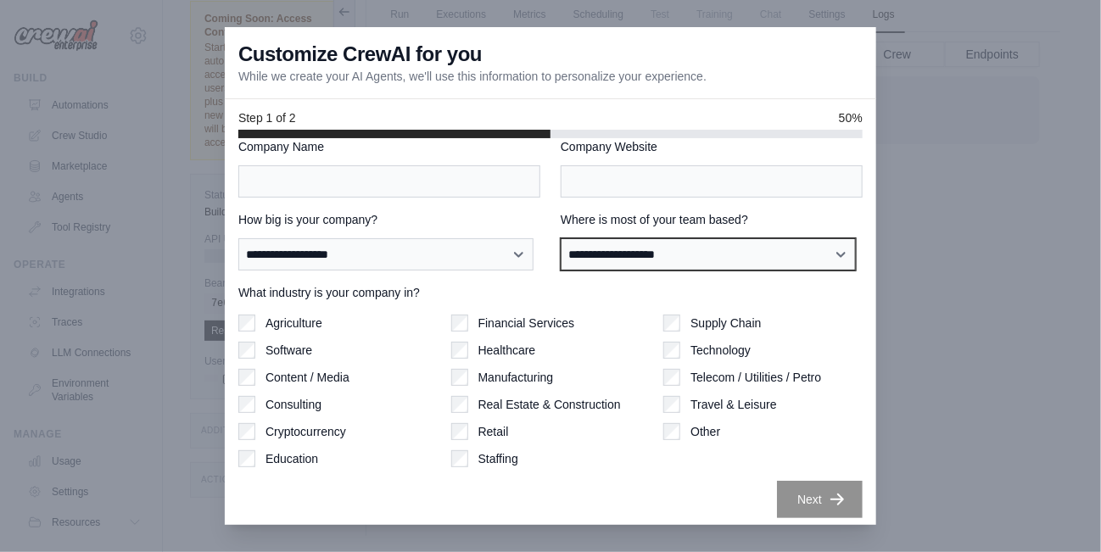
click at [656, 247] on select "**********" at bounding box center [708, 253] width 295 height 31
click at [608, 251] on select "**********" at bounding box center [708, 253] width 295 height 31
select select "**********"
click at [561, 238] on select "**********" at bounding box center [708, 253] width 295 height 31
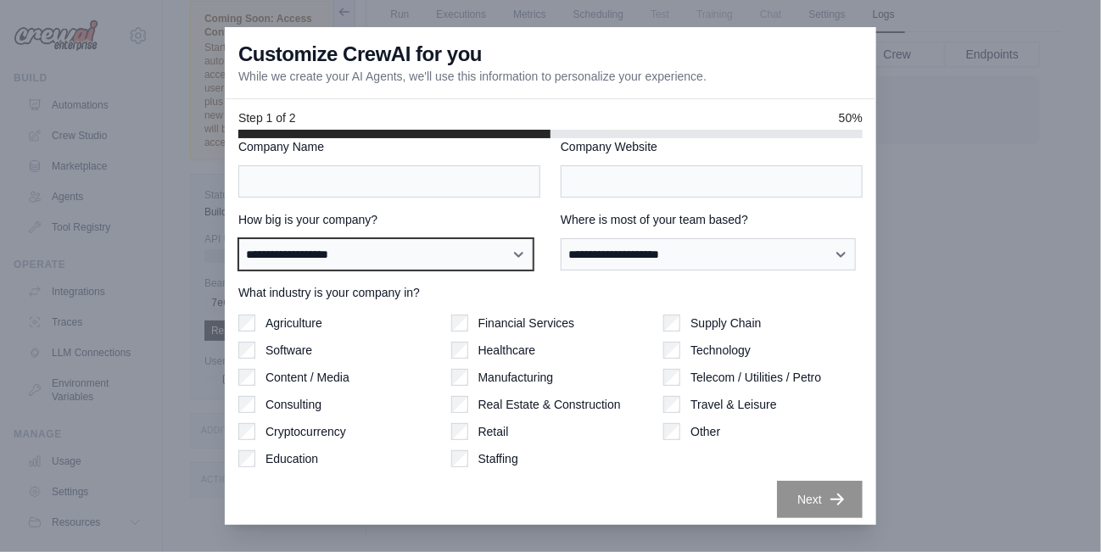
click at [365, 255] on select "**********" at bounding box center [385, 253] width 295 height 31
select select "**********"
click at [238, 238] on select "**********" at bounding box center [385, 253] width 295 height 31
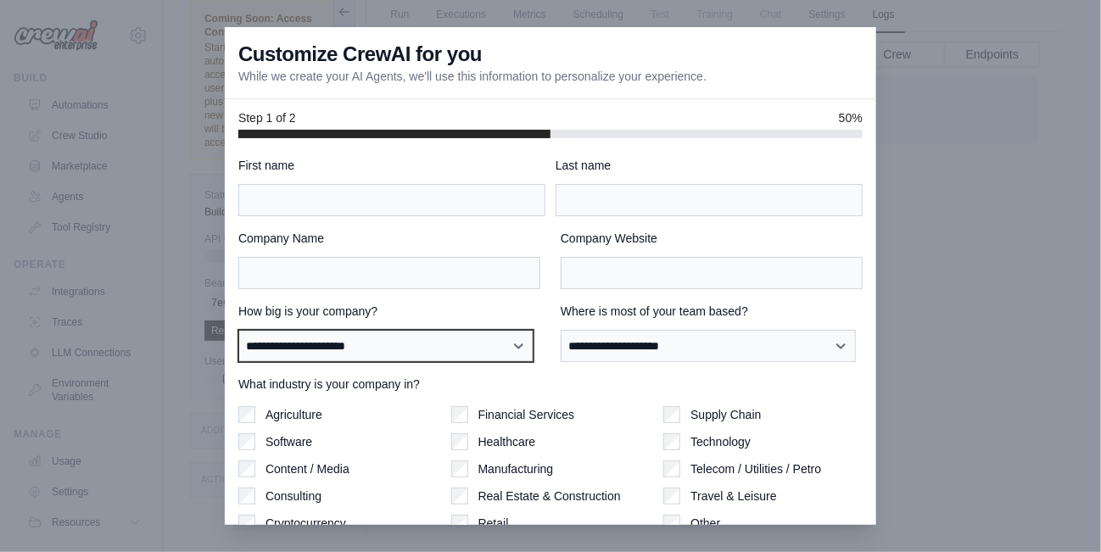
scroll to position [0, 0]
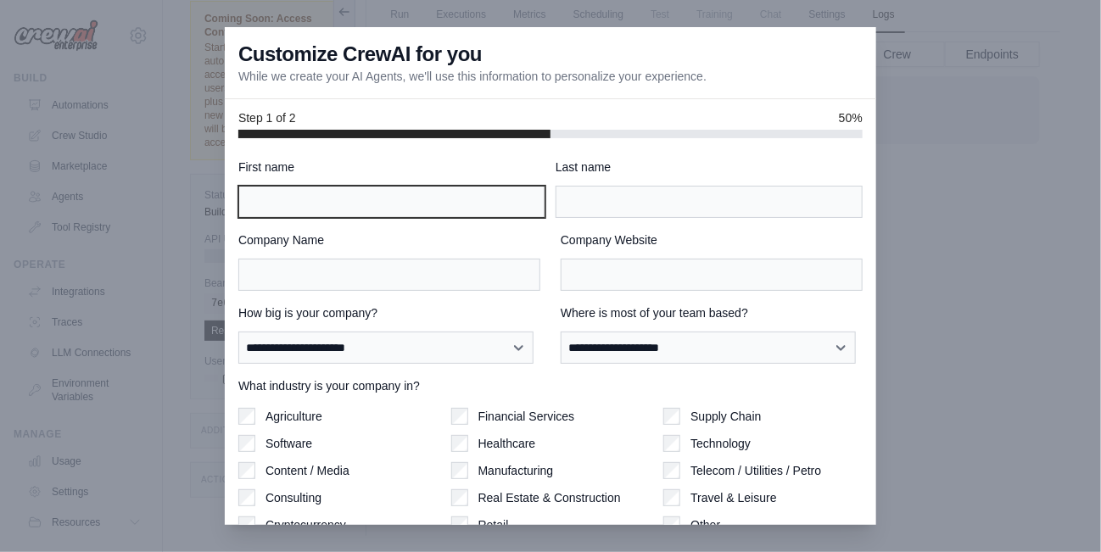
click at [360, 188] on input "First name" at bounding box center [391, 202] width 307 height 32
type input "*****"
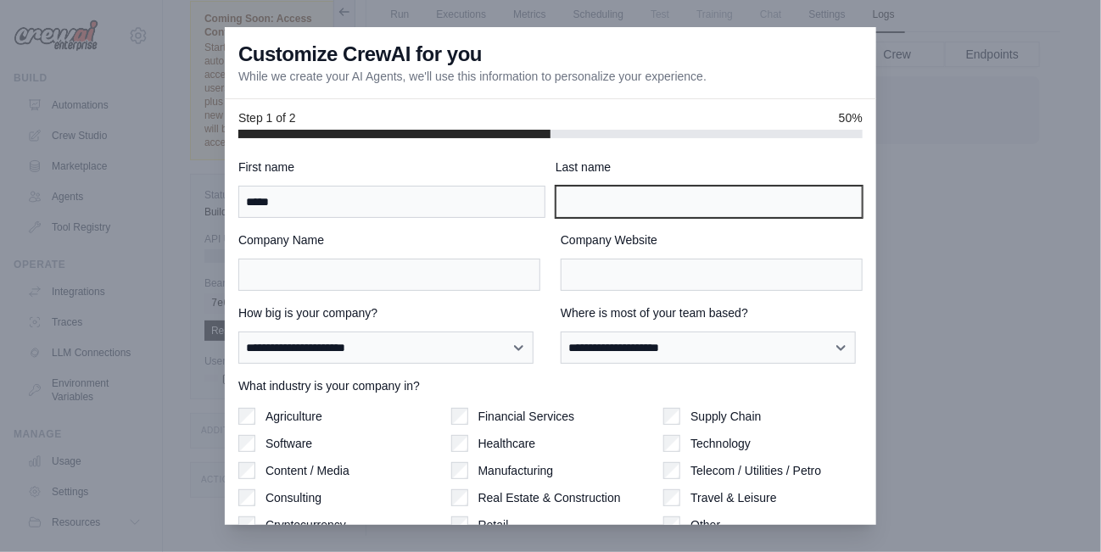
click at [653, 205] on input "Last name" at bounding box center [709, 202] width 307 height 32
type input "***"
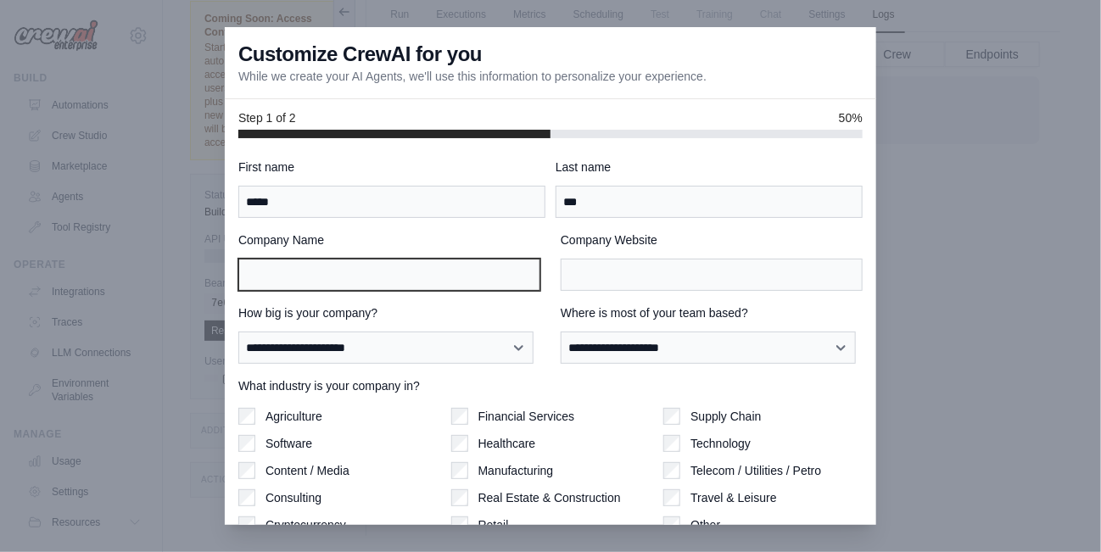
click at [465, 266] on input "Company Name" at bounding box center [389, 275] width 302 height 32
click at [442, 274] on input "Company Name" at bounding box center [389, 275] width 302 height 32
click at [466, 284] on input "Company Name" at bounding box center [389, 275] width 302 height 32
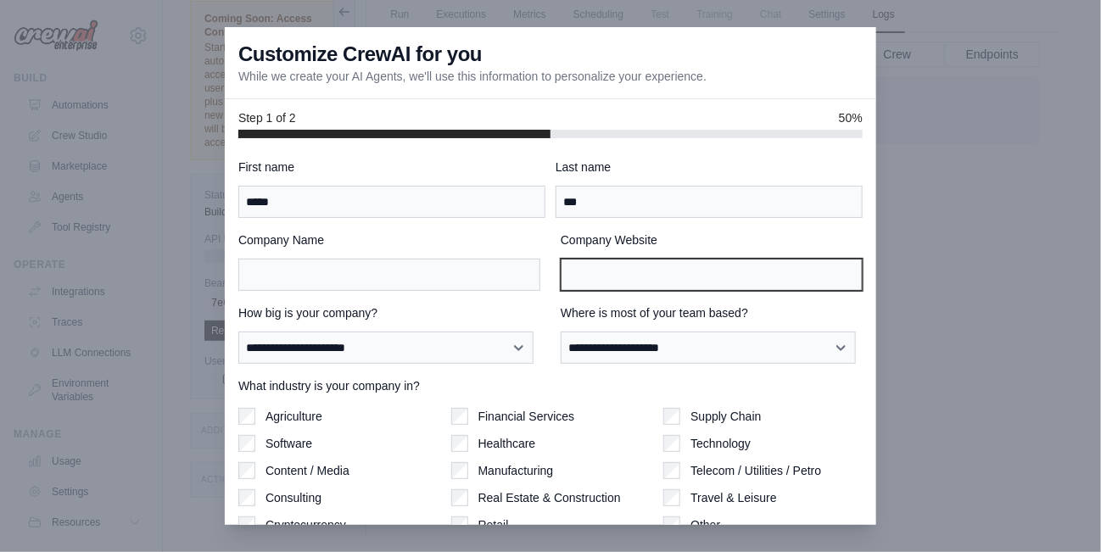
click at [565, 285] on input "Company Website" at bounding box center [712, 275] width 302 height 32
type input "*"
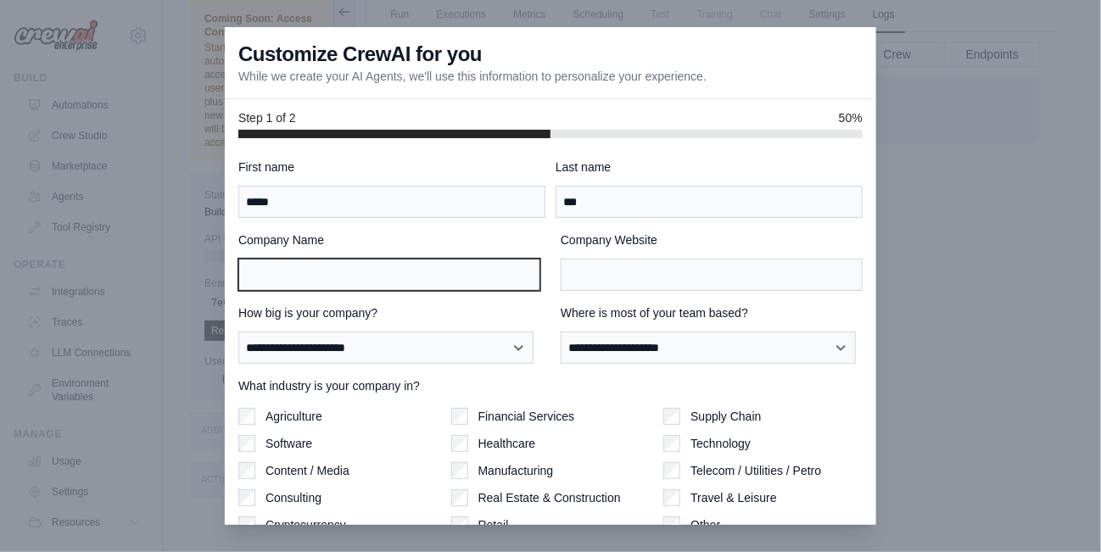
click at [405, 263] on input "Company Name" at bounding box center [389, 275] width 302 height 32
type input "********"
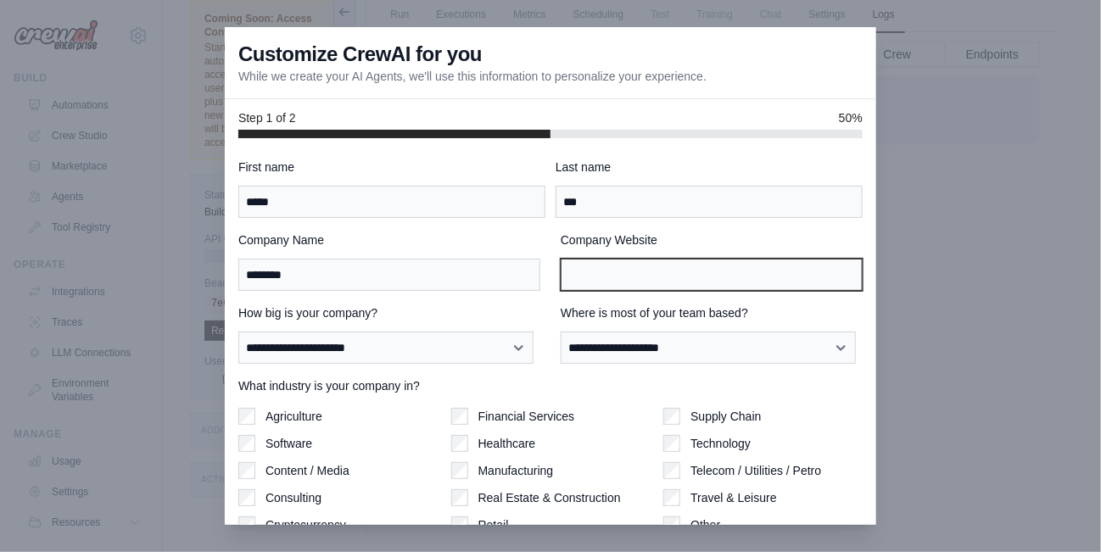
click at [619, 279] on input "Company Website" at bounding box center [712, 275] width 302 height 32
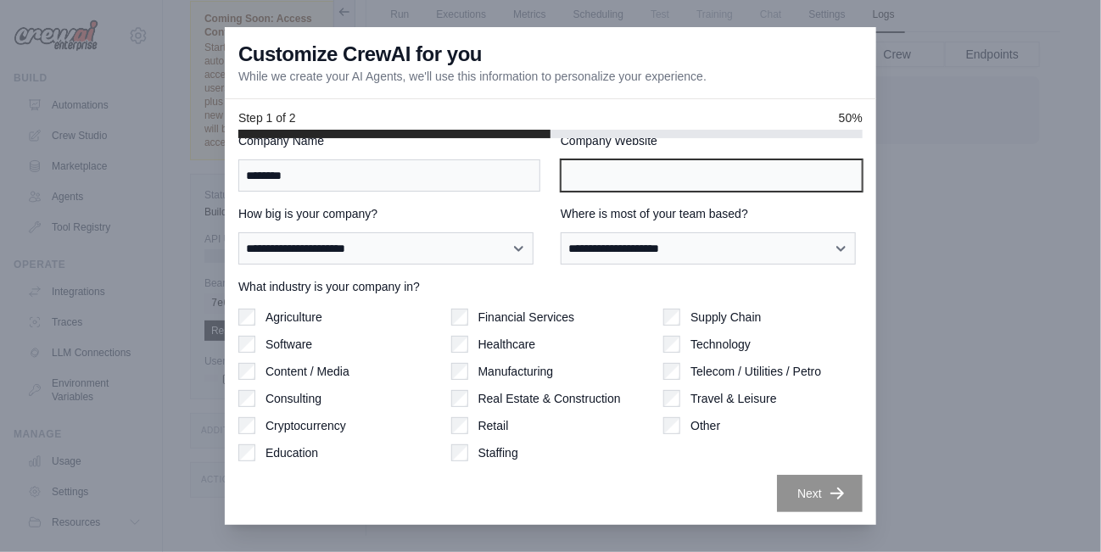
type input "**********"
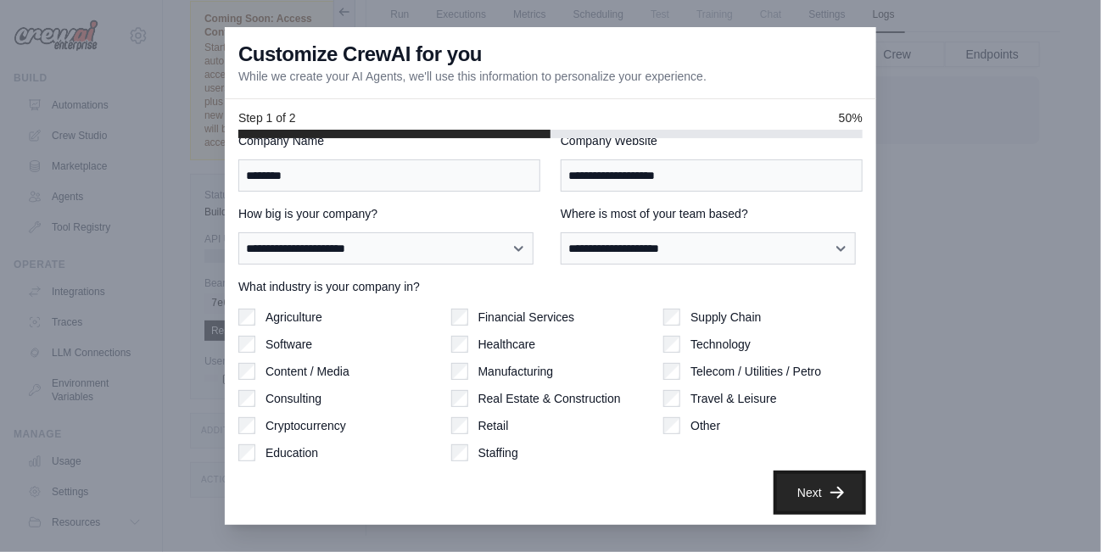
click at [792, 485] on button "Next" at bounding box center [820, 492] width 86 height 37
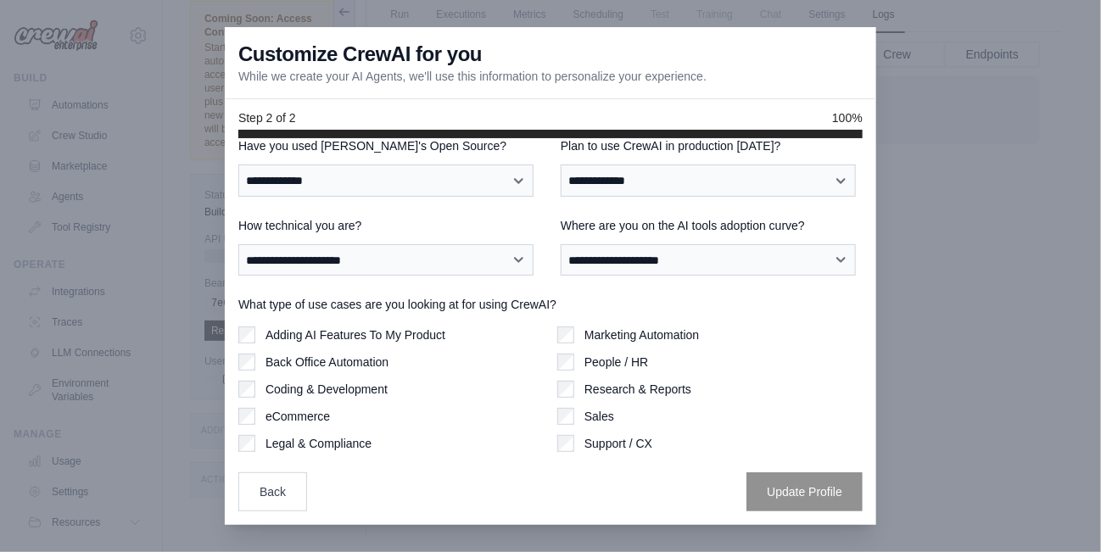
scroll to position [0, 0]
